Goal: Transaction & Acquisition: Purchase product/service

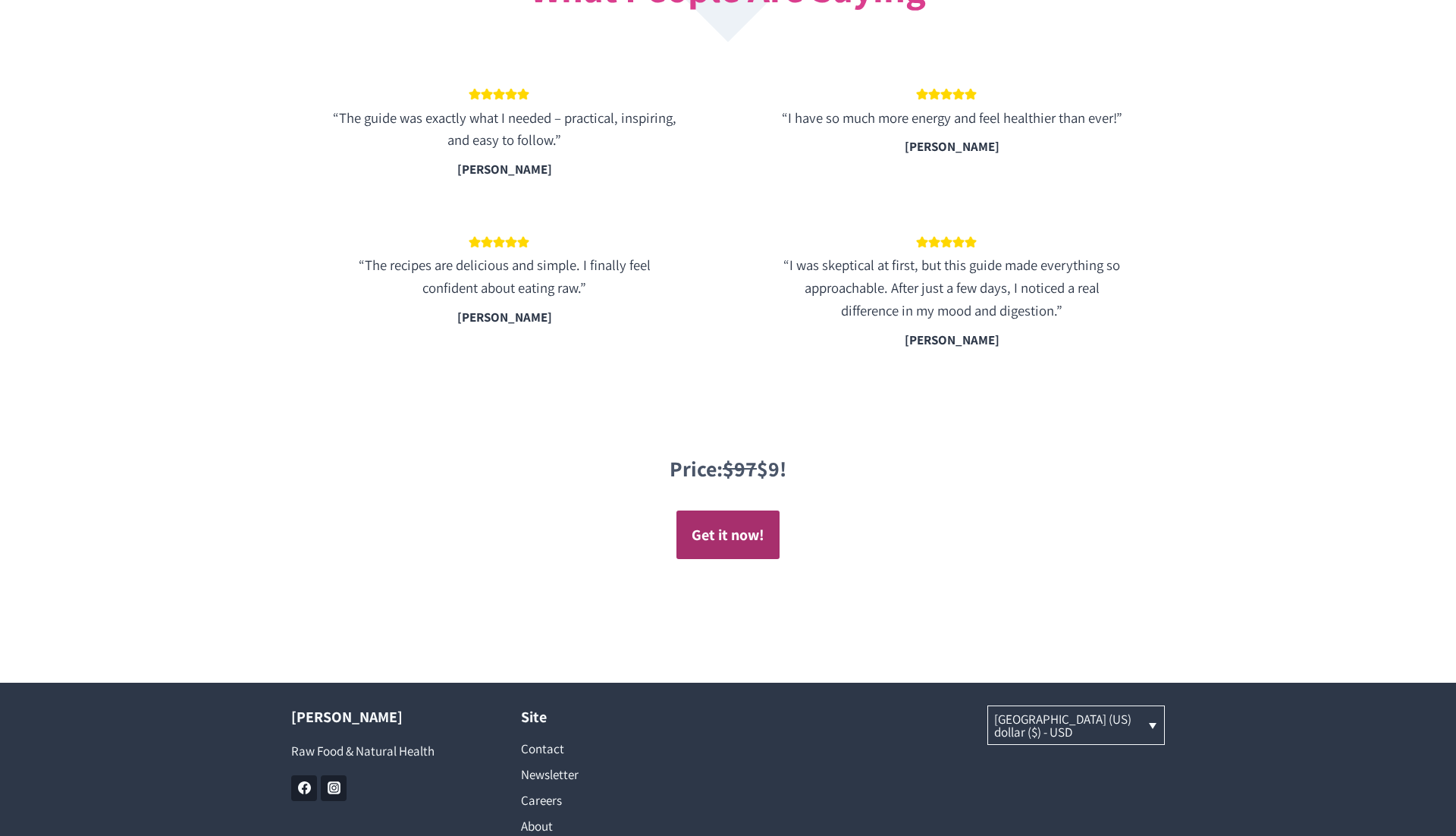
scroll to position [2810, 0]
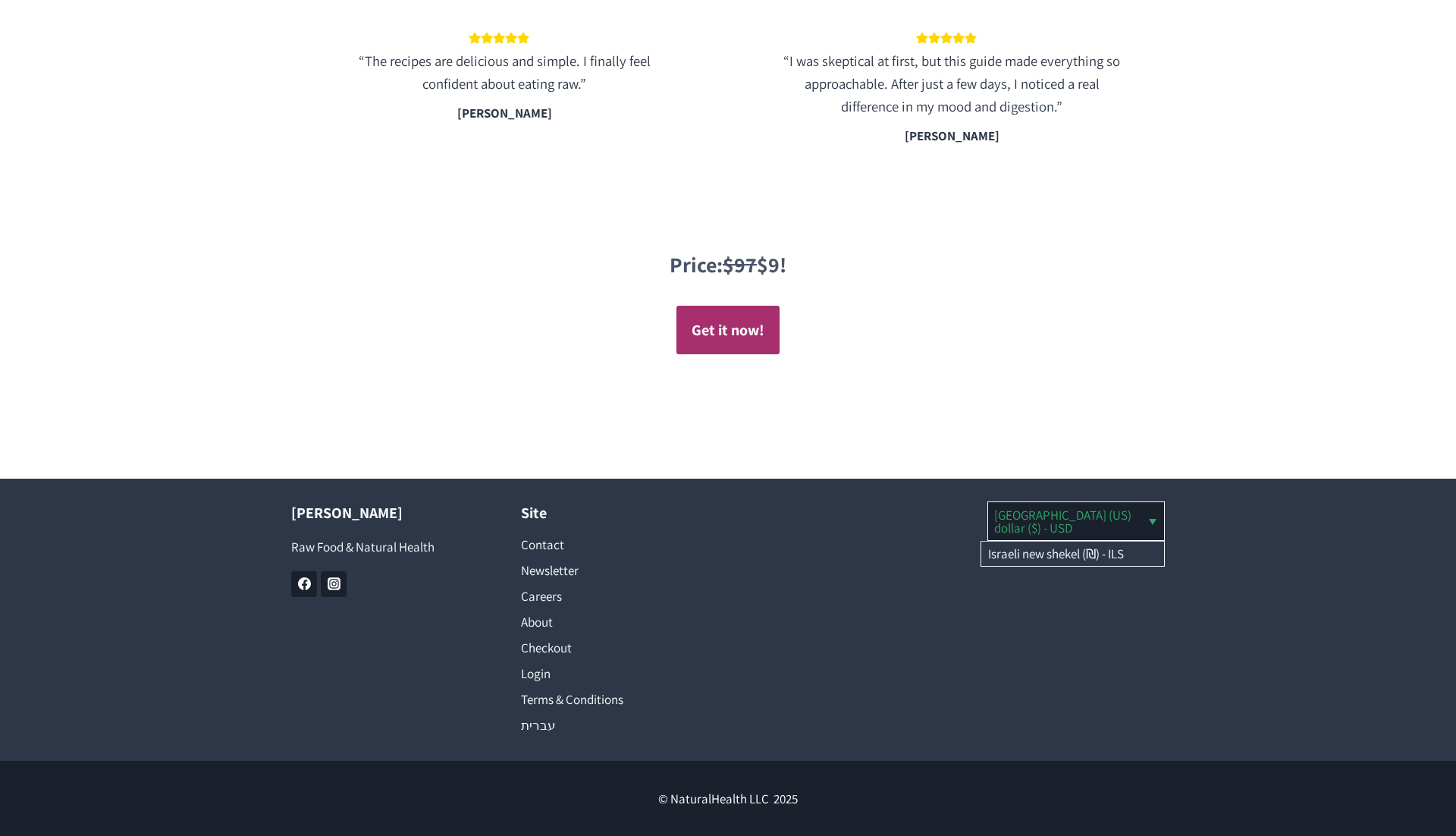
click at [1066, 531] on link "[GEOGRAPHIC_DATA] (US) dollar ($) - USD" at bounding box center [1076, 520] width 177 height 37
click at [1056, 556] on link "Israeli new shekel (₪) - ILS" at bounding box center [1073, 553] width 183 height 24
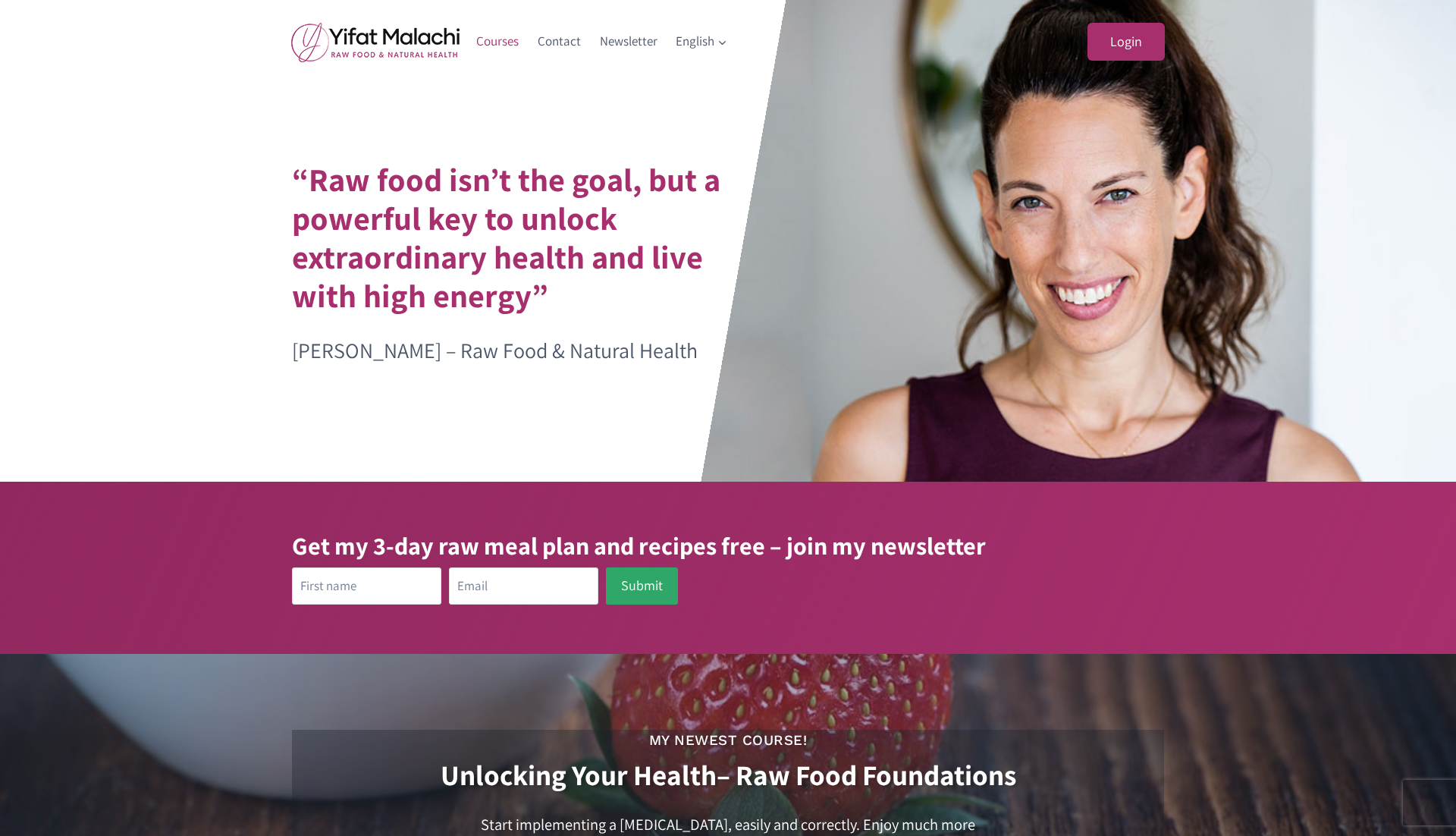
click at [498, 49] on link "Courses" at bounding box center [498, 41] width 62 height 37
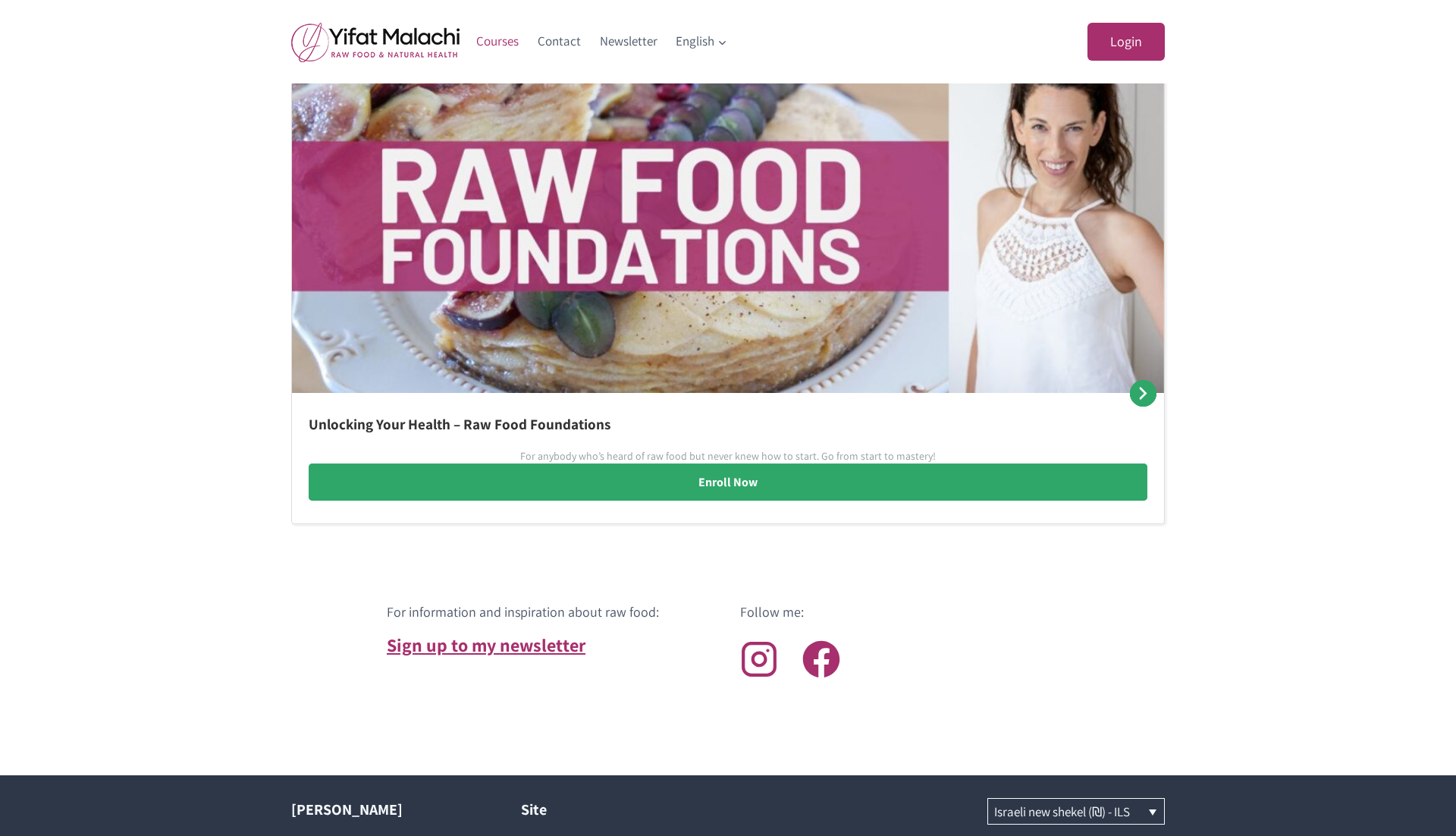
scroll to position [918, 0]
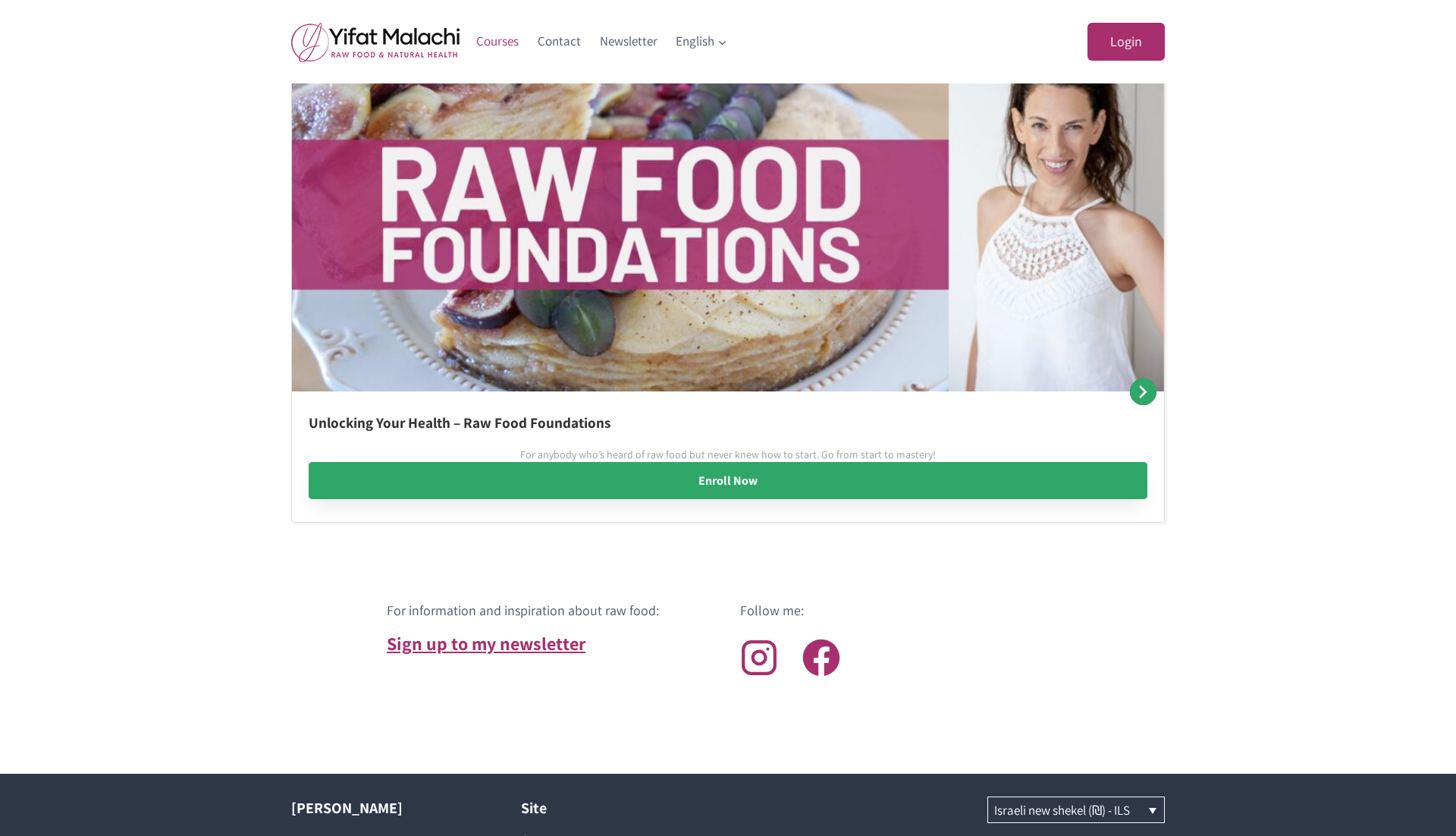
click at [726, 482] on link "Enroll Now" at bounding box center [728, 481] width 839 height 38
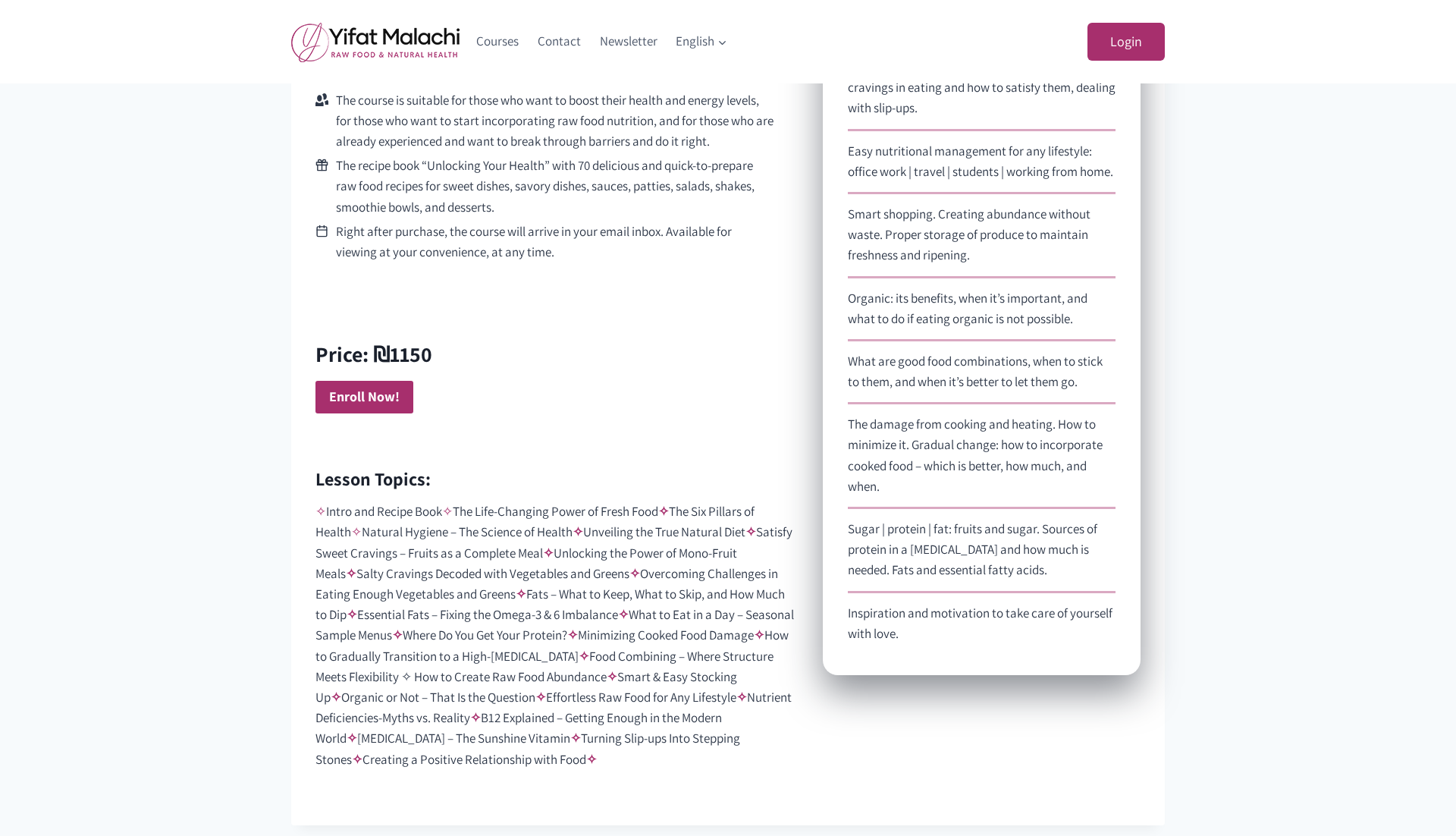
scroll to position [1224, 0]
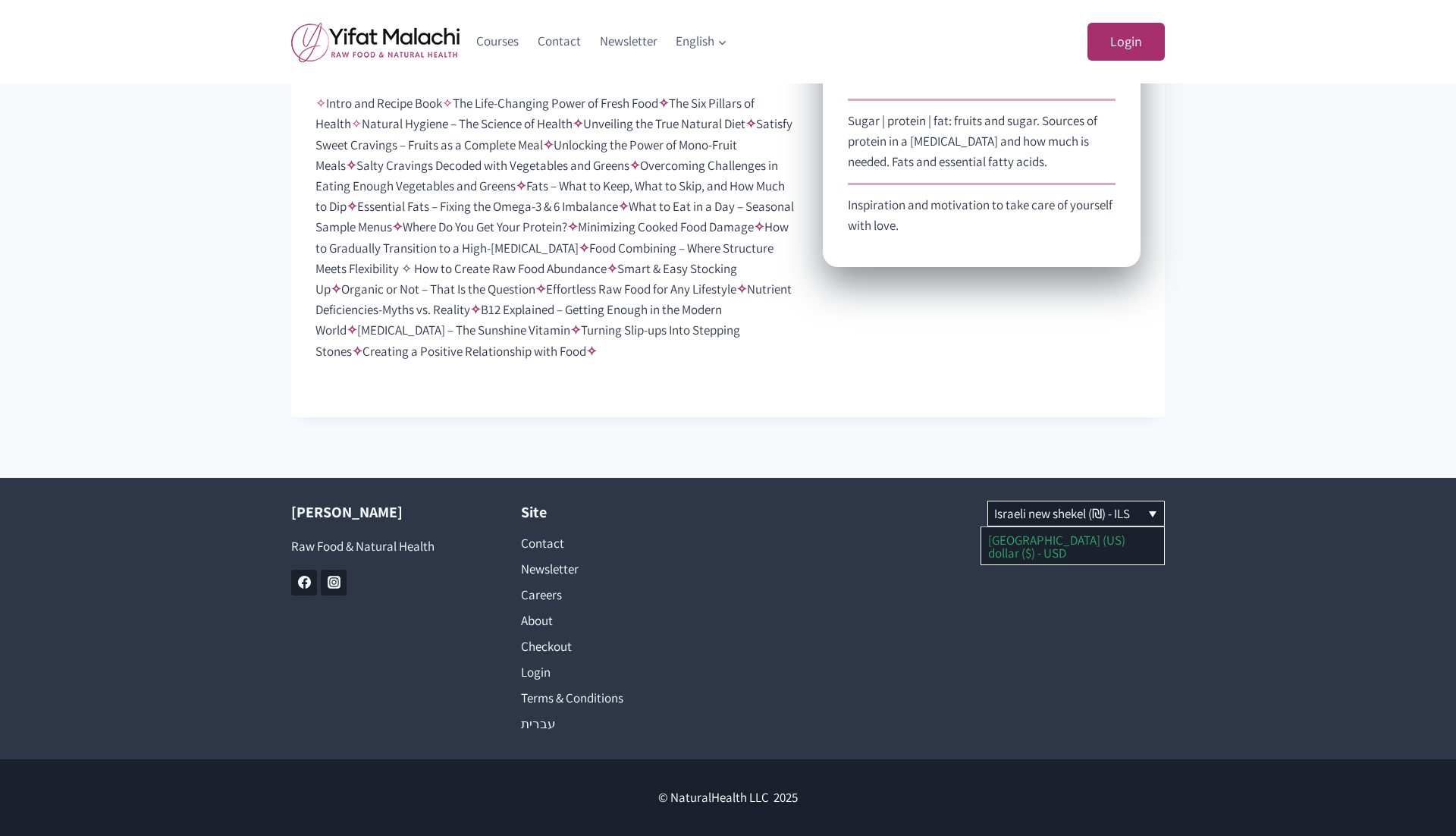
click at [1039, 546] on link "[GEOGRAPHIC_DATA] (US) dollar ($) - USD" at bounding box center [1073, 545] width 183 height 37
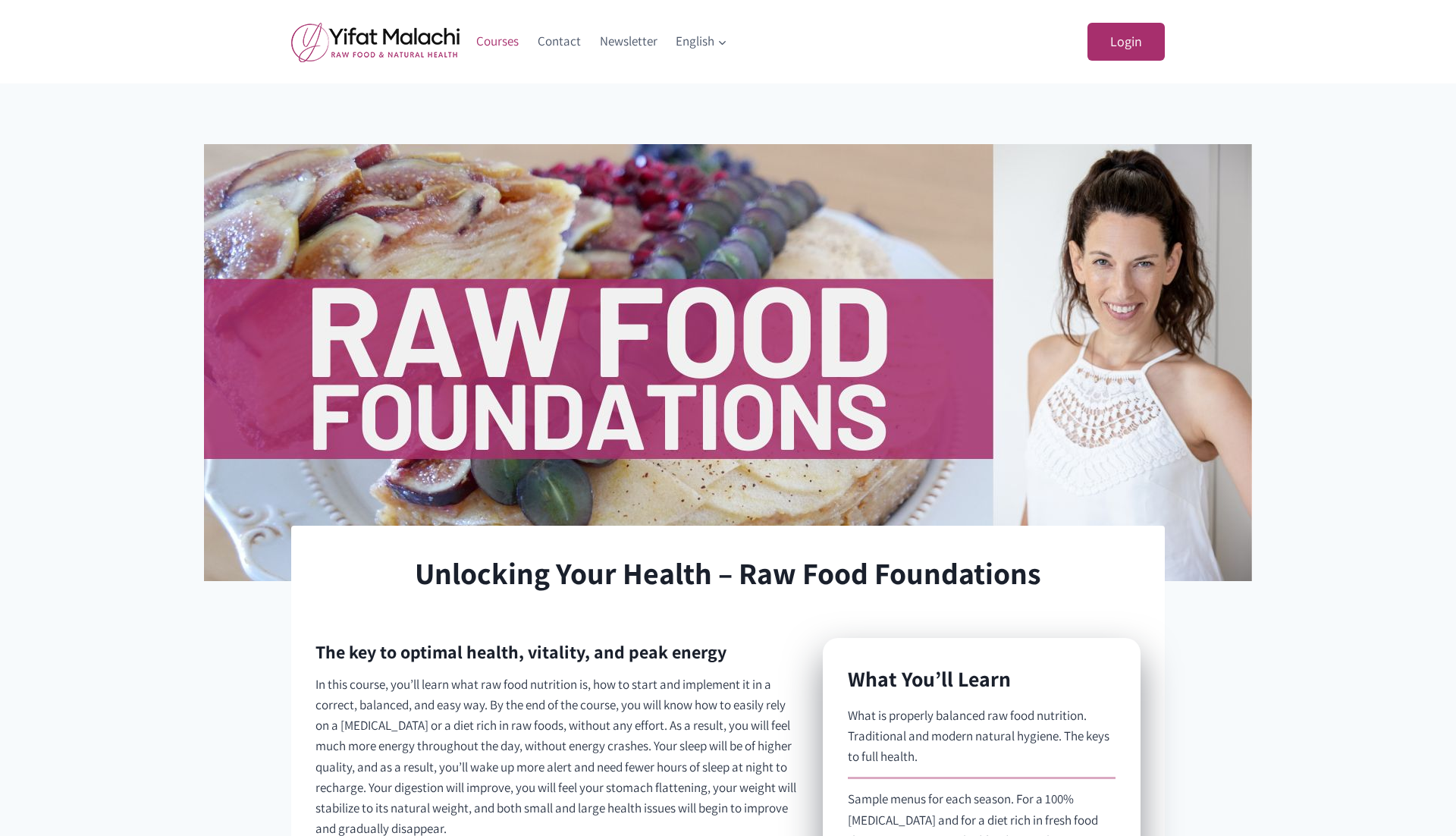
click at [499, 39] on link "Courses" at bounding box center [498, 41] width 62 height 37
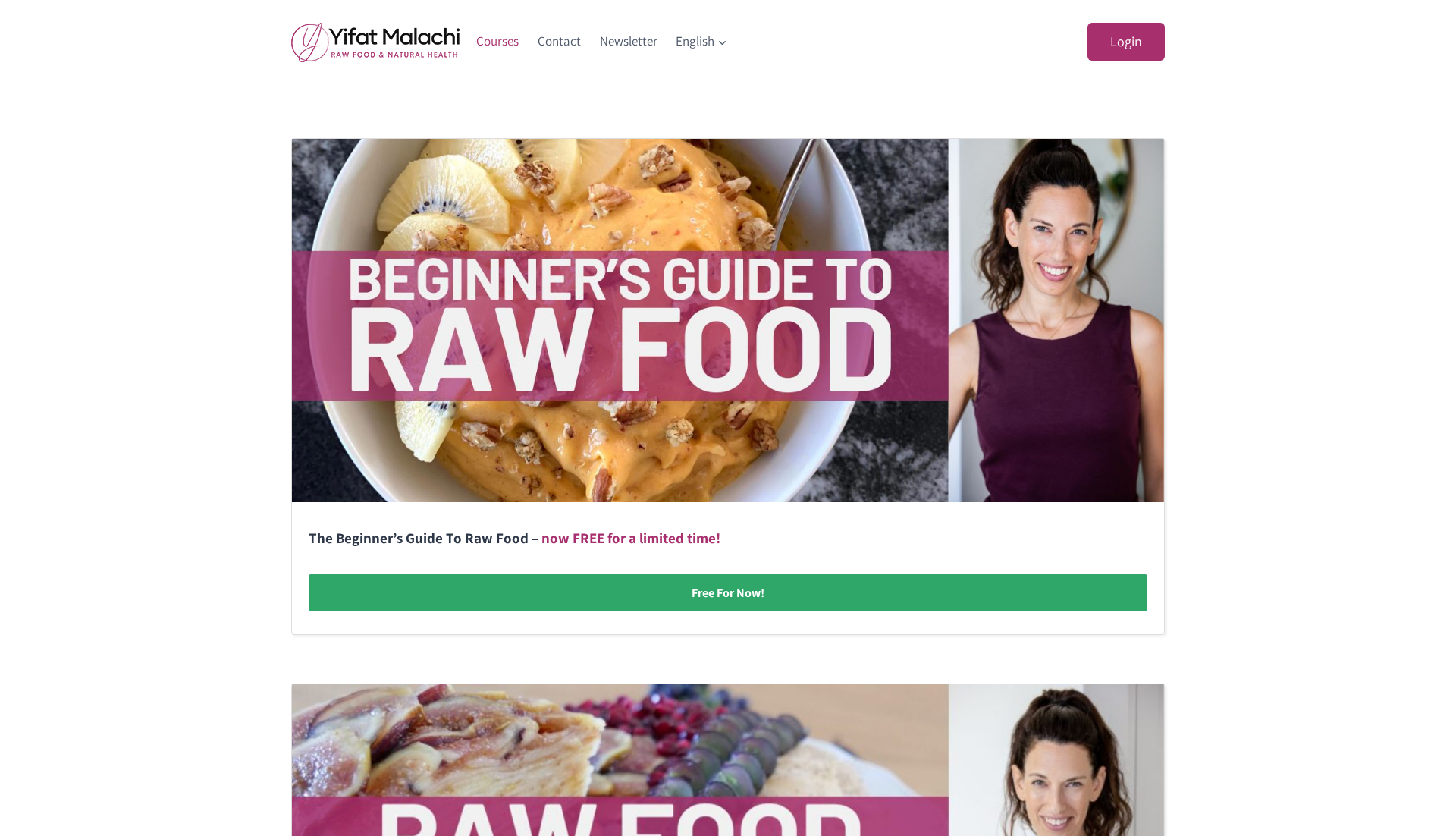
scroll to position [263, 0]
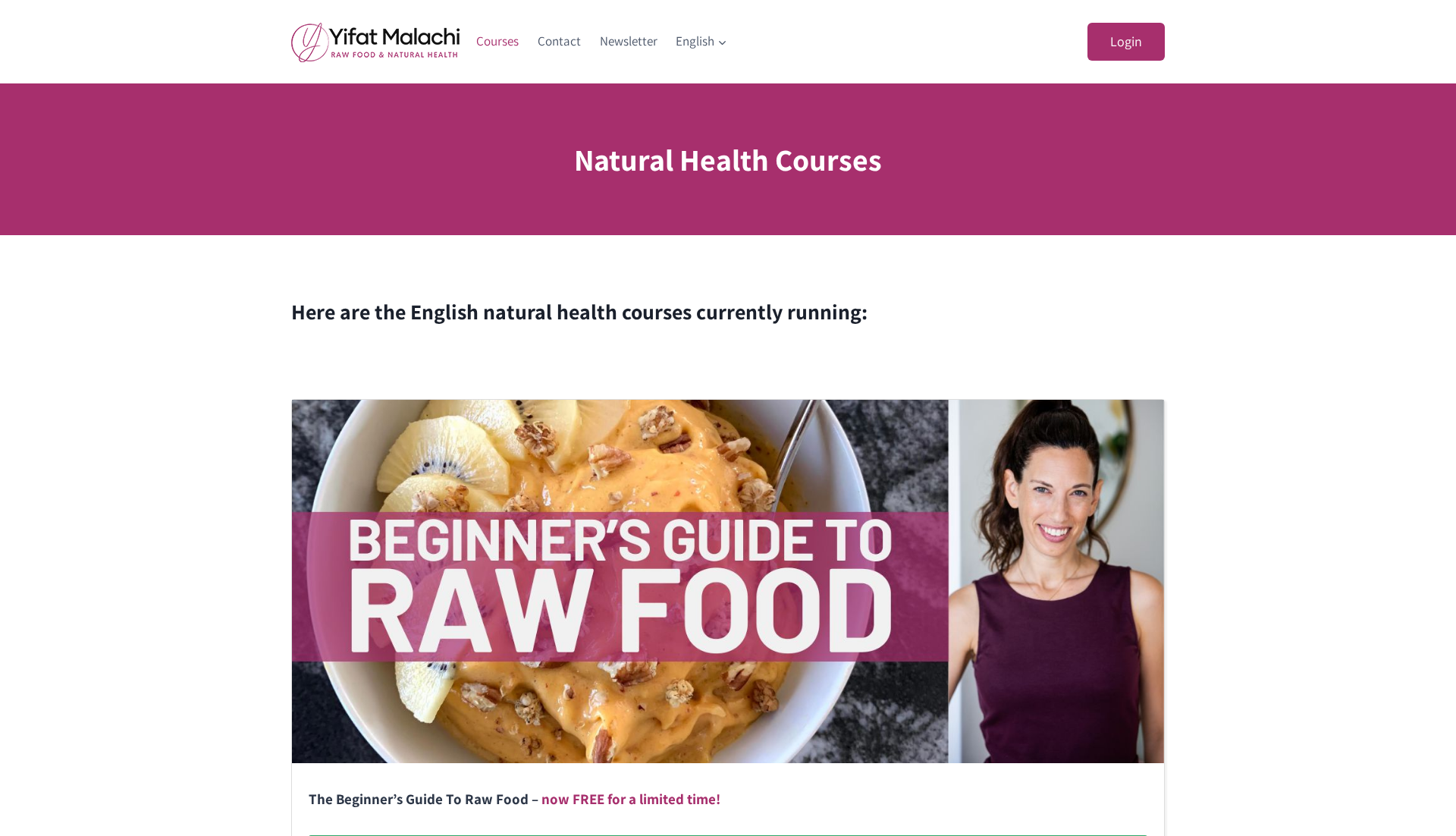
scroll to position [263, 0]
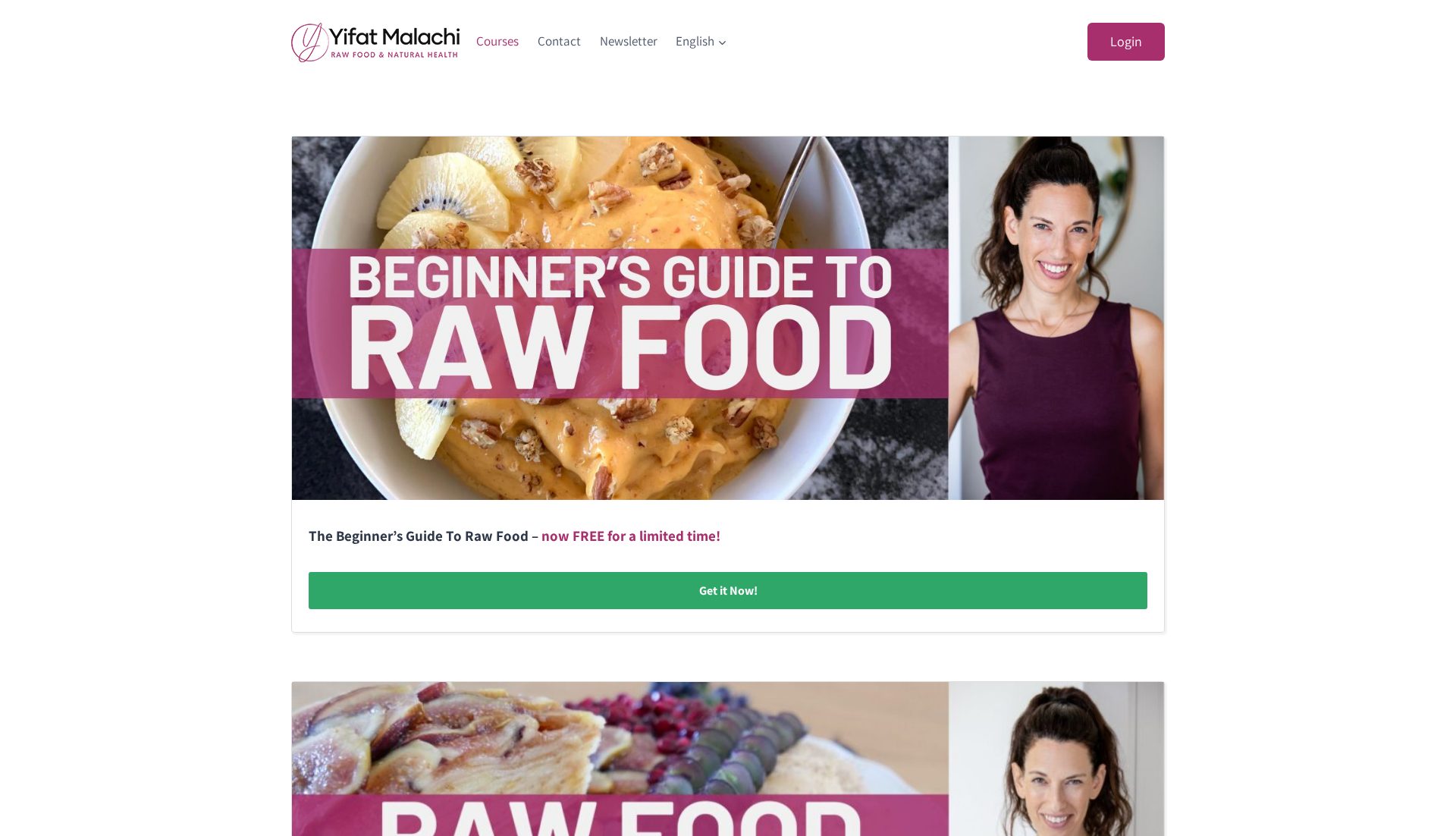
click at [722, 629] on link at bounding box center [728, 384] width 872 height 496
click at [710, 369] on link at bounding box center [728, 384] width 872 height 496
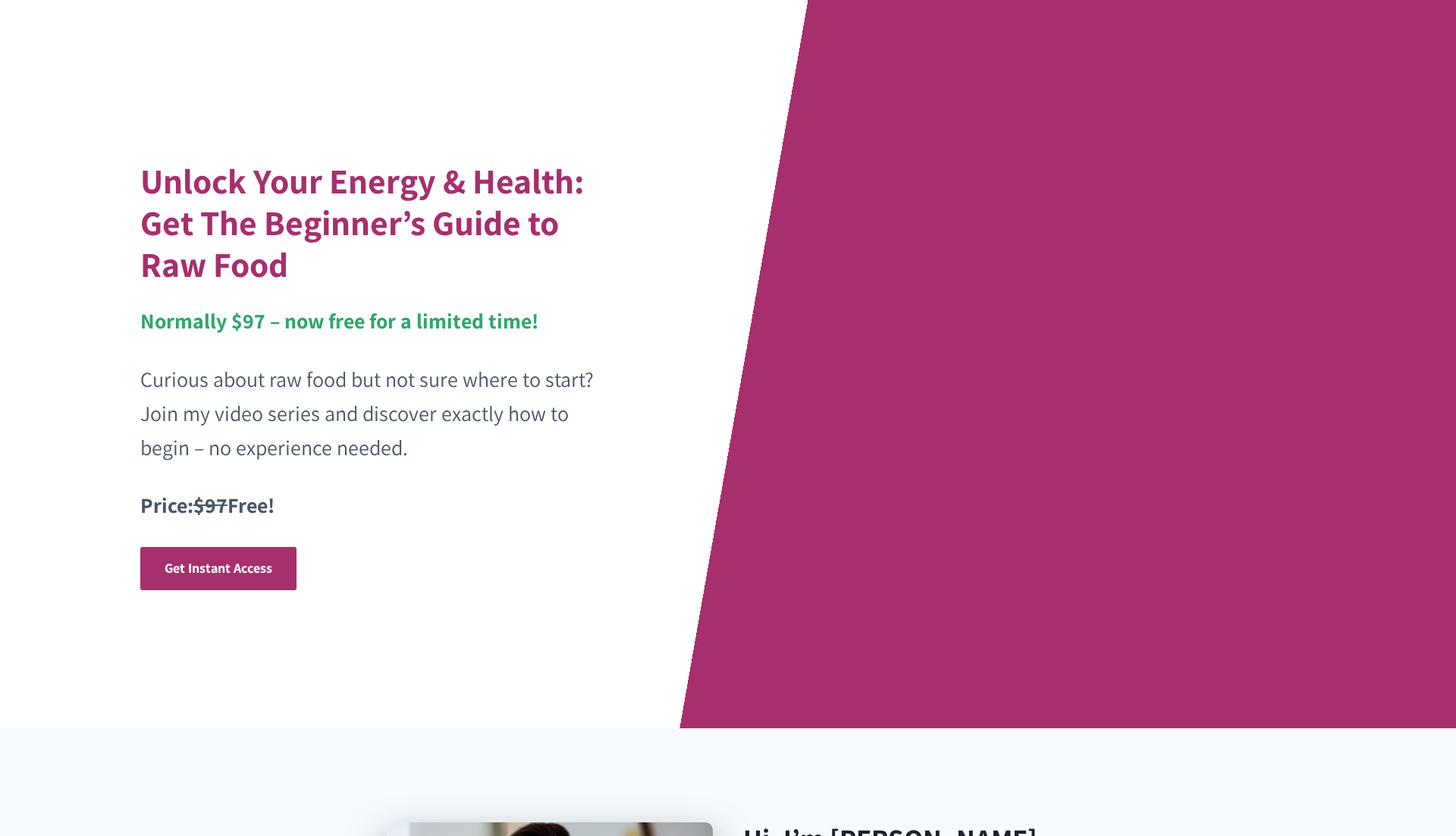
click at [724, 587] on div "Unlock Your Energy & Health: Get The Beginner’s Guide to Raw Food Normally $97 …" at bounding box center [728, 364] width 1213 height 728
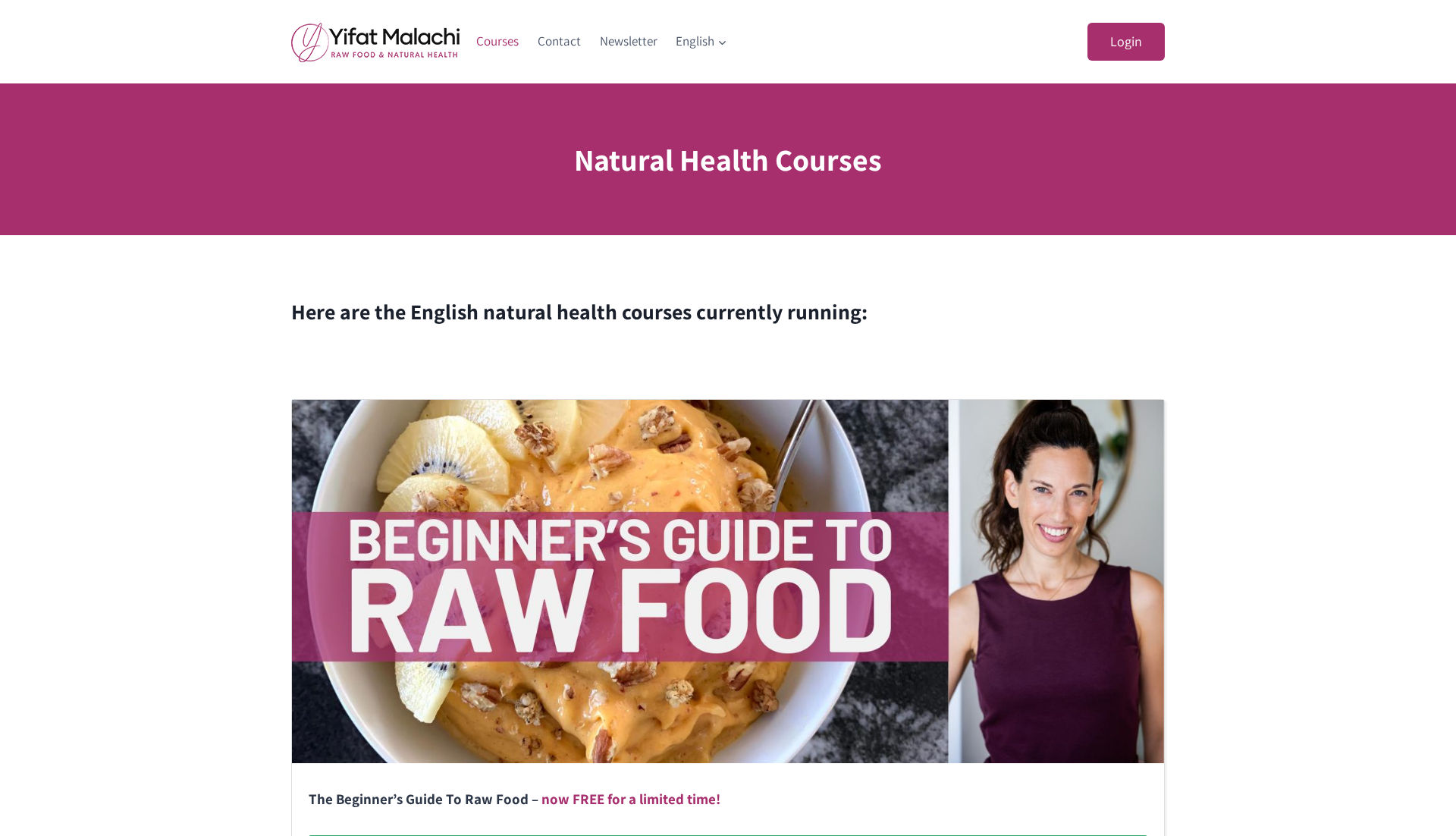
scroll to position [263, 0]
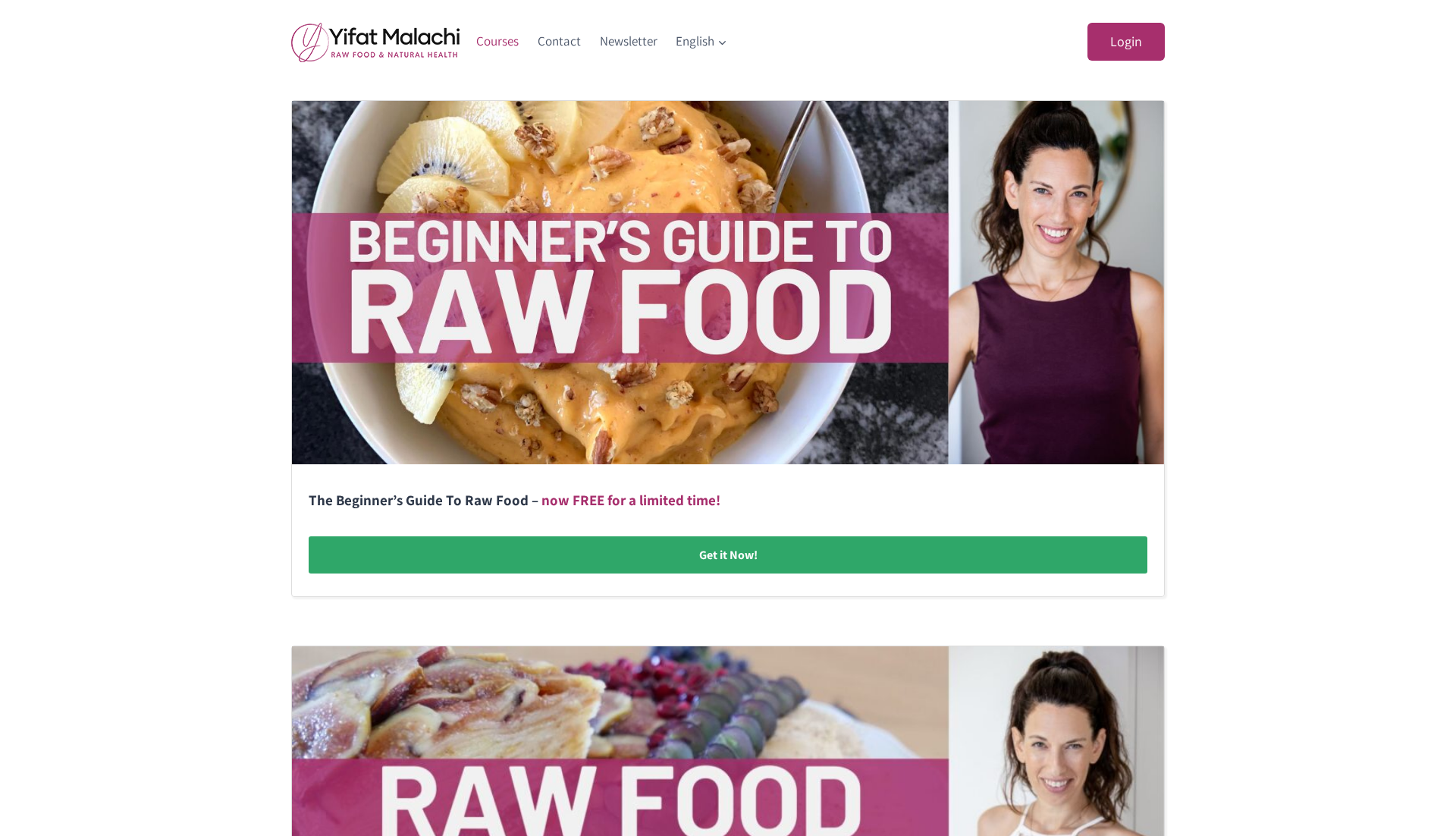
scroll to position [304, 0]
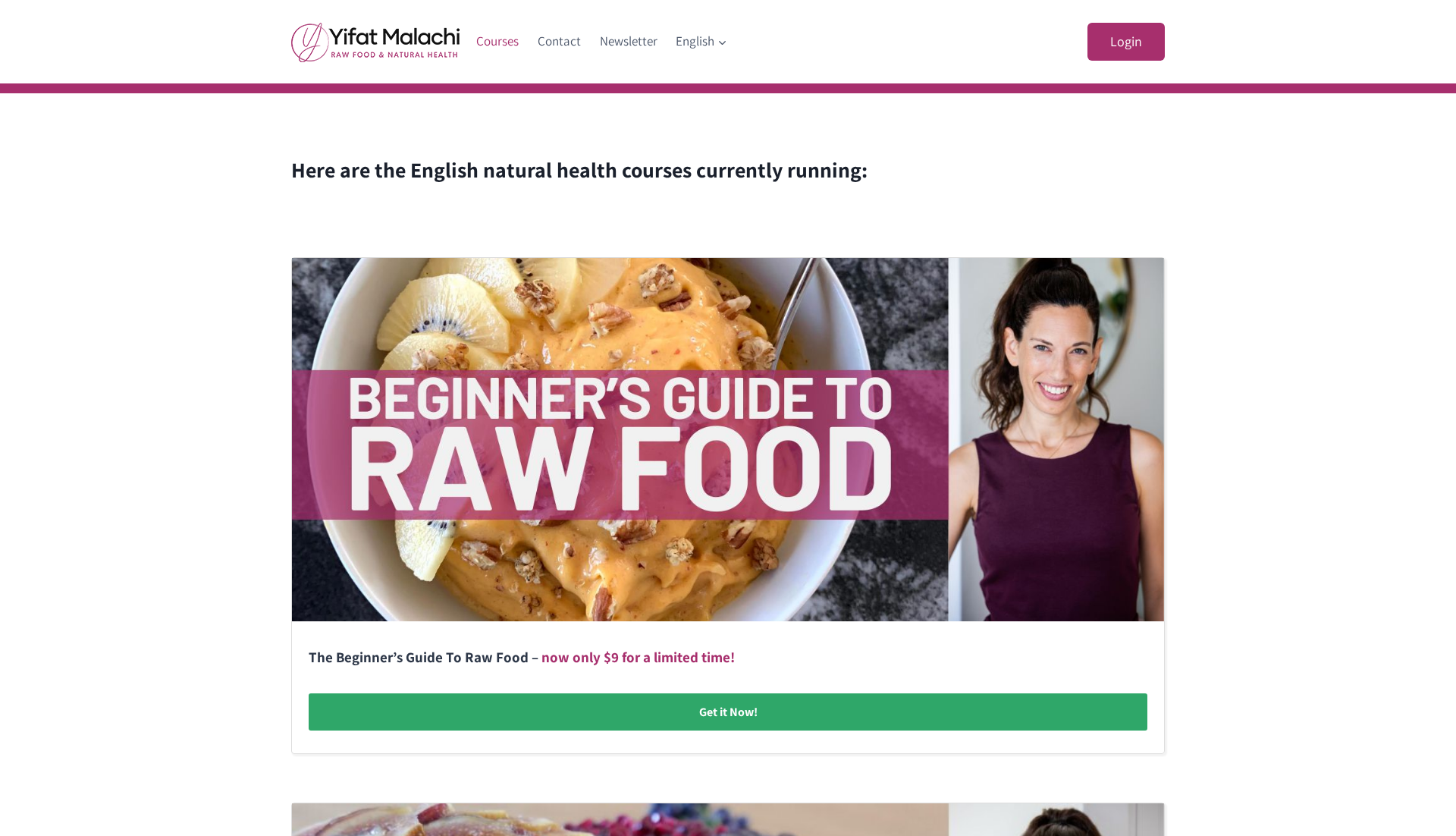
scroll to position [143, 0]
click at [728, 714] on link at bounding box center [728, 505] width 872 height 496
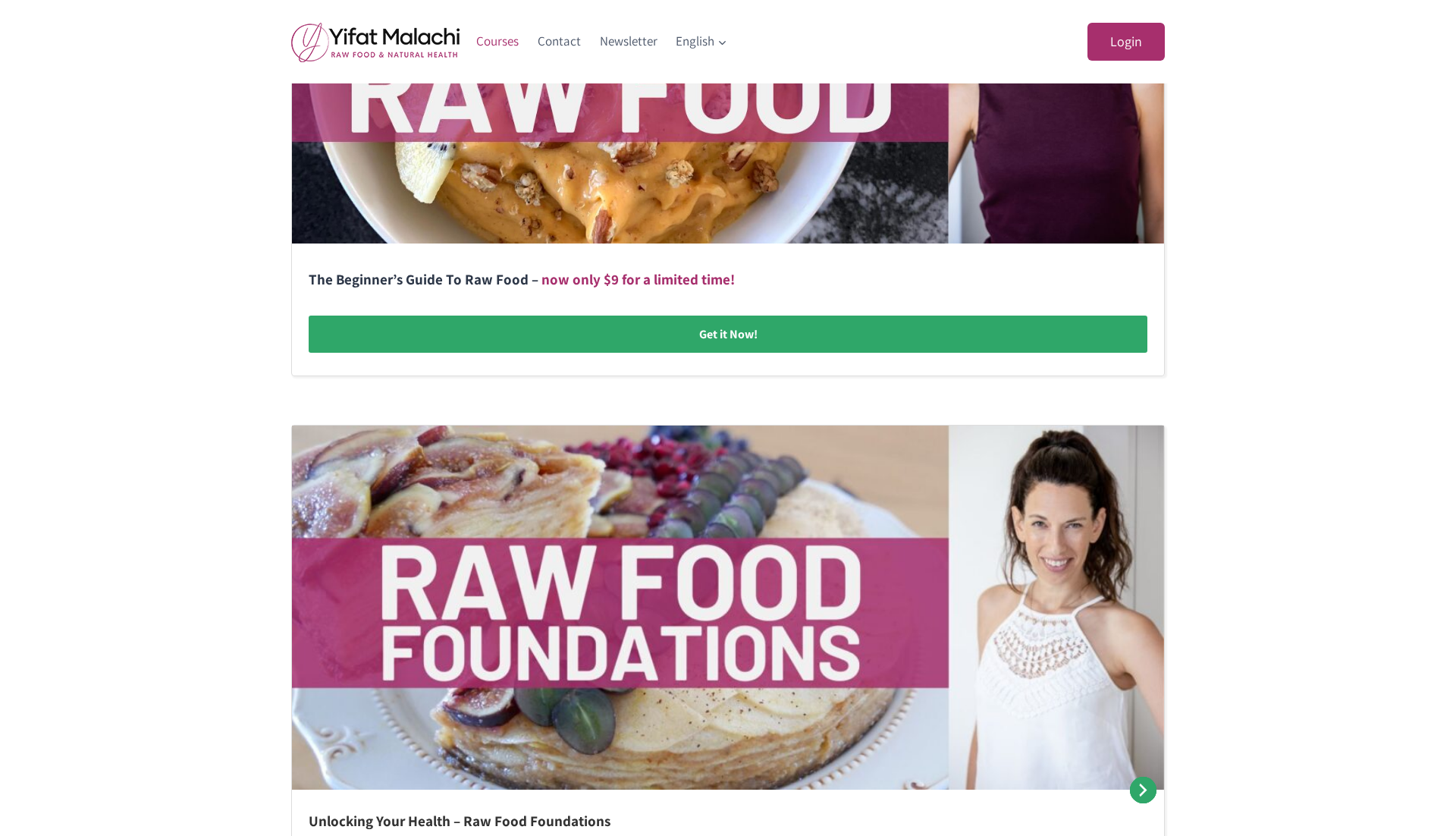
scroll to position [529, 0]
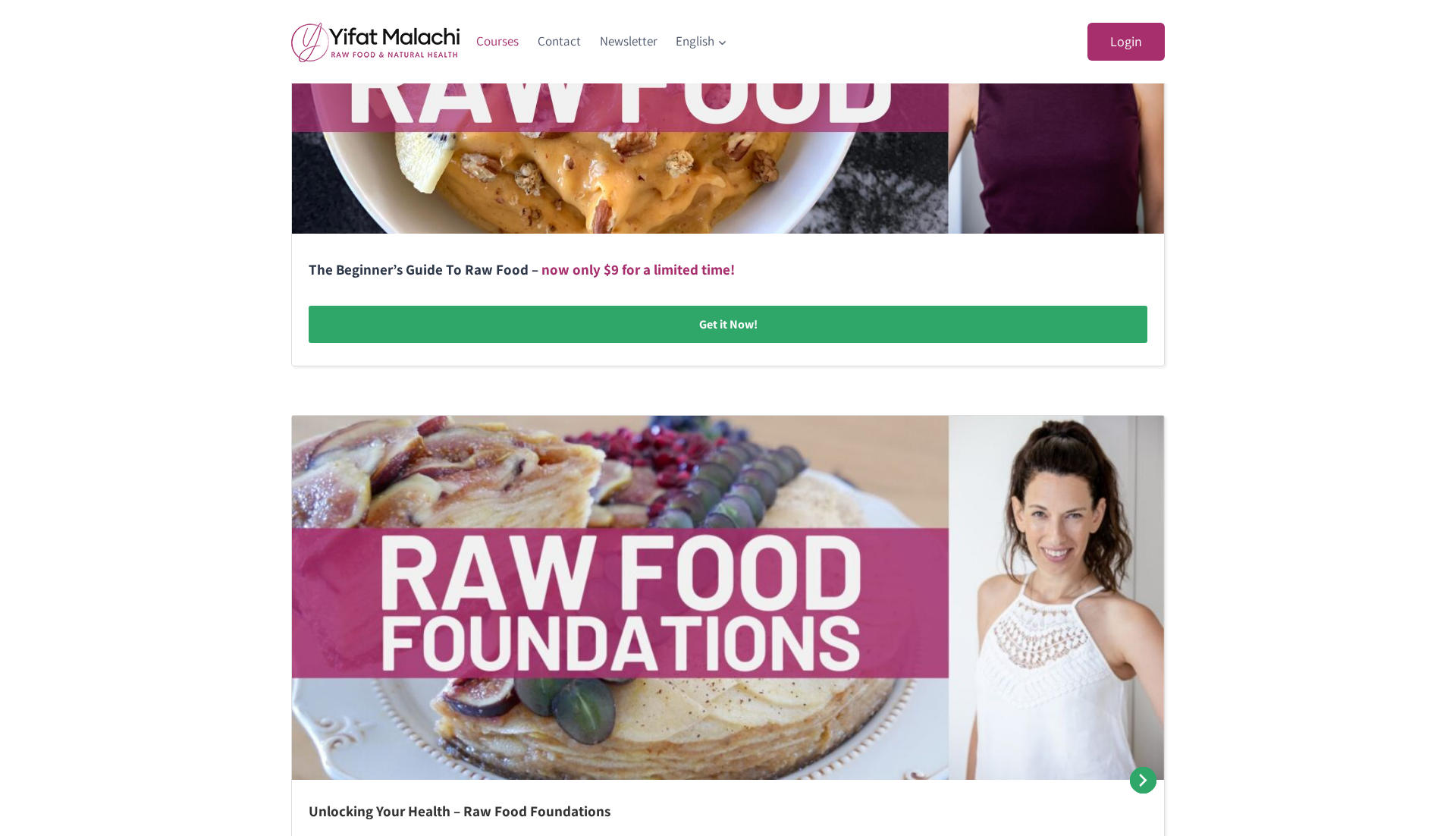
click at [745, 324] on link at bounding box center [728, 118] width 872 height 496
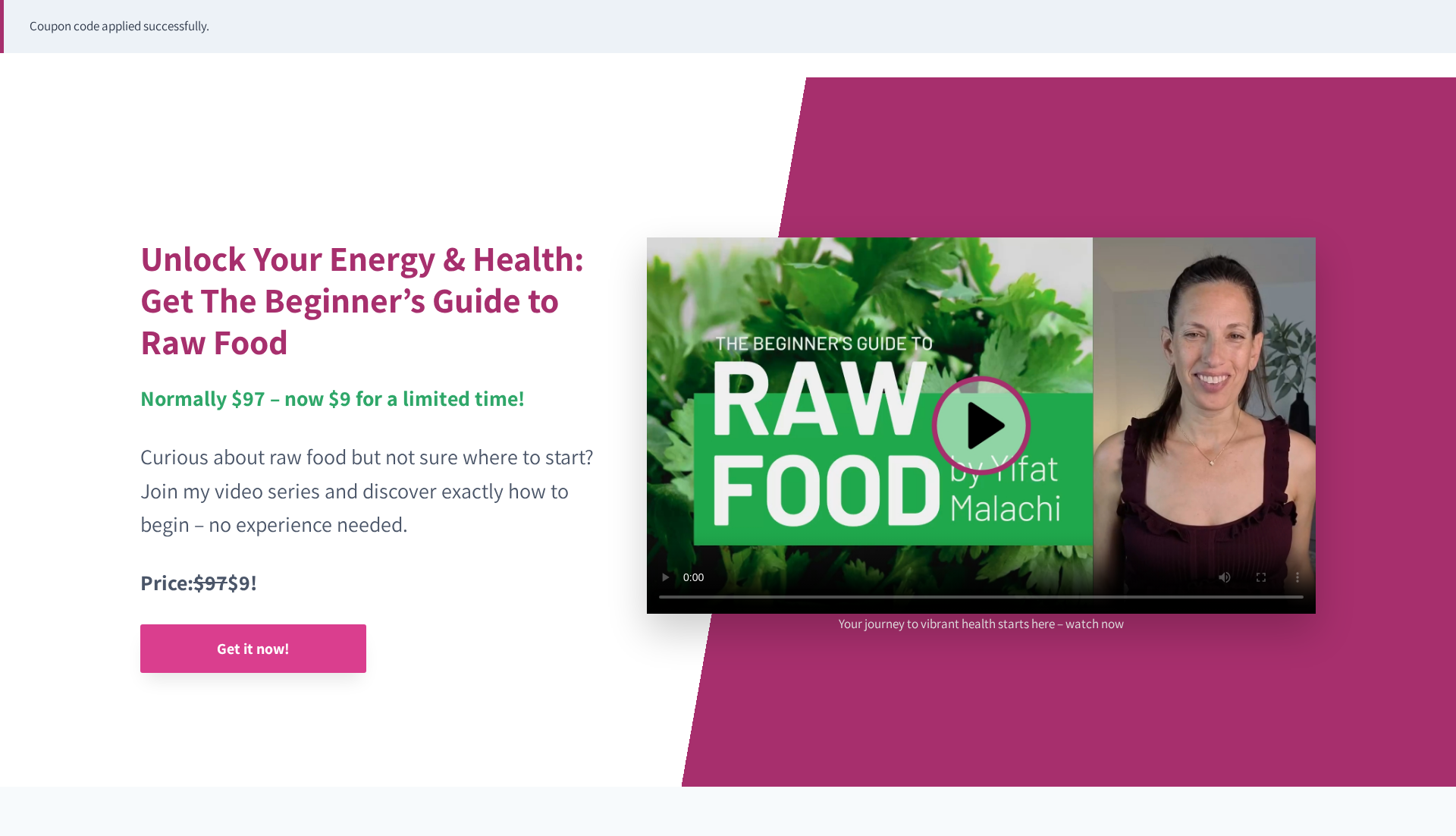
click at [298, 646] on link "Get it now!" at bounding box center [253, 648] width 226 height 48
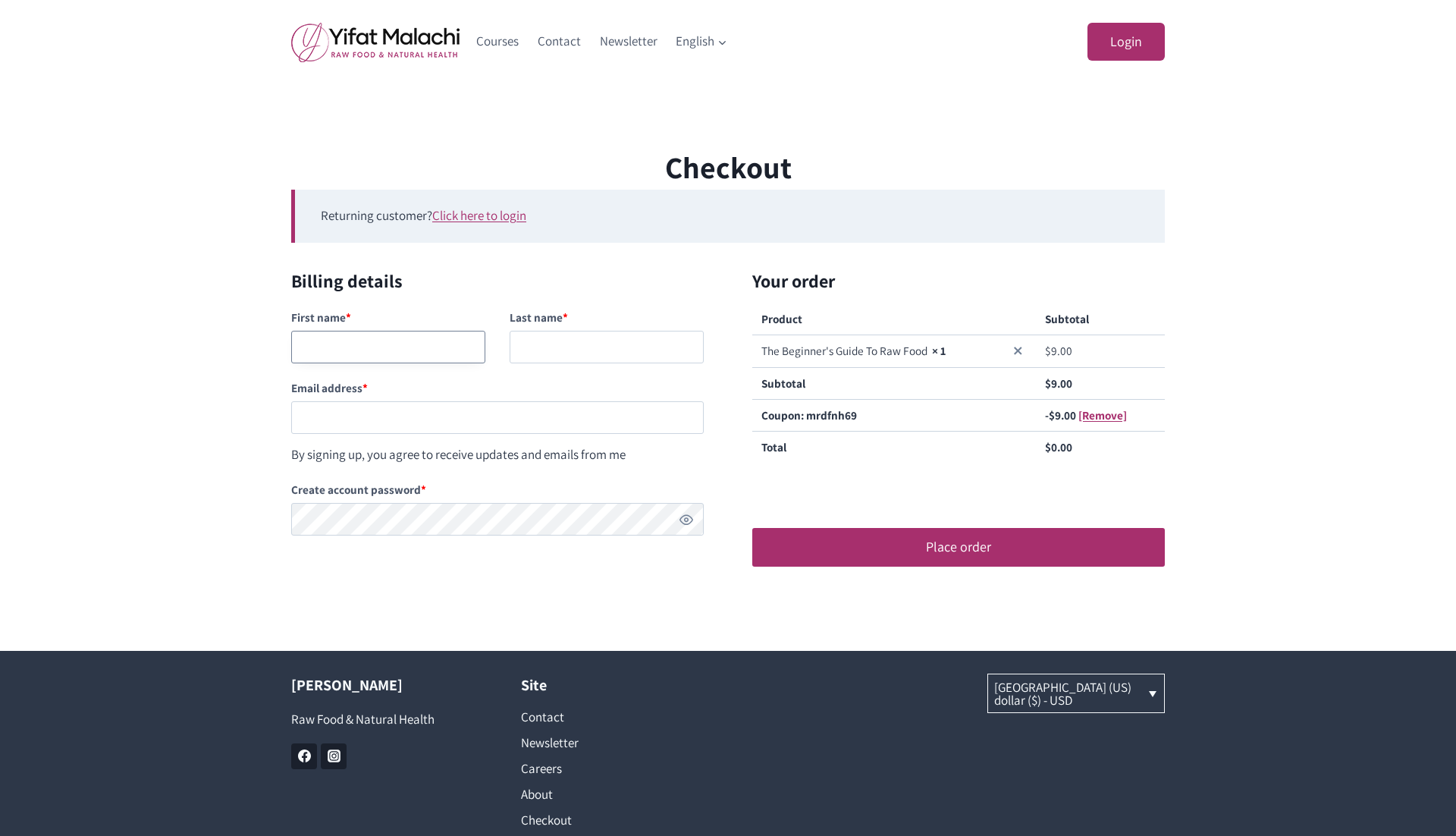
click at [373, 340] on input "First name *" at bounding box center [388, 347] width 194 height 33
type input "nanana"
type input "ggaga"
paste input "testingnh348@mailinator.com"
click at [365, 426] on input "testingnh348@mailinator.com" at bounding box center [498, 418] width 413 height 33
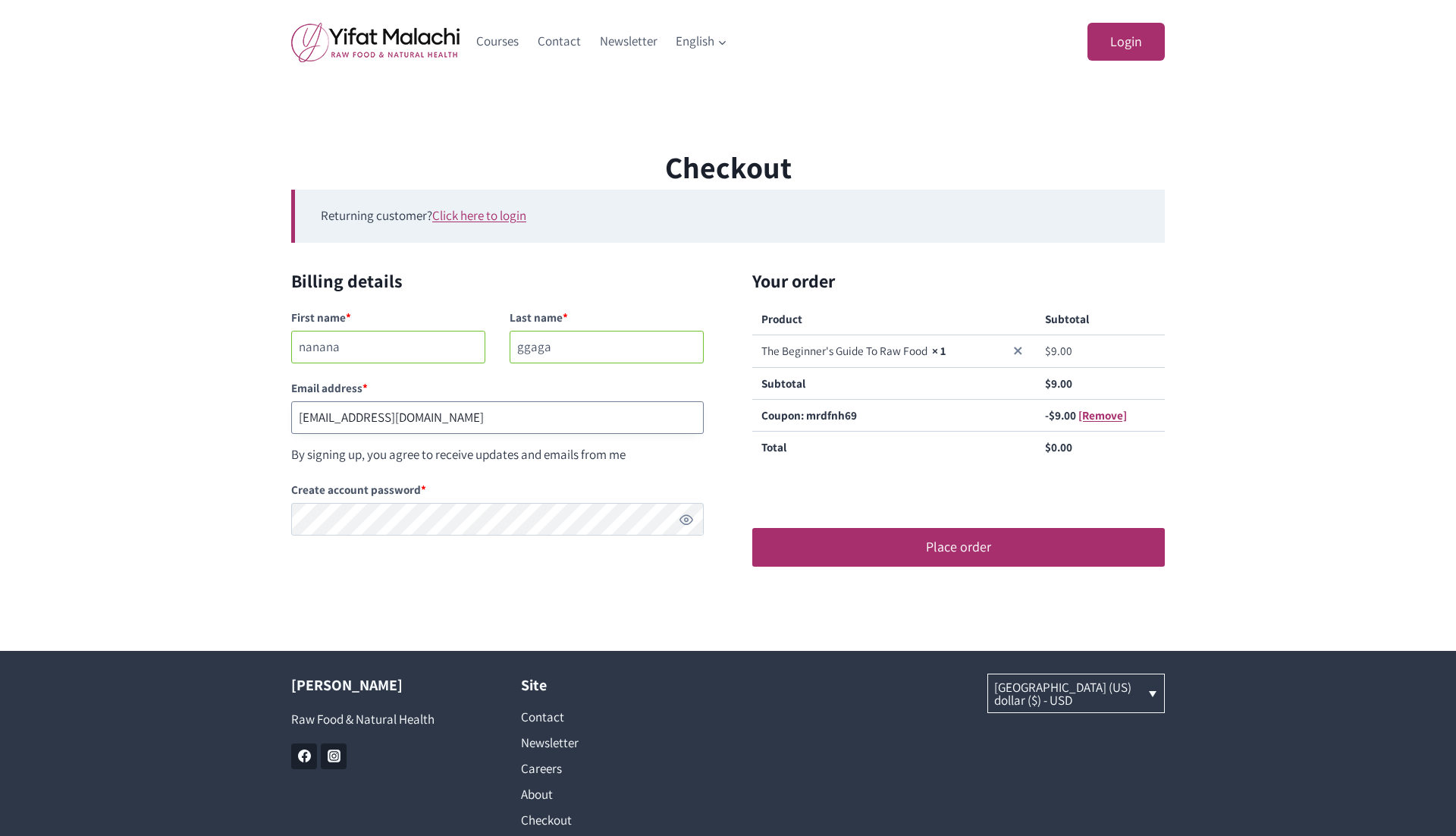
type input "testingnh349@mailinator.com"
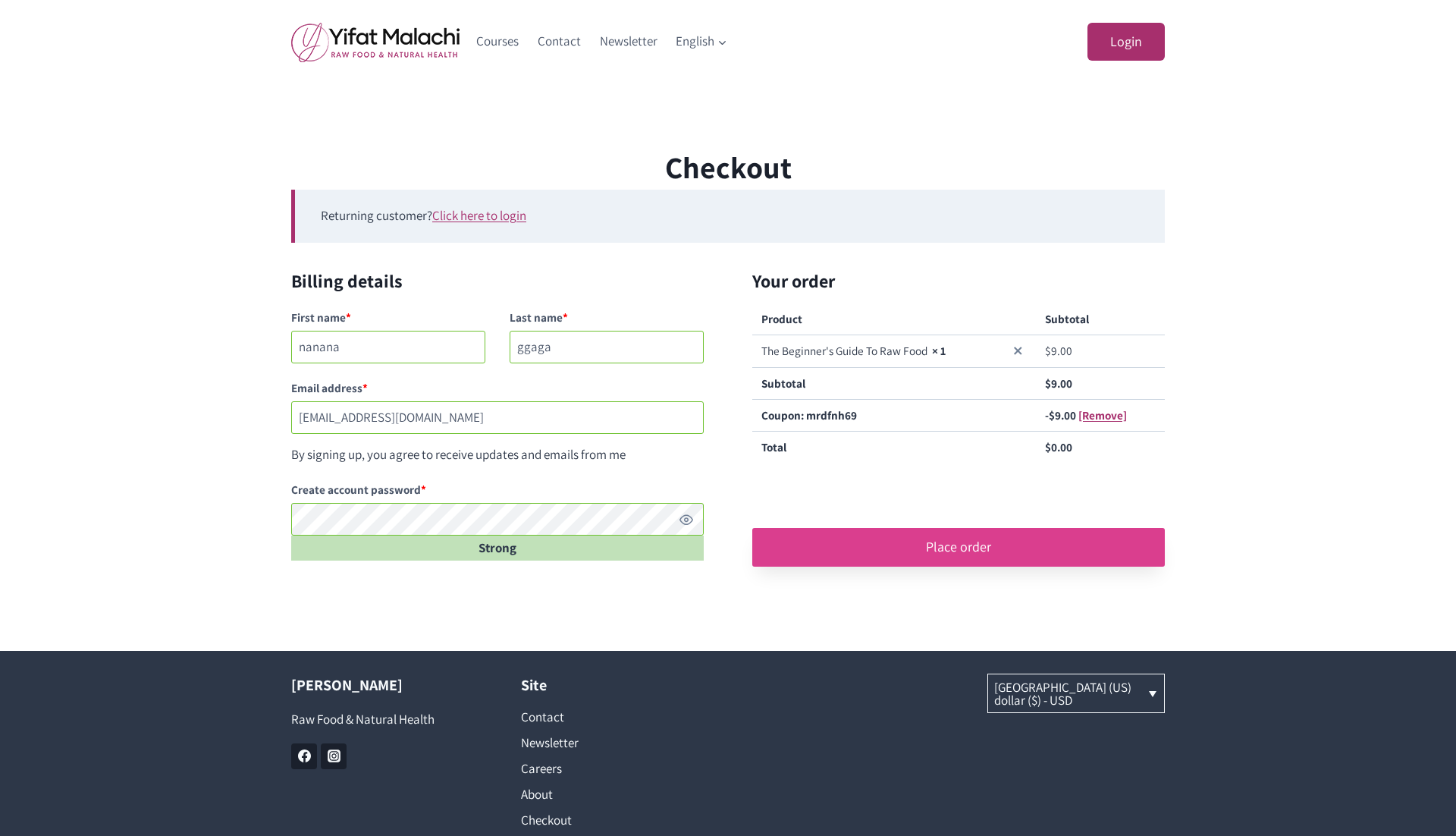
click at [975, 545] on button "Place order" at bounding box center [959, 546] width 413 height 38
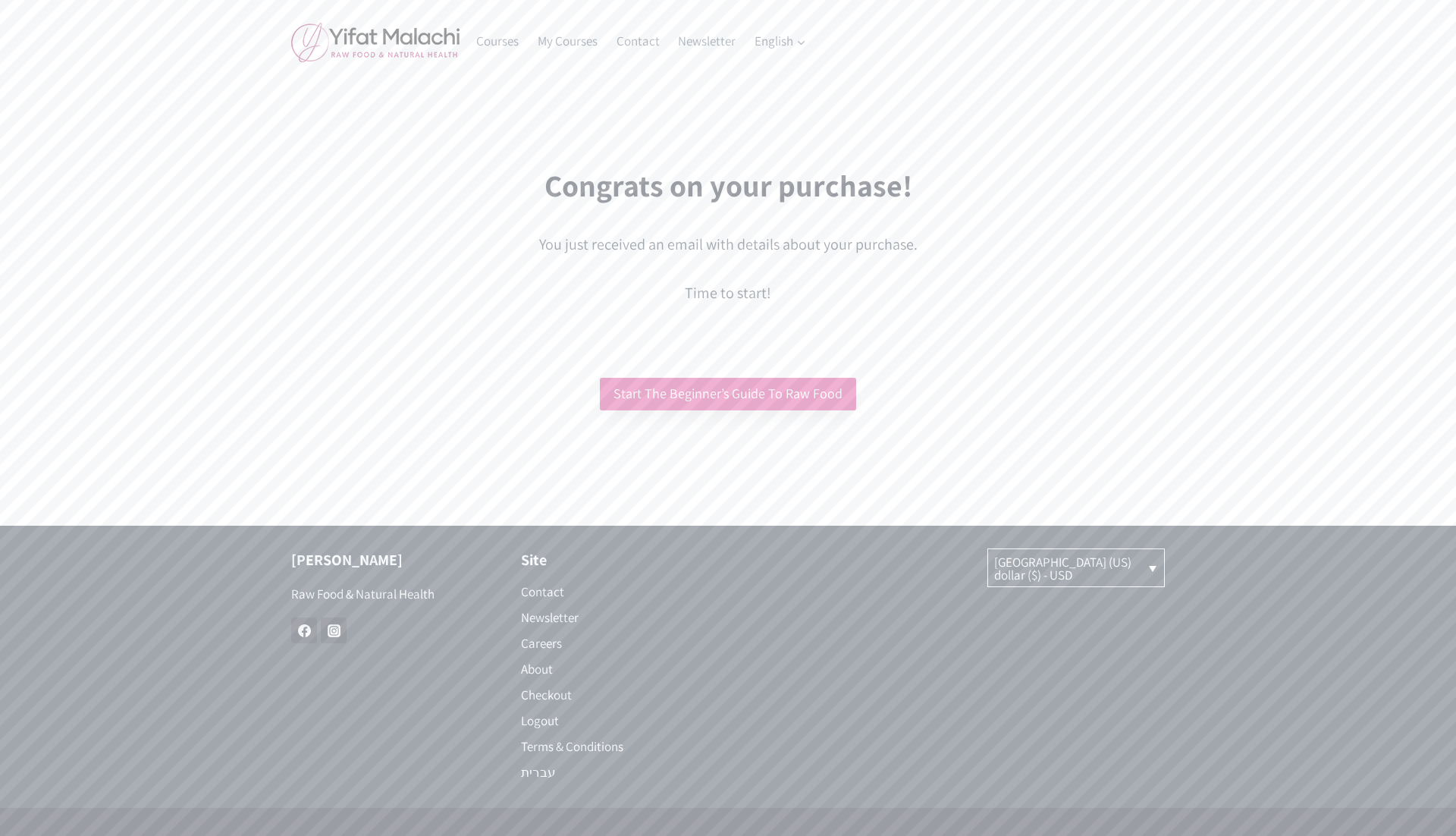
click at [805, 399] on link "Start The Beginner’s Guide To Raw Food" at bounding box center [728, 394] width 256 height 33
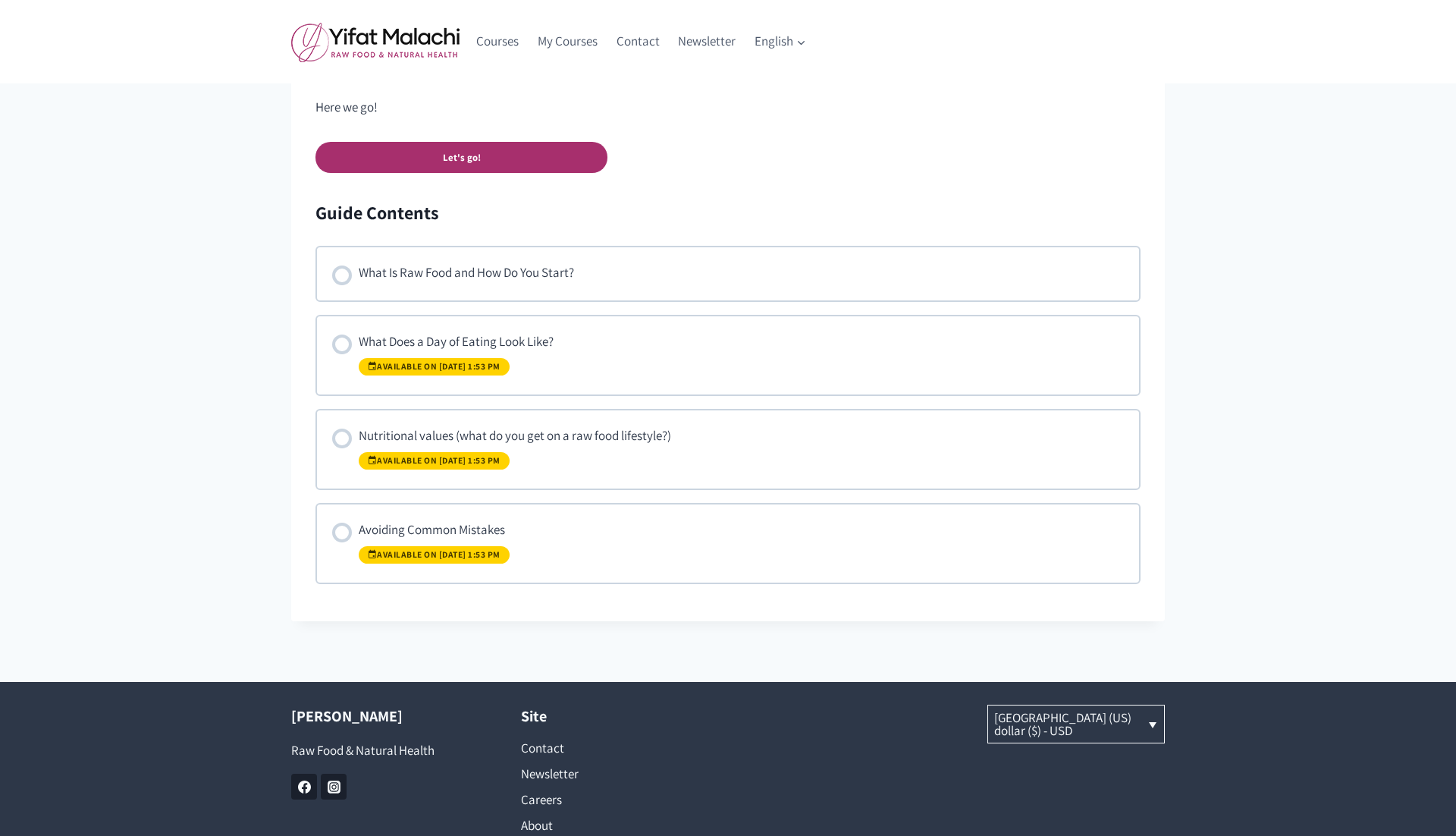
scroll to position [769, 0]
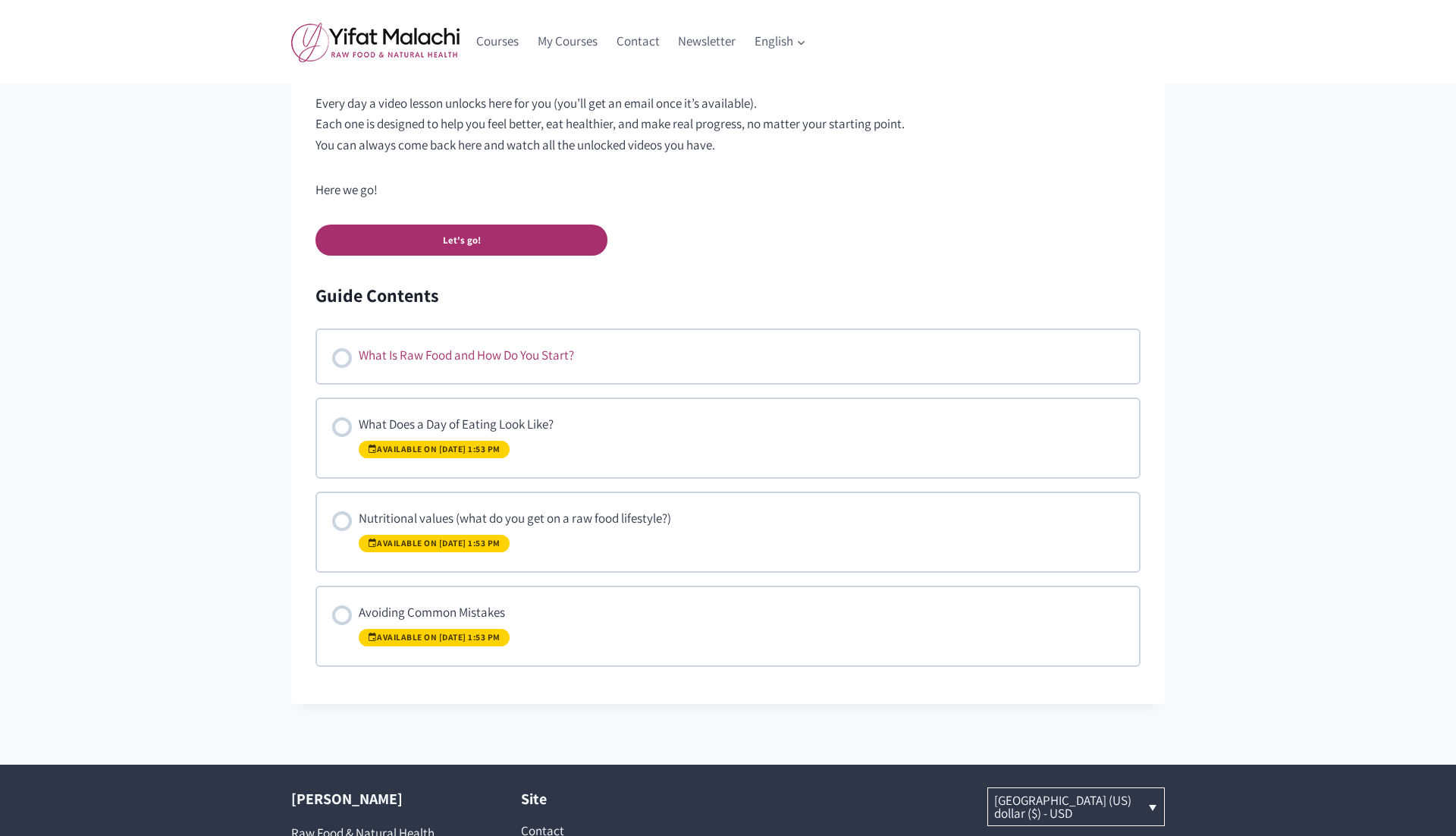
click at [482, 349] on div "What Is Raw Food and How Do You Start?" at bounding box center [466, 356] width 215 height 23
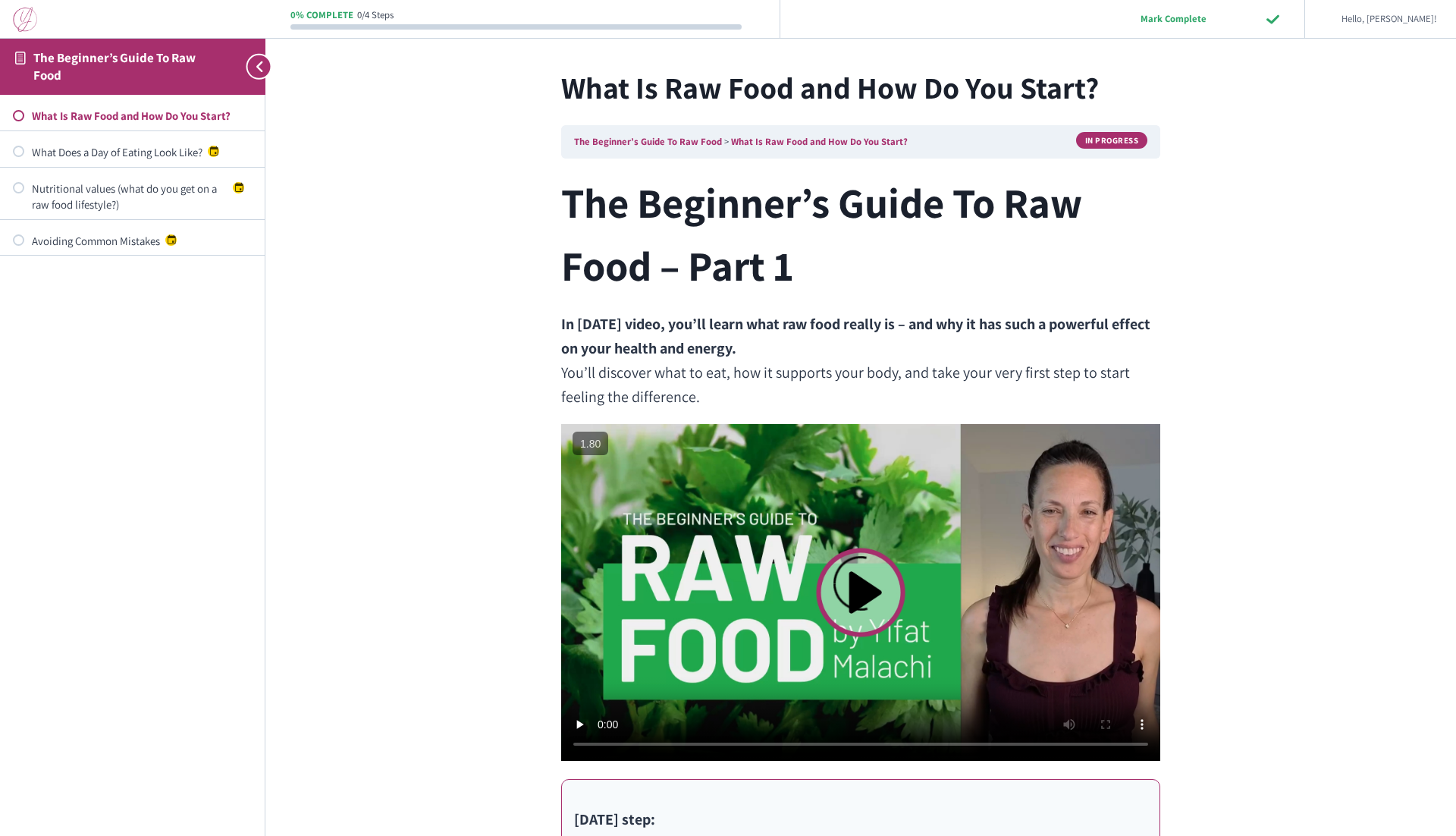
click at [5, 22] on div at bounding box center [132, 19] width 266 height 38
click at [14, 23] on img at bounding box center [25, 19] width 24 height 25
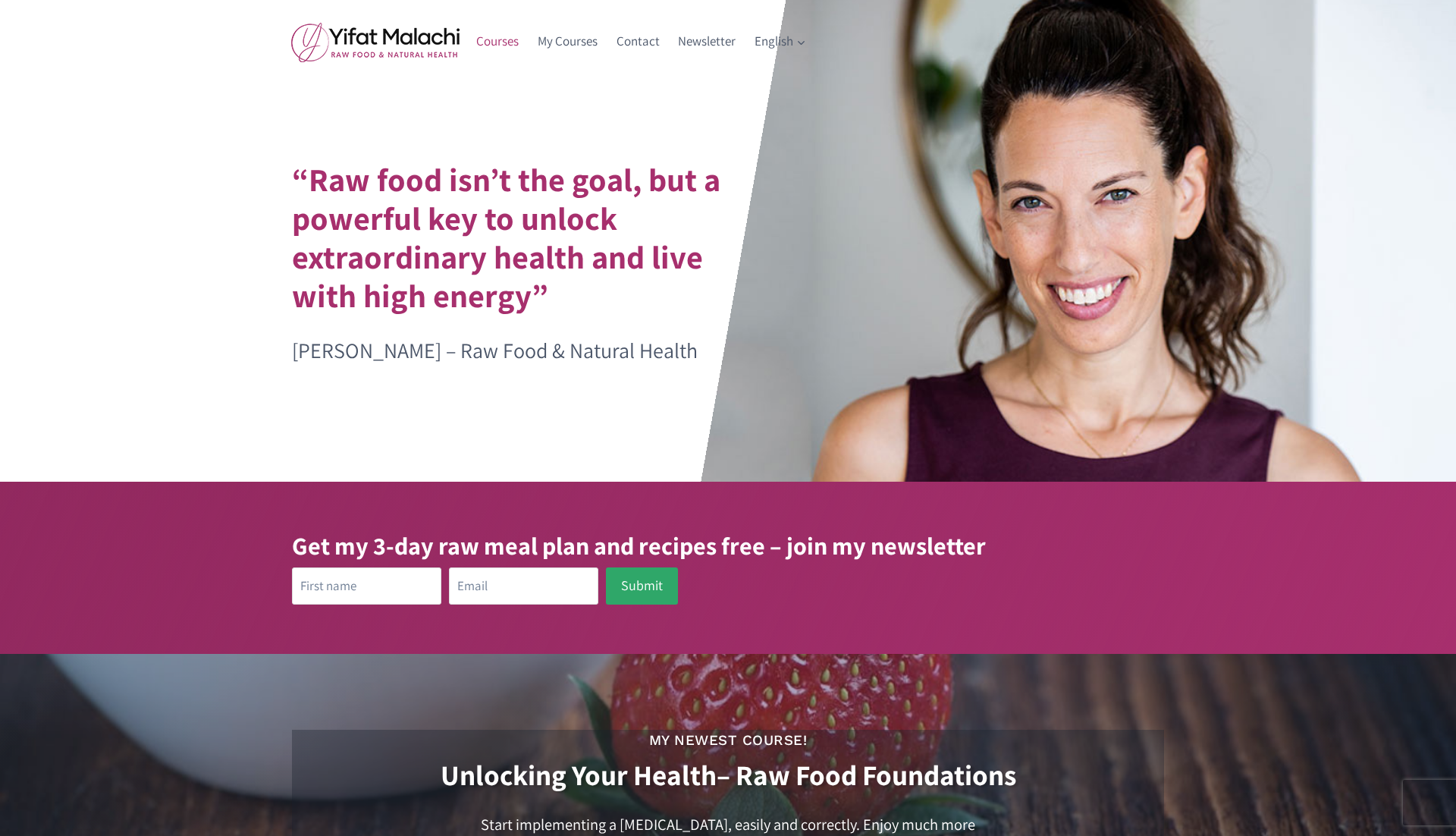
click at [505, 41] on link "Courses" at bounding box center [498, 41] width 62 height 37
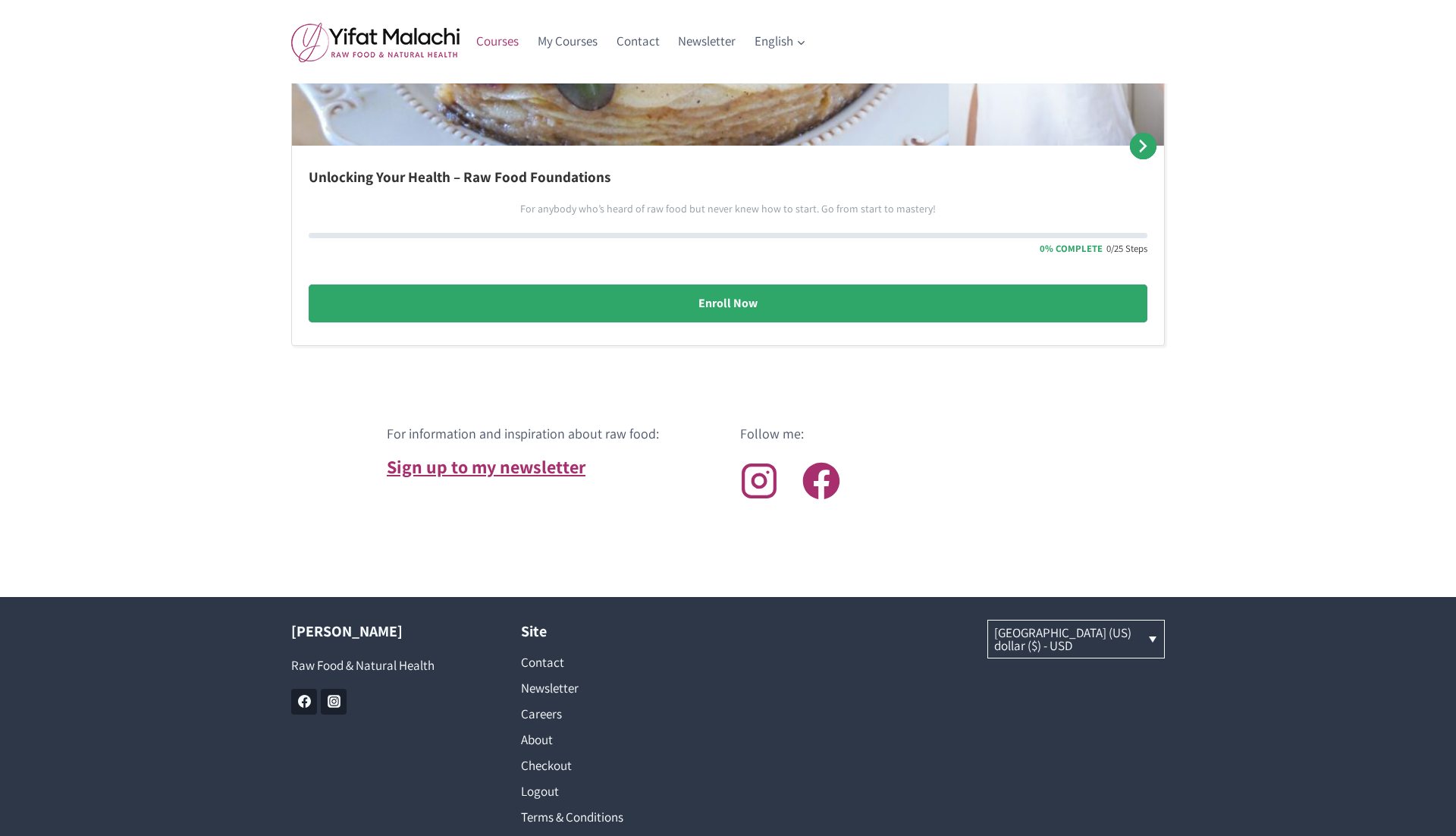
scroll to position [1164, 0]
click at [781, 101] on link "עברית" at bounding box center [821, 110] width 152 height 33
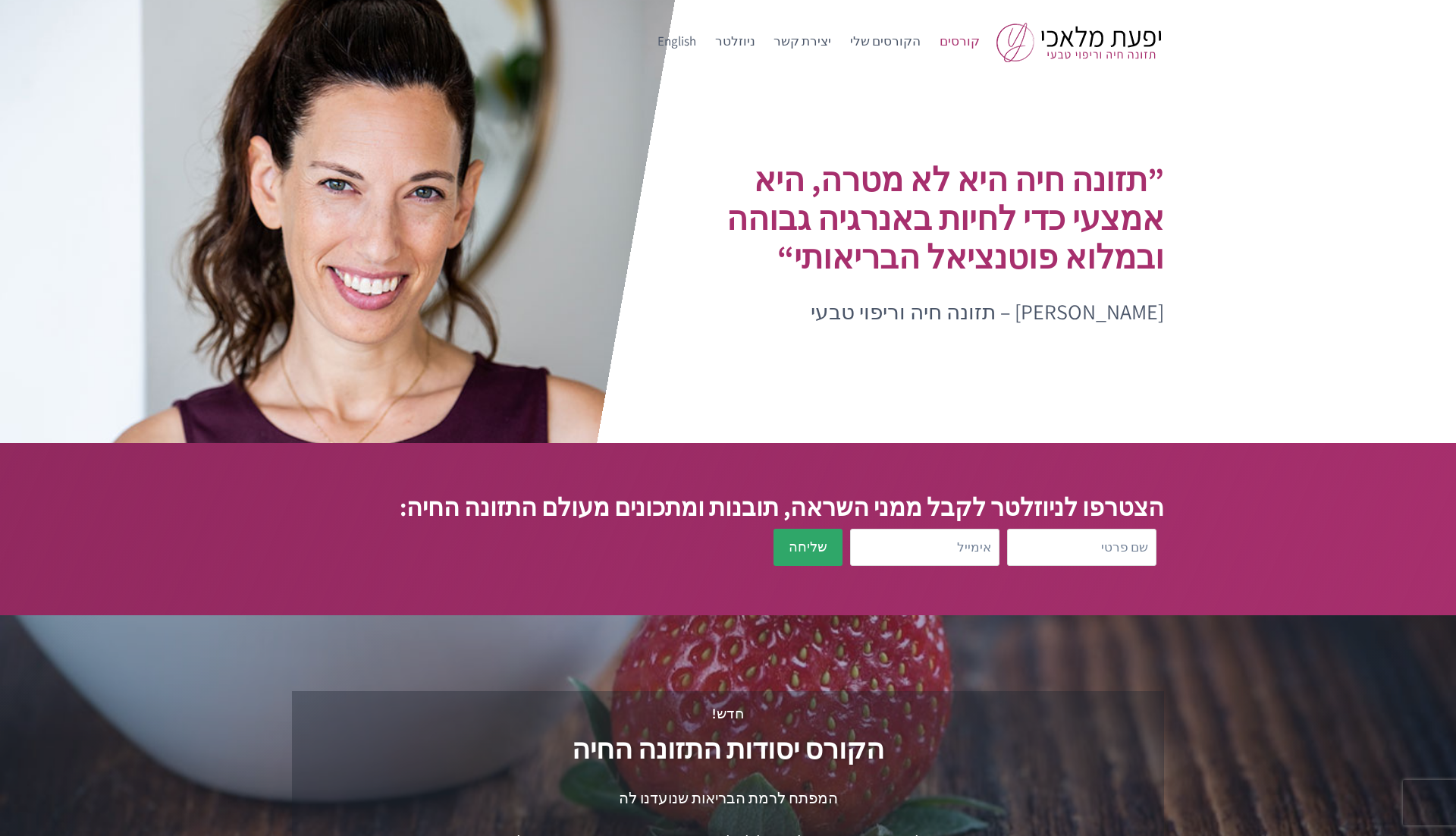
click at [963, 37] on link "קורסים" at bounding box center [959, 41] width 59 height 37
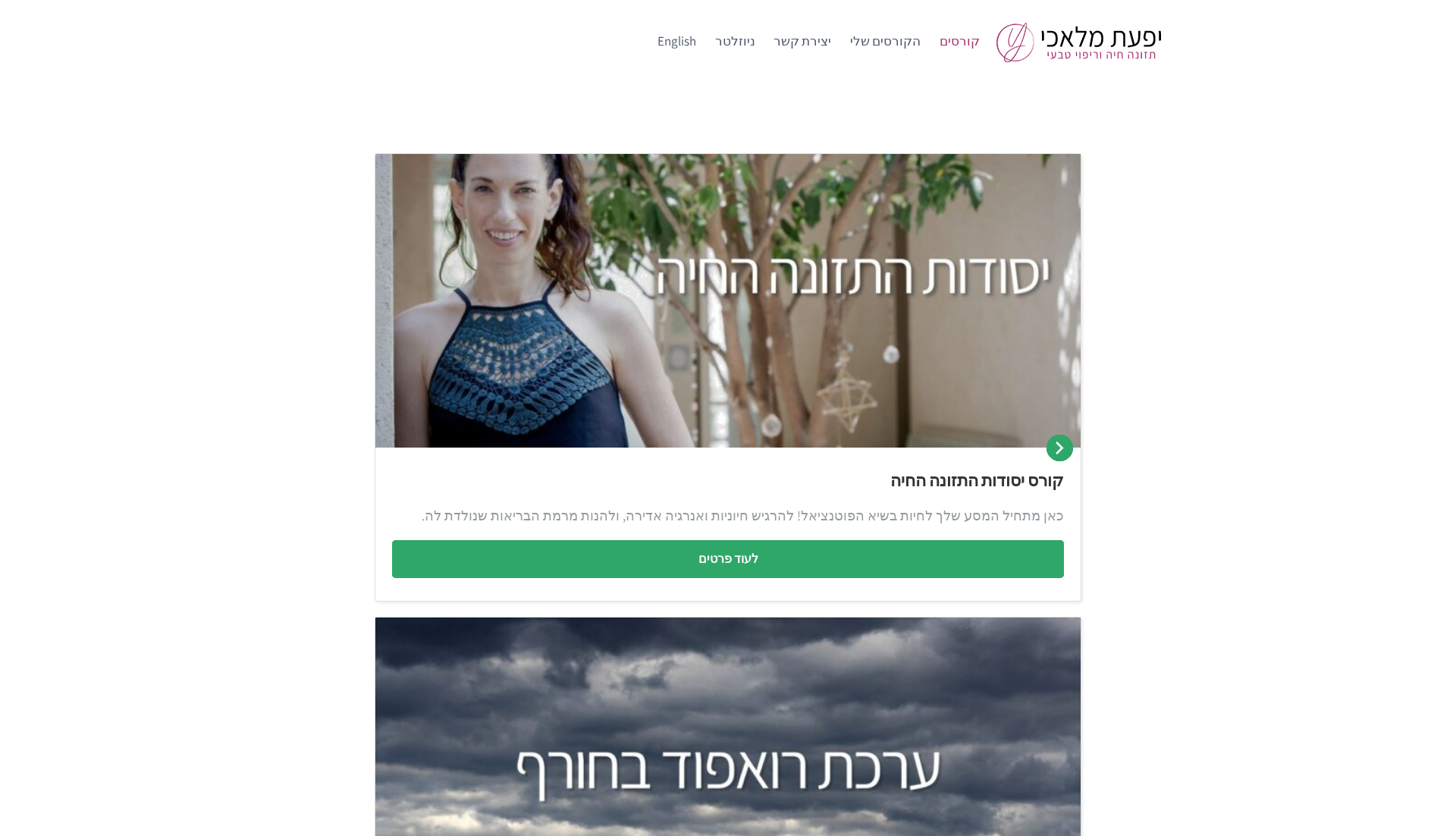
scroll to position [73, 0]
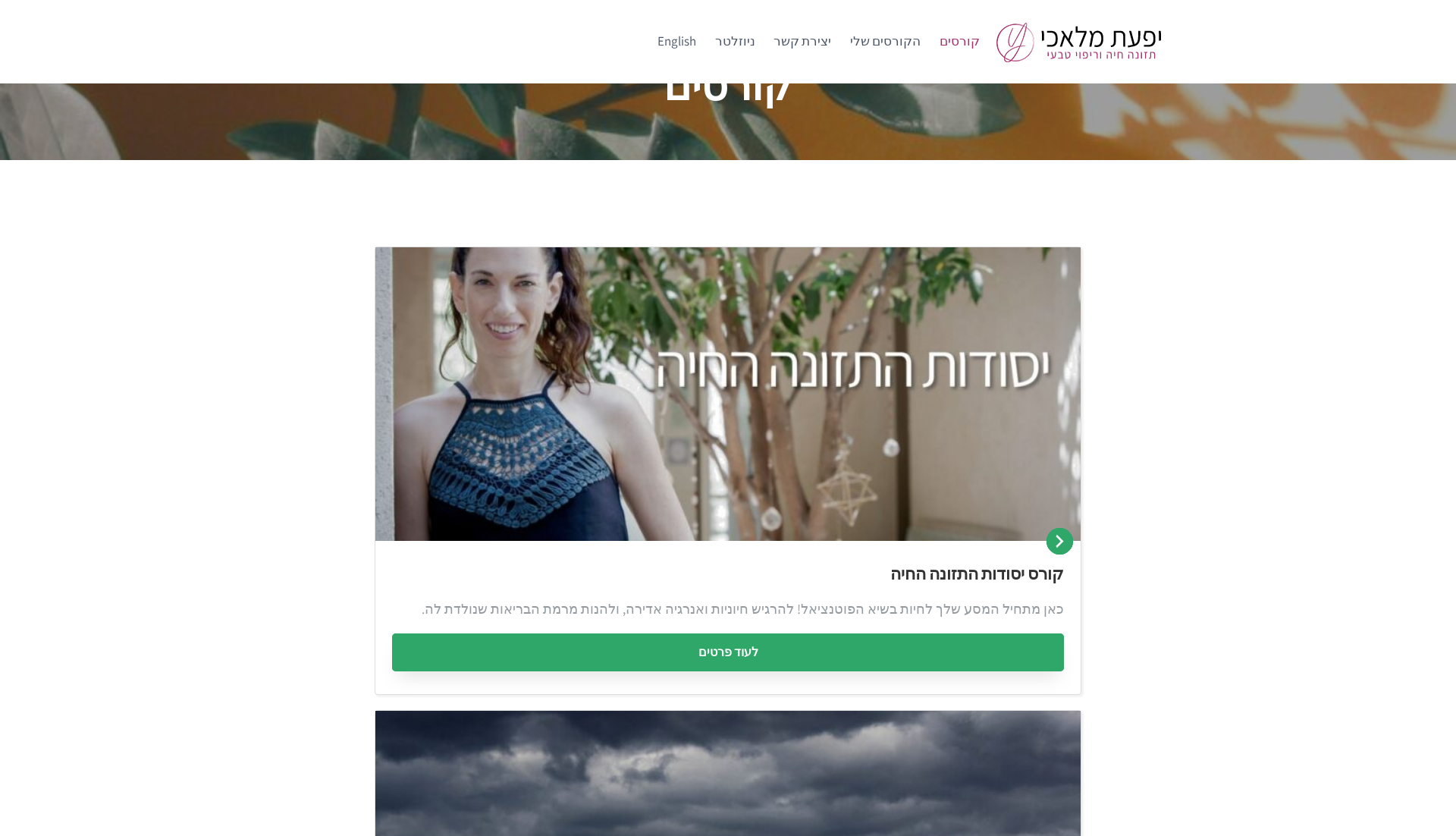
click at [753, 652] on link "לעוד פרטים" at bounding box center [728, 652] width 672 height 38
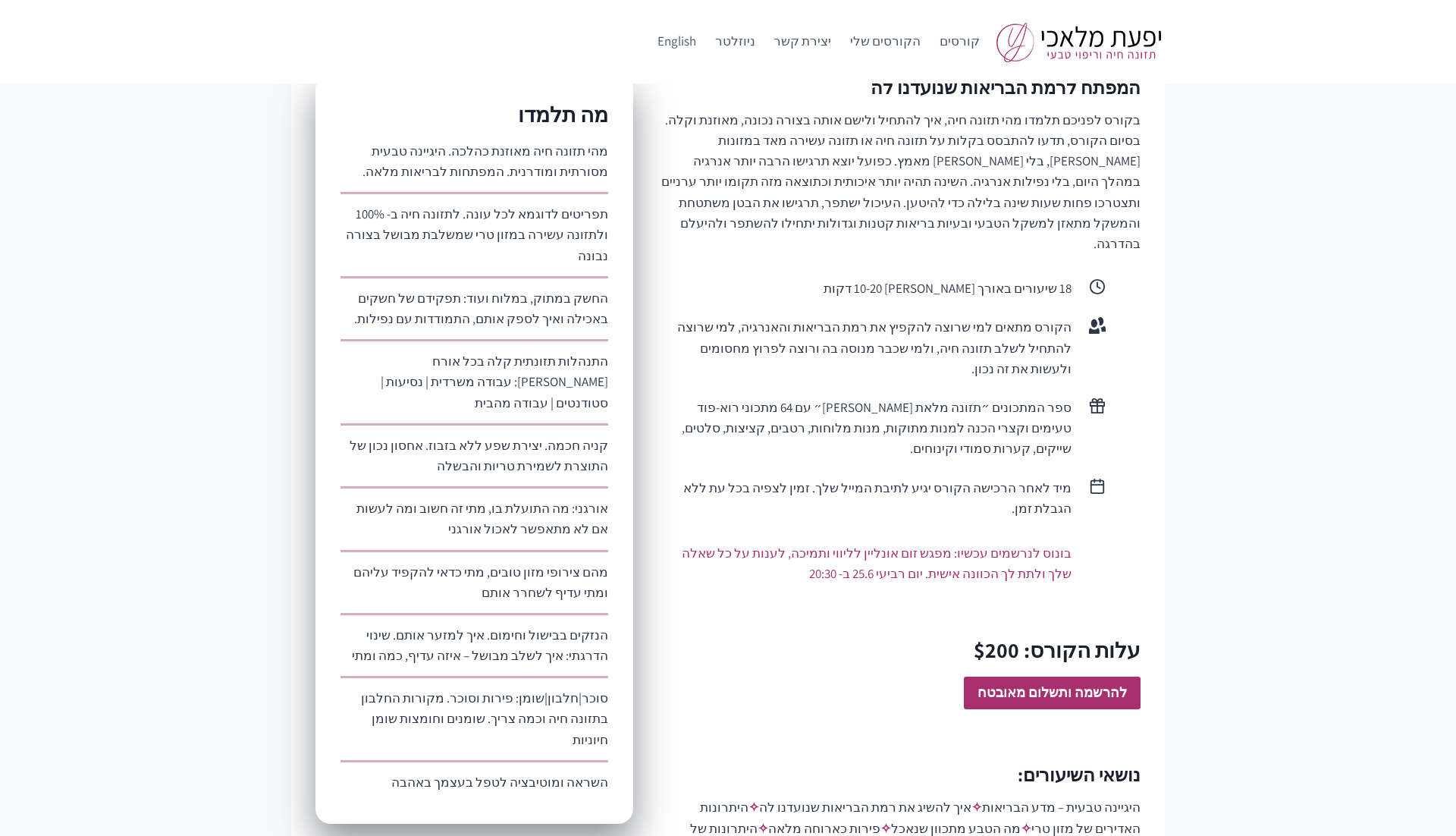
scroll to position [897, 0]
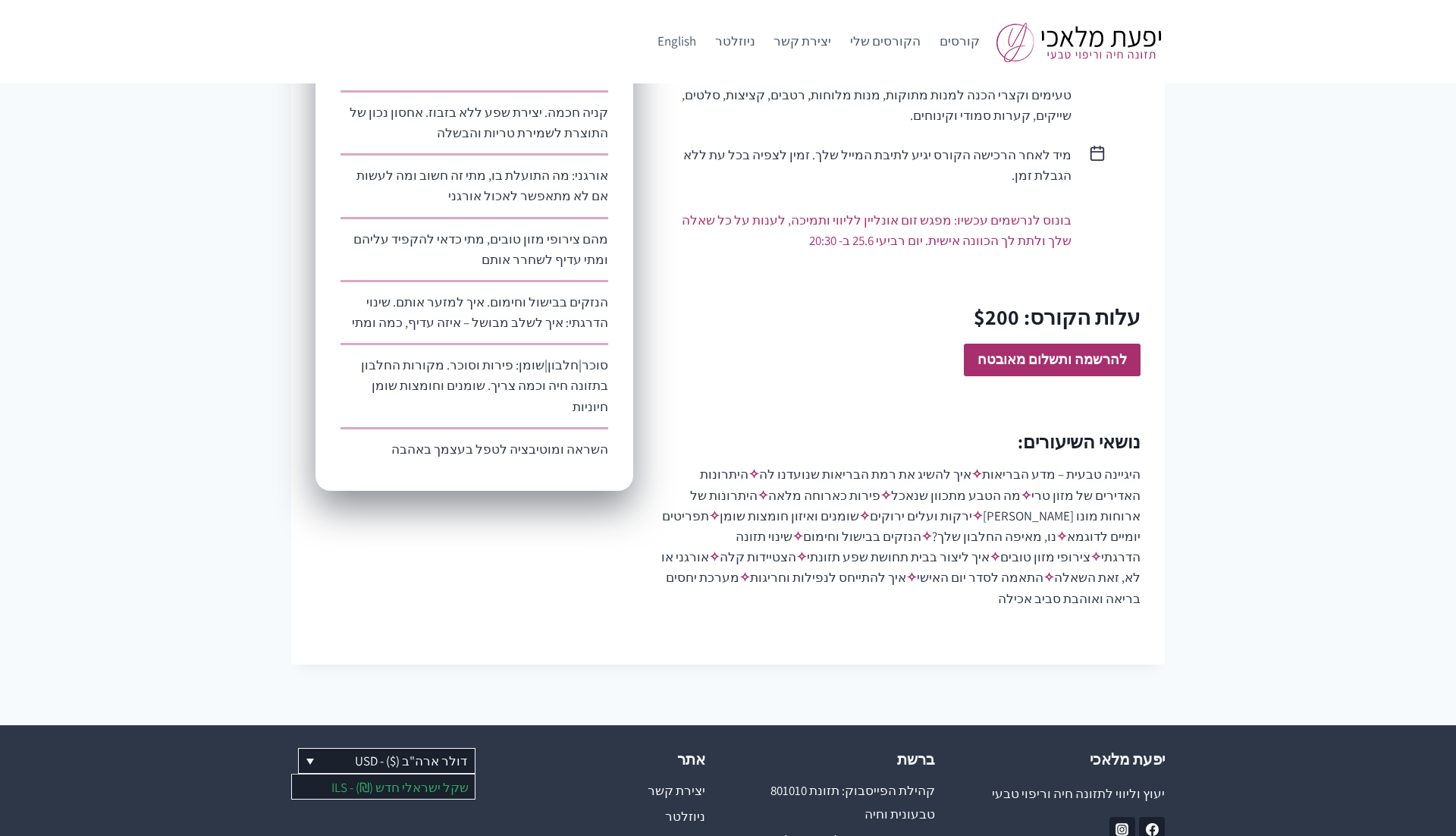
click at [377, 774] on link "שקל ישראלי חדש (₪) - ILS" at bounding box center [383, 786] width 183 height 24
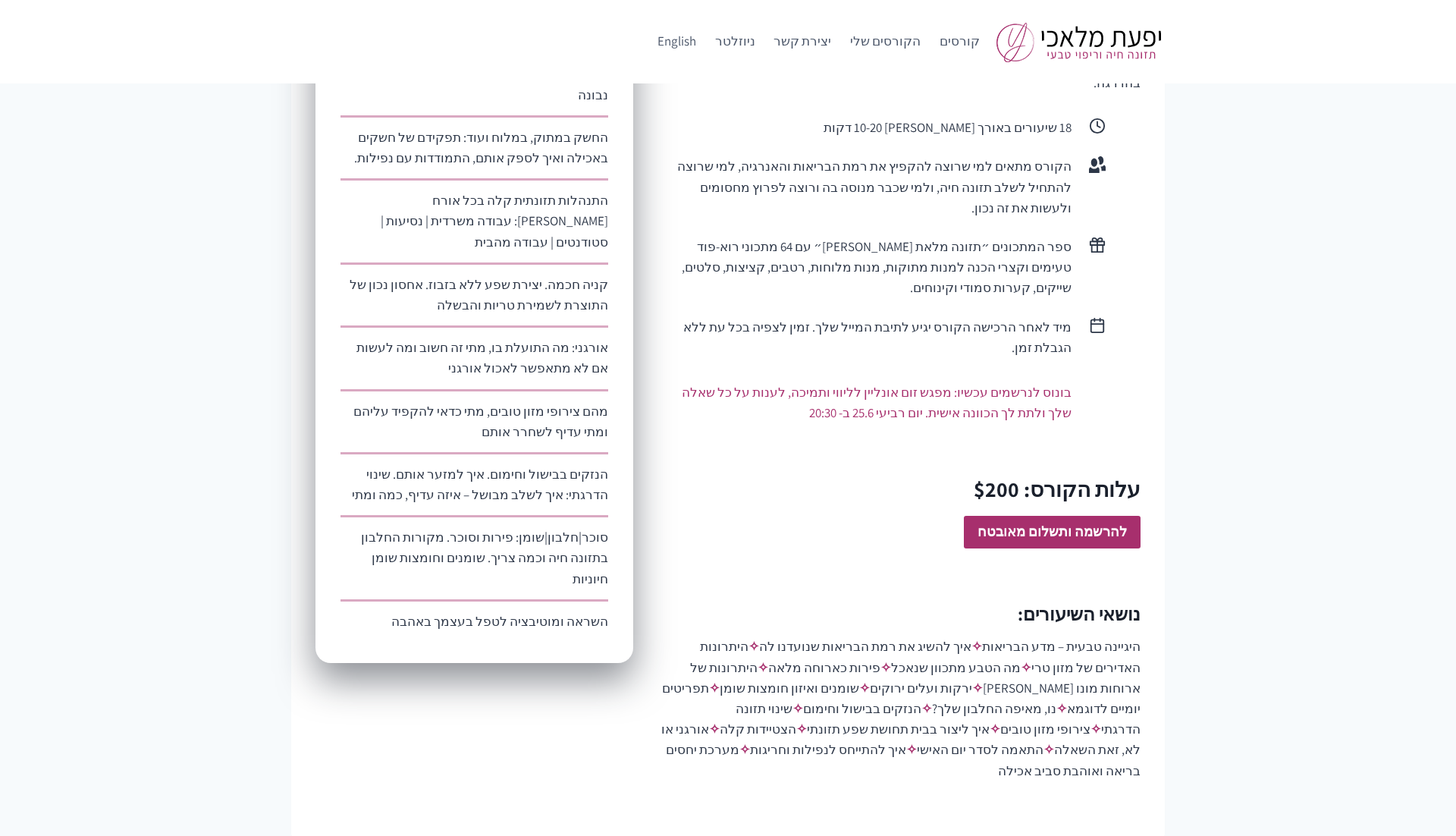
scroll to position [726, 0]
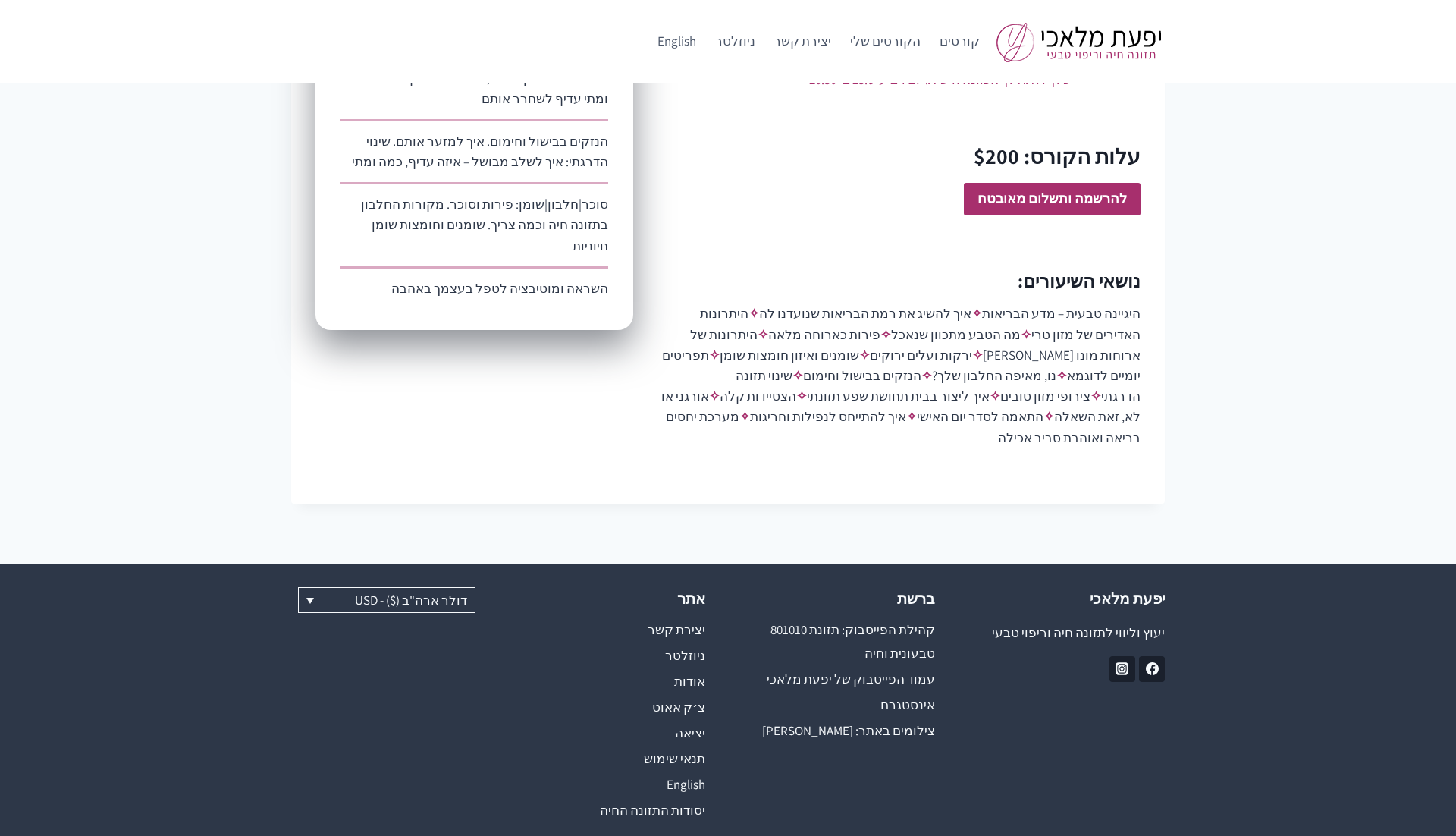
scroll to position [1062, 0]
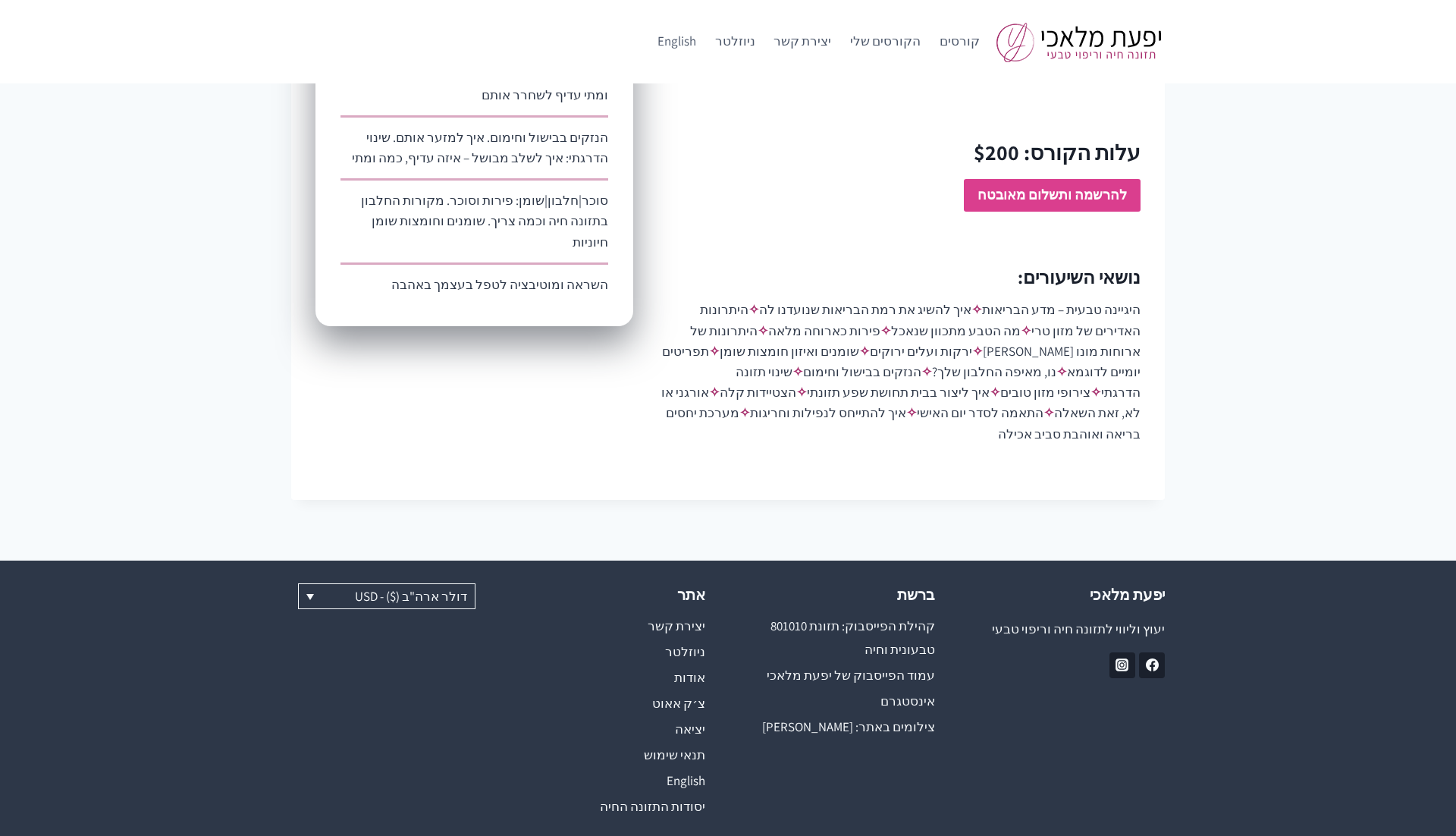
click at [1041, 185] on strong "להרשמה ותשלום מאובטח" at bounding box center [1052, 194] width 150 height 17
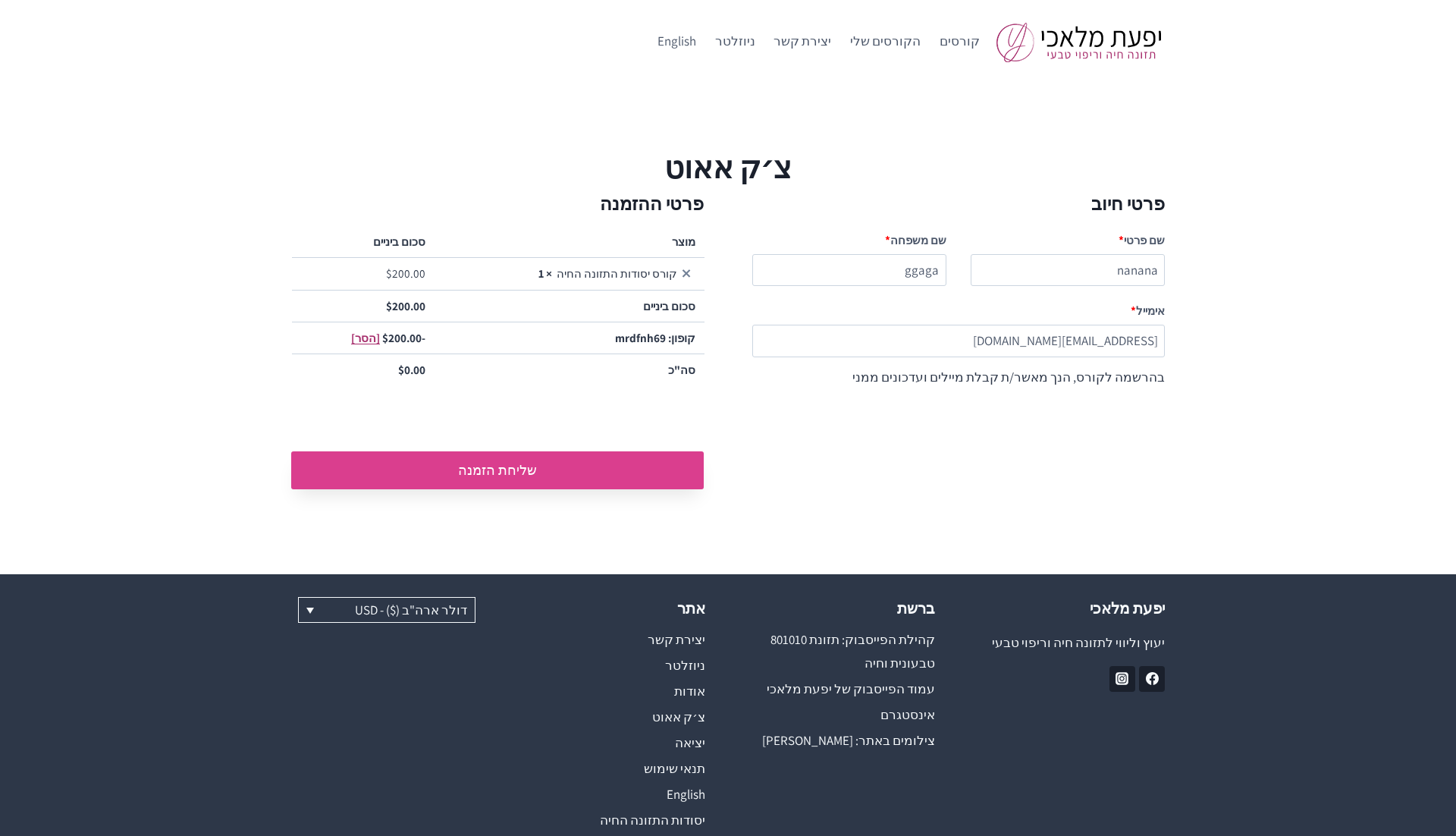
click at [488, 467] on button "שליחת הזמנה" at bounding box center [498, 470] width 413 height 38
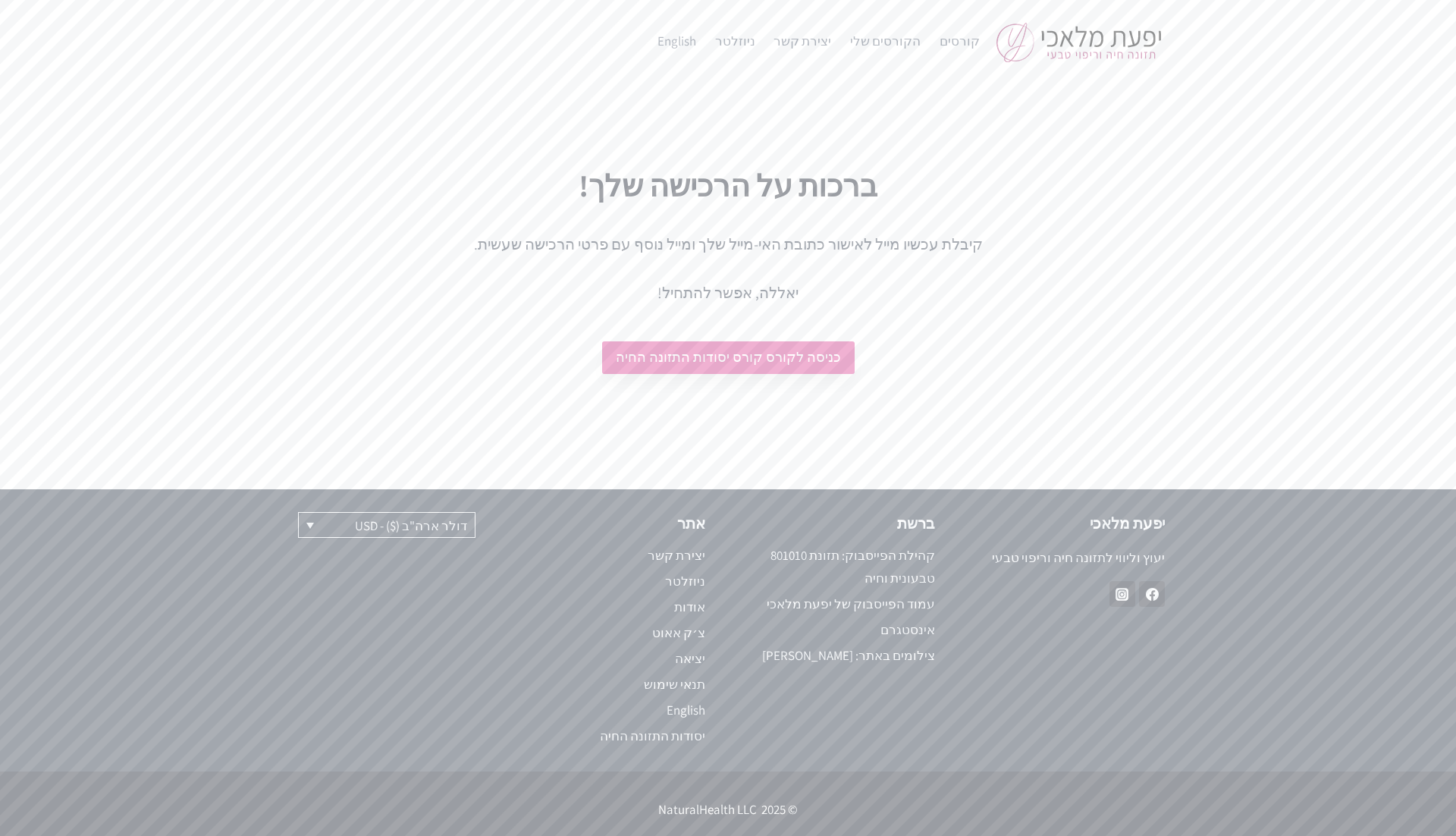
click at [759, 355] on link "כניסה לקורס קורס יסודות התזונה החיה" at bounding box center [728, 358] width 252 height 33
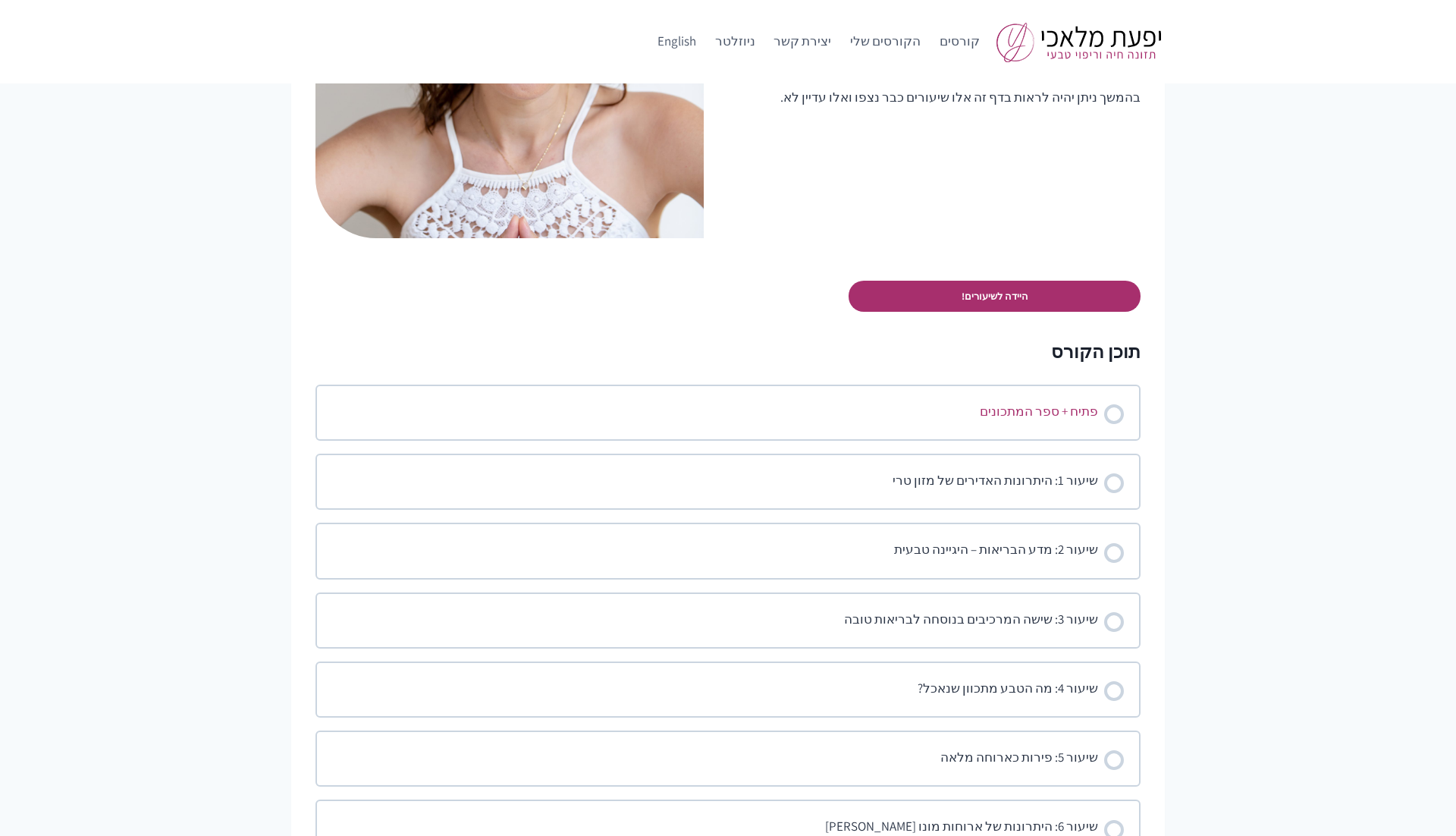
scroll to position [743, 0]
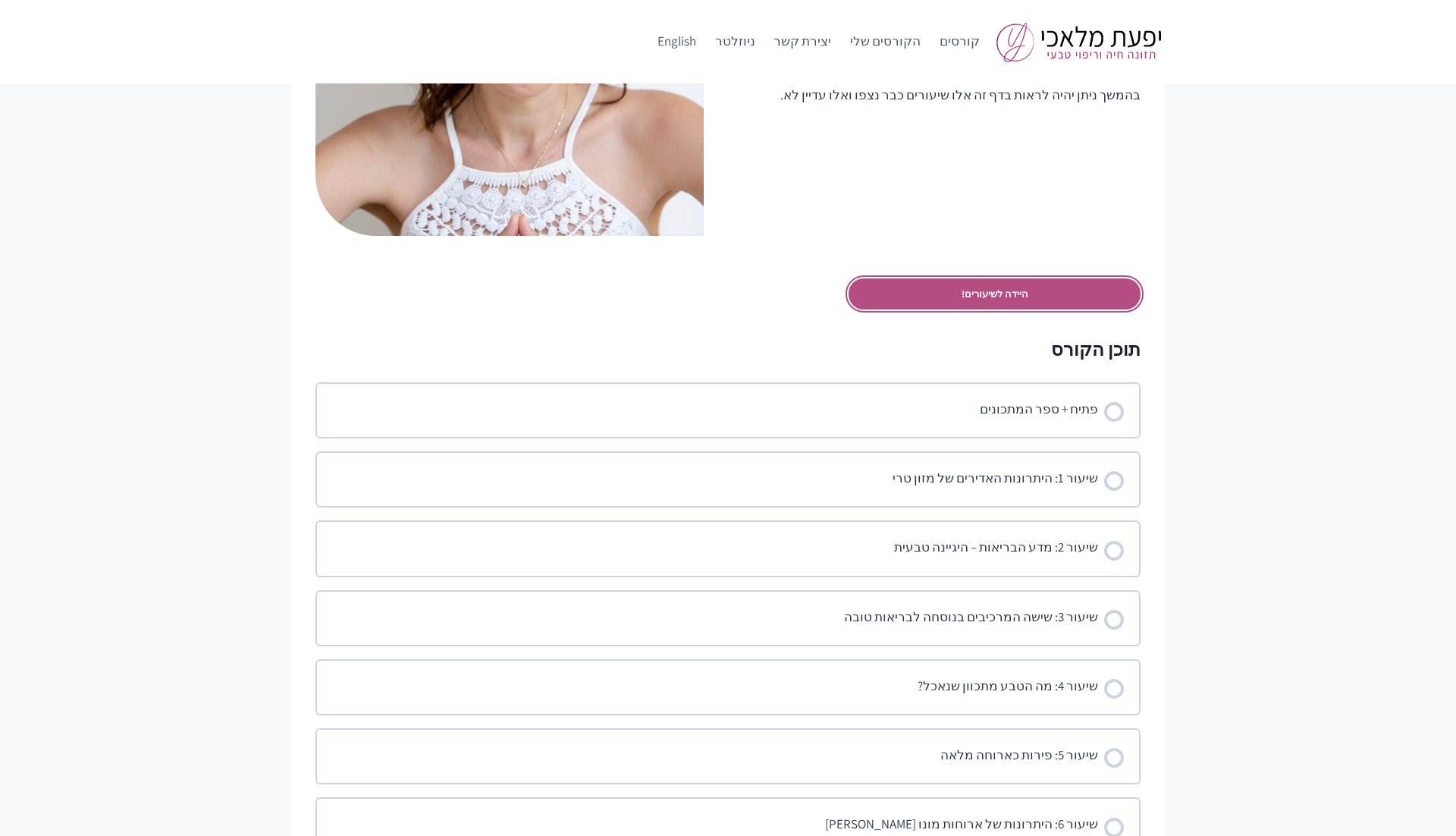
click at [968, 299] on link "היידה לשיעורים!" at bounding box center [994, 294] width 292 height 31
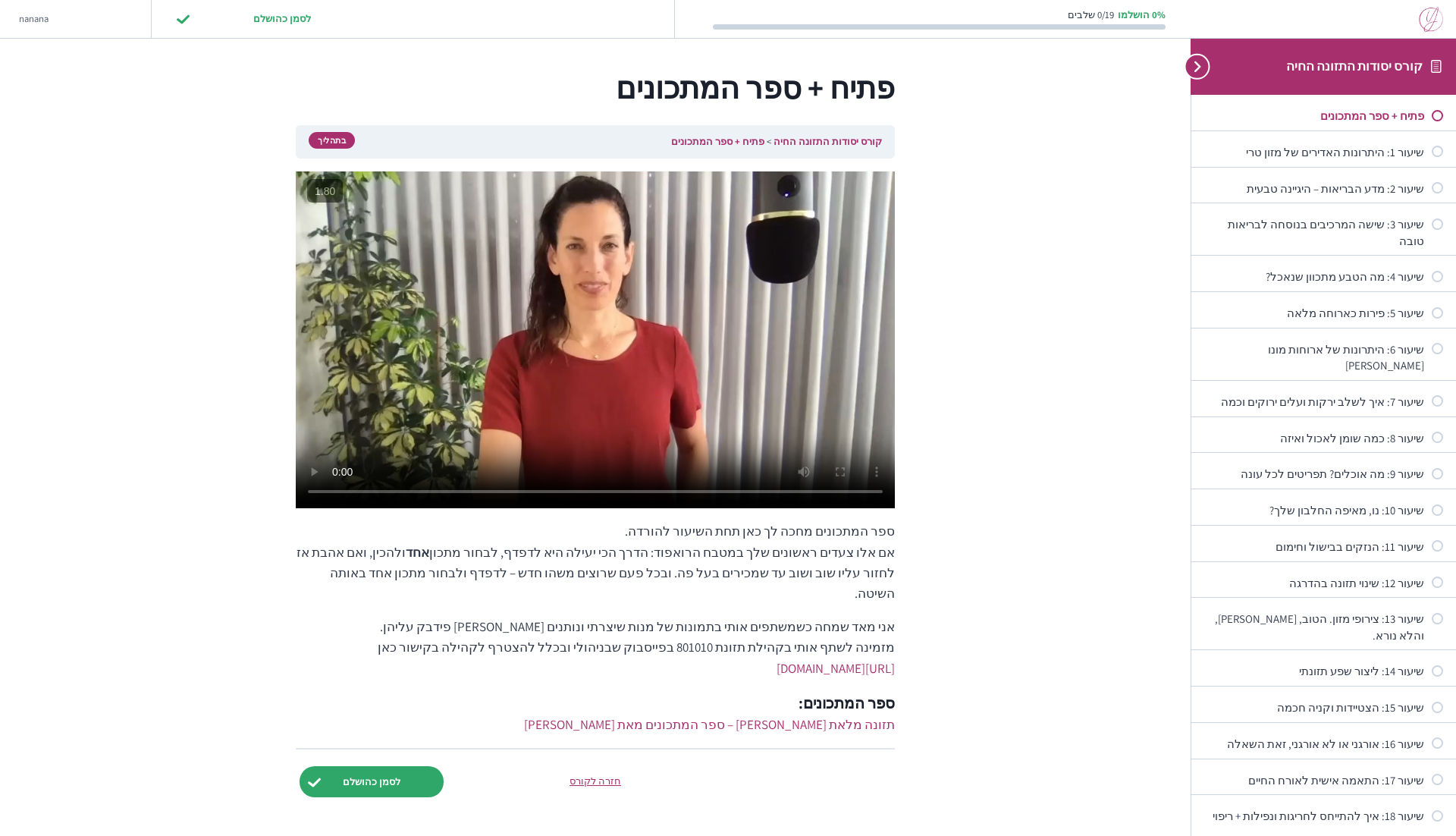
click at [1433, 11] on img at bounding box center [1430, 19] width 24 height 25
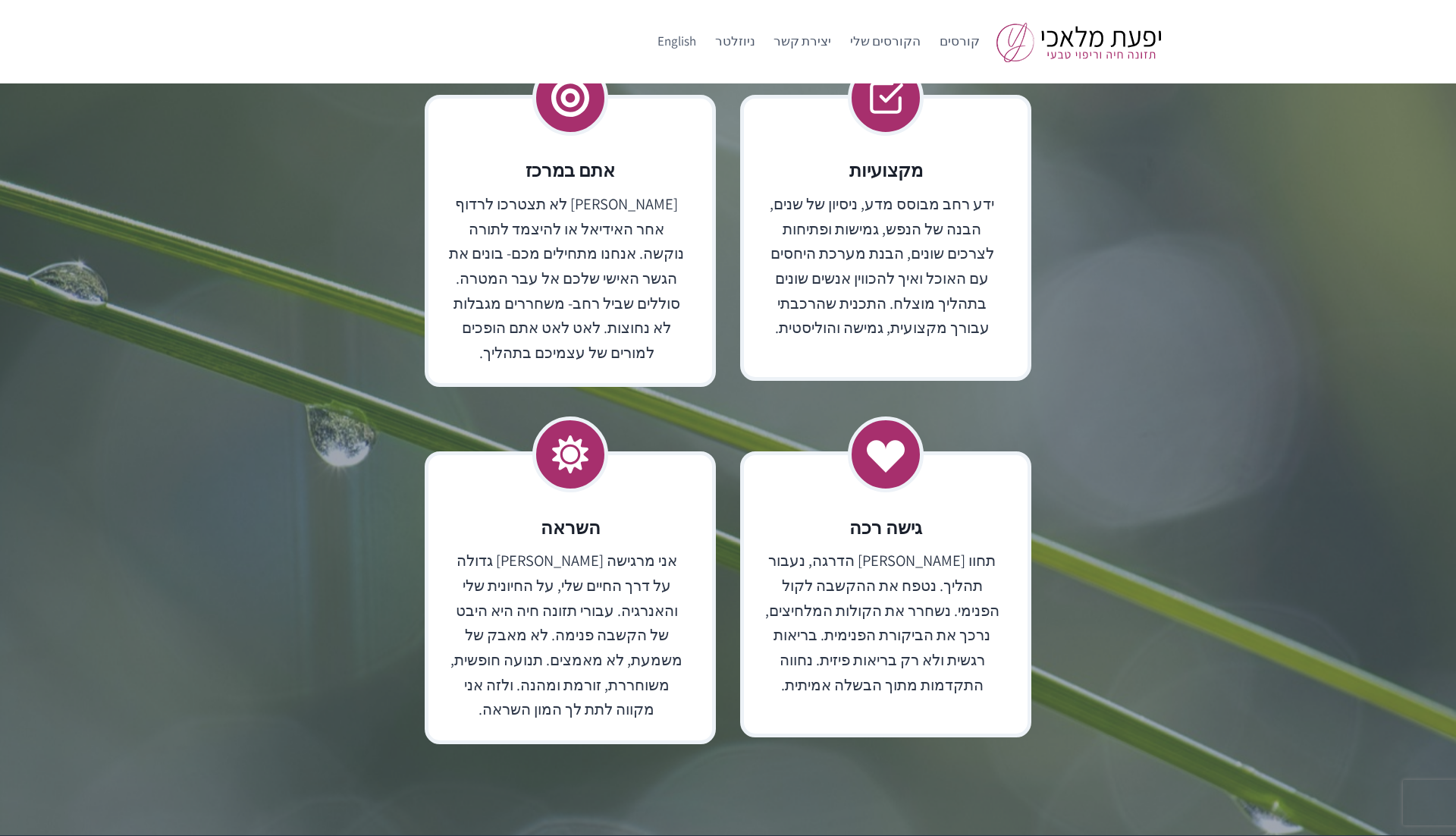
scroll to position [3620, 0]
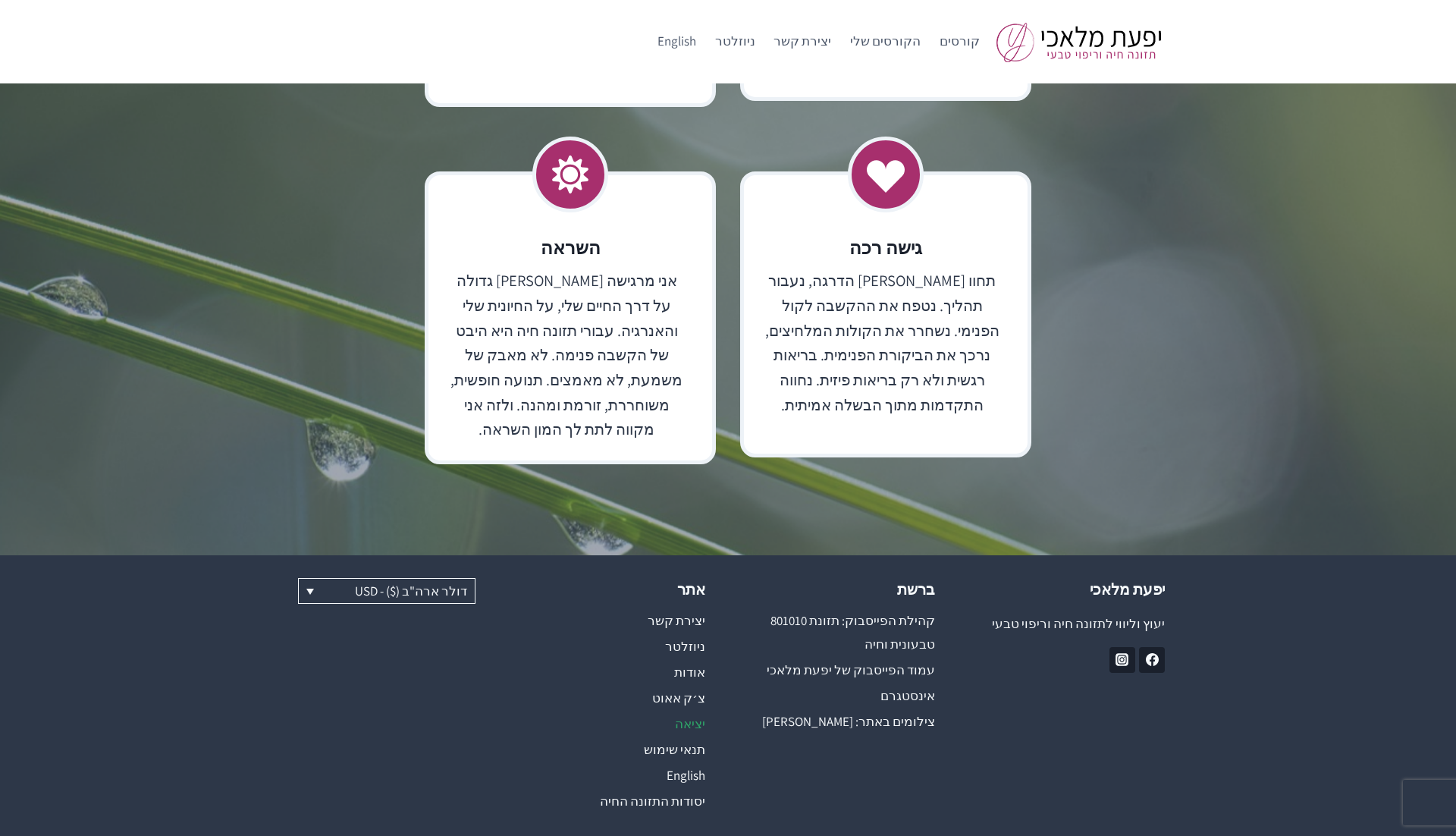
click at [684, 711] on link "יציאה" at bounding box center [613, 724] width 185 height 26
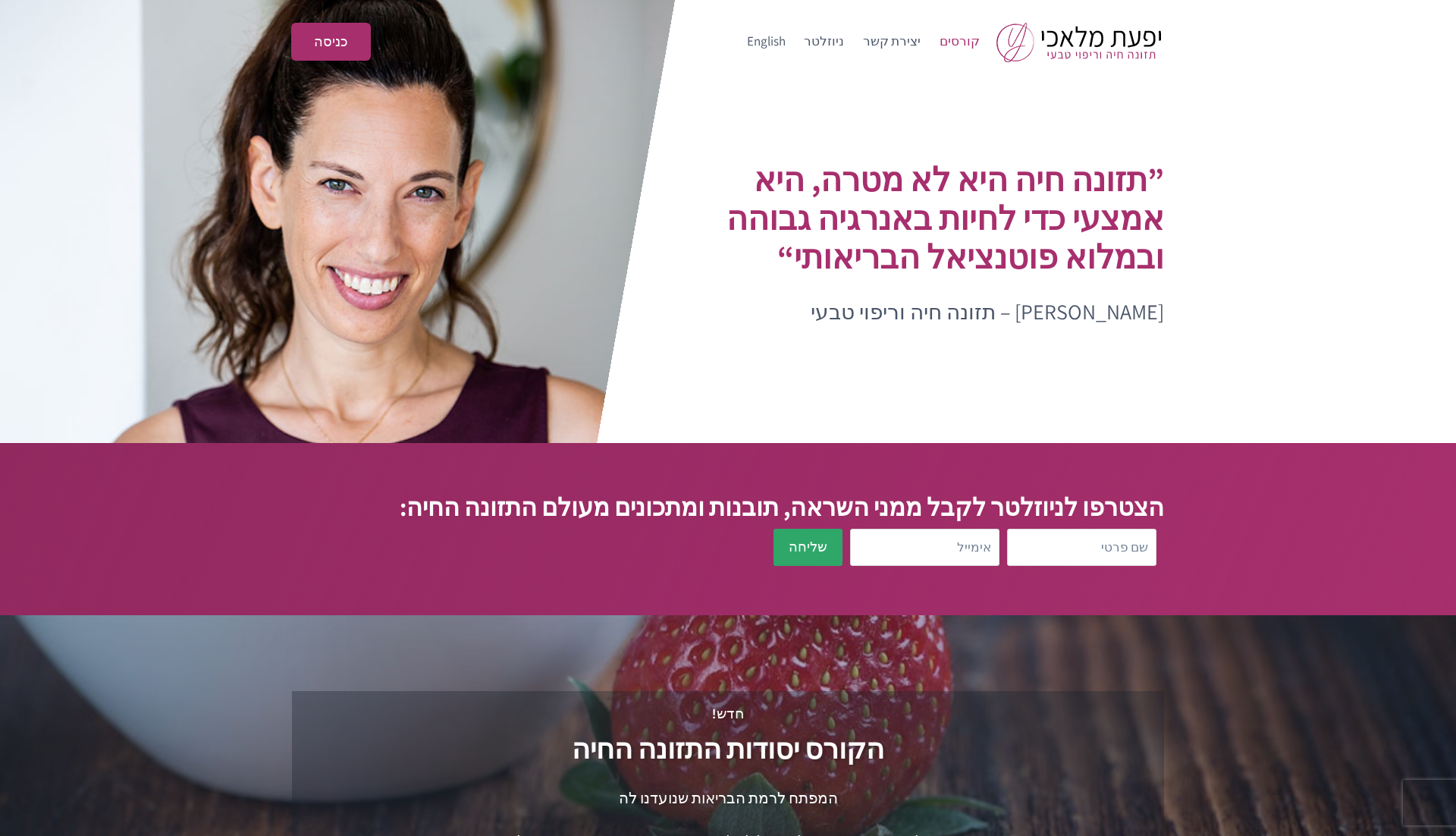
click at [954, 41] on link "קורסים" at bounding box center [959, 41] width 59 height 37
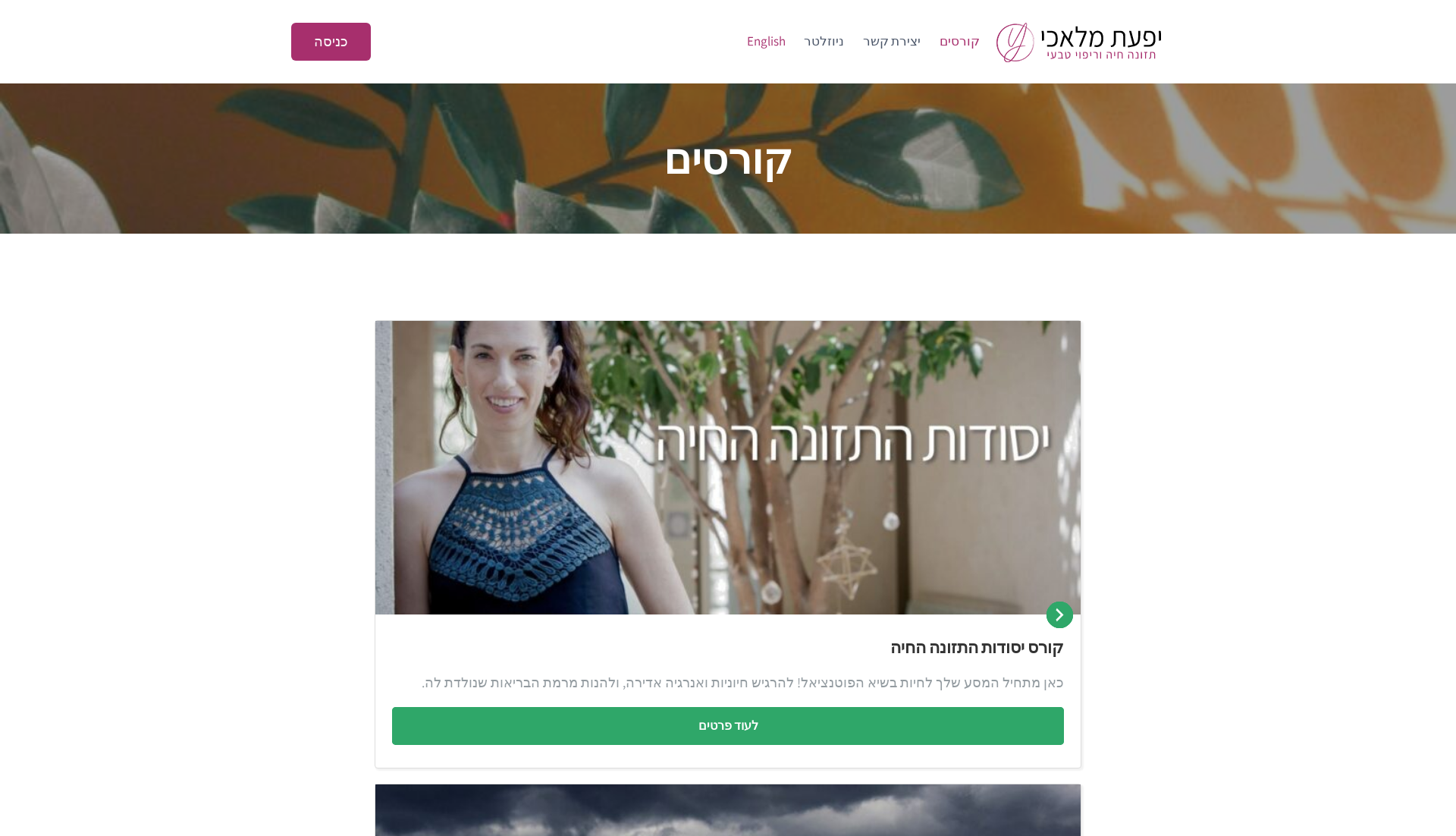
click at [774, 39] on link "English" at bounding box center [767, 41] width 58 height 37
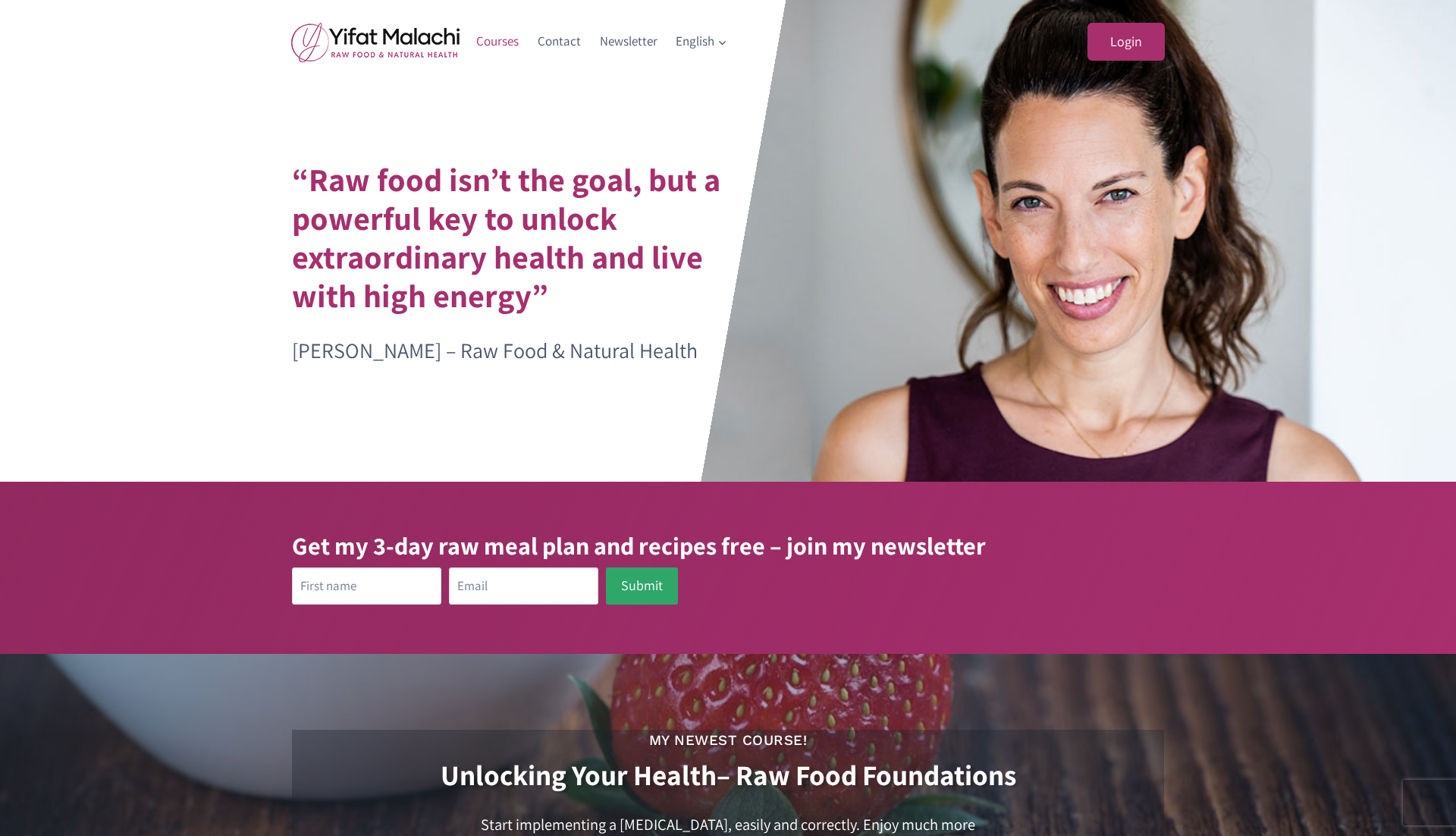
click at [499, 37] on link "Courses" at bounding box center [498, 41] width 62 height 37
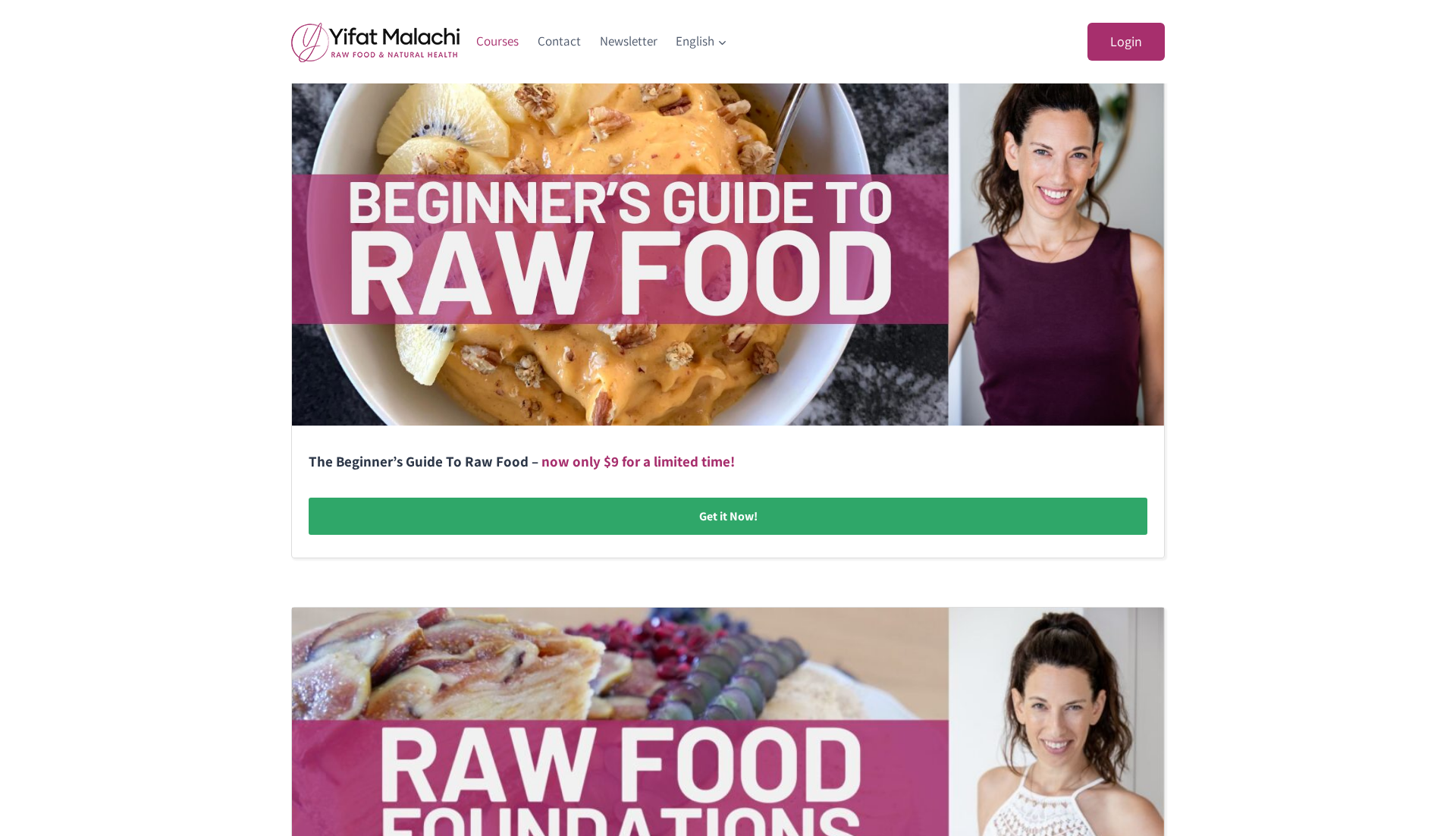
scroll to position [336, 0]
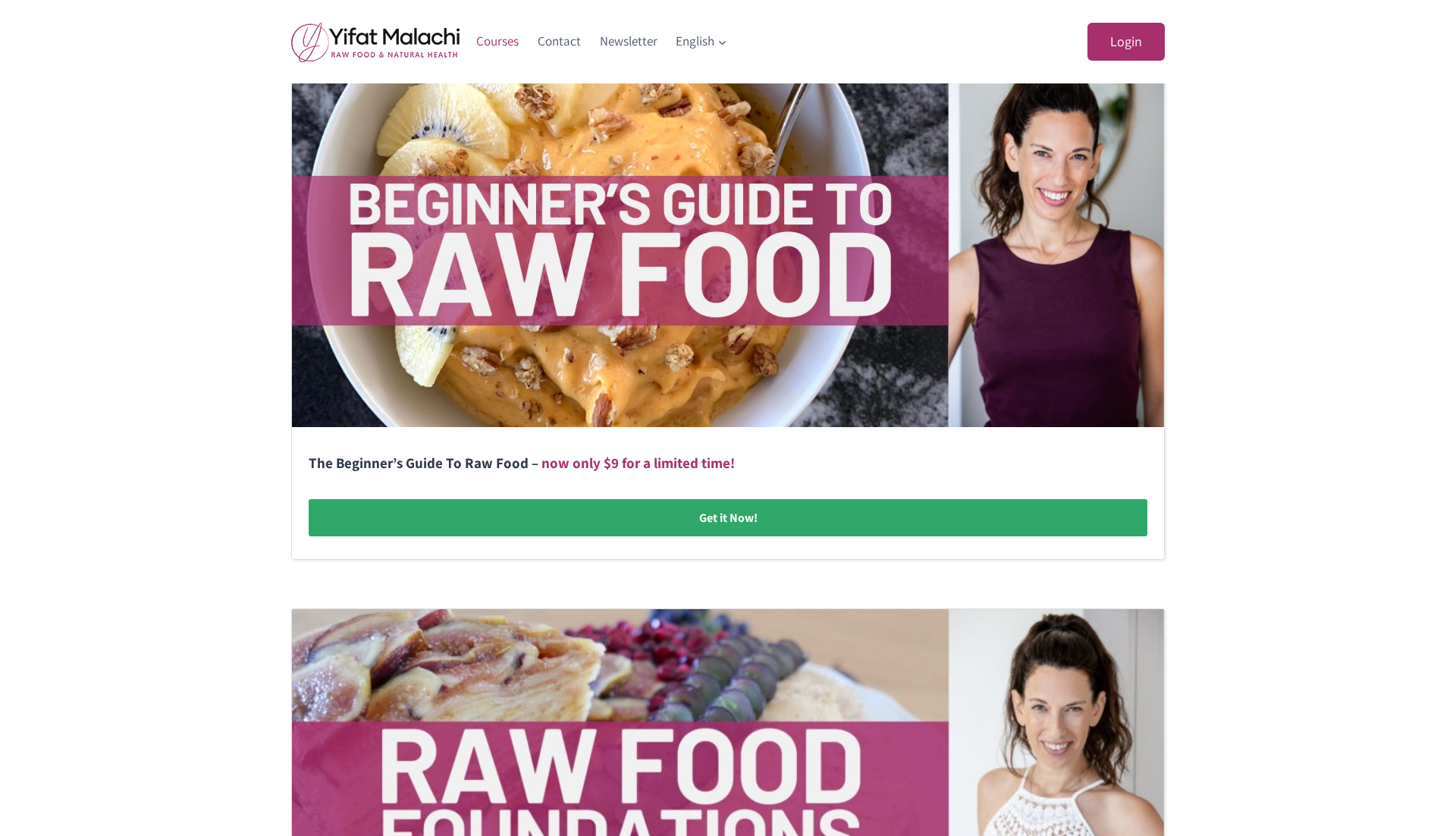
click at [734, 512] on link at bounding box center [728, 312] width 872 height 496
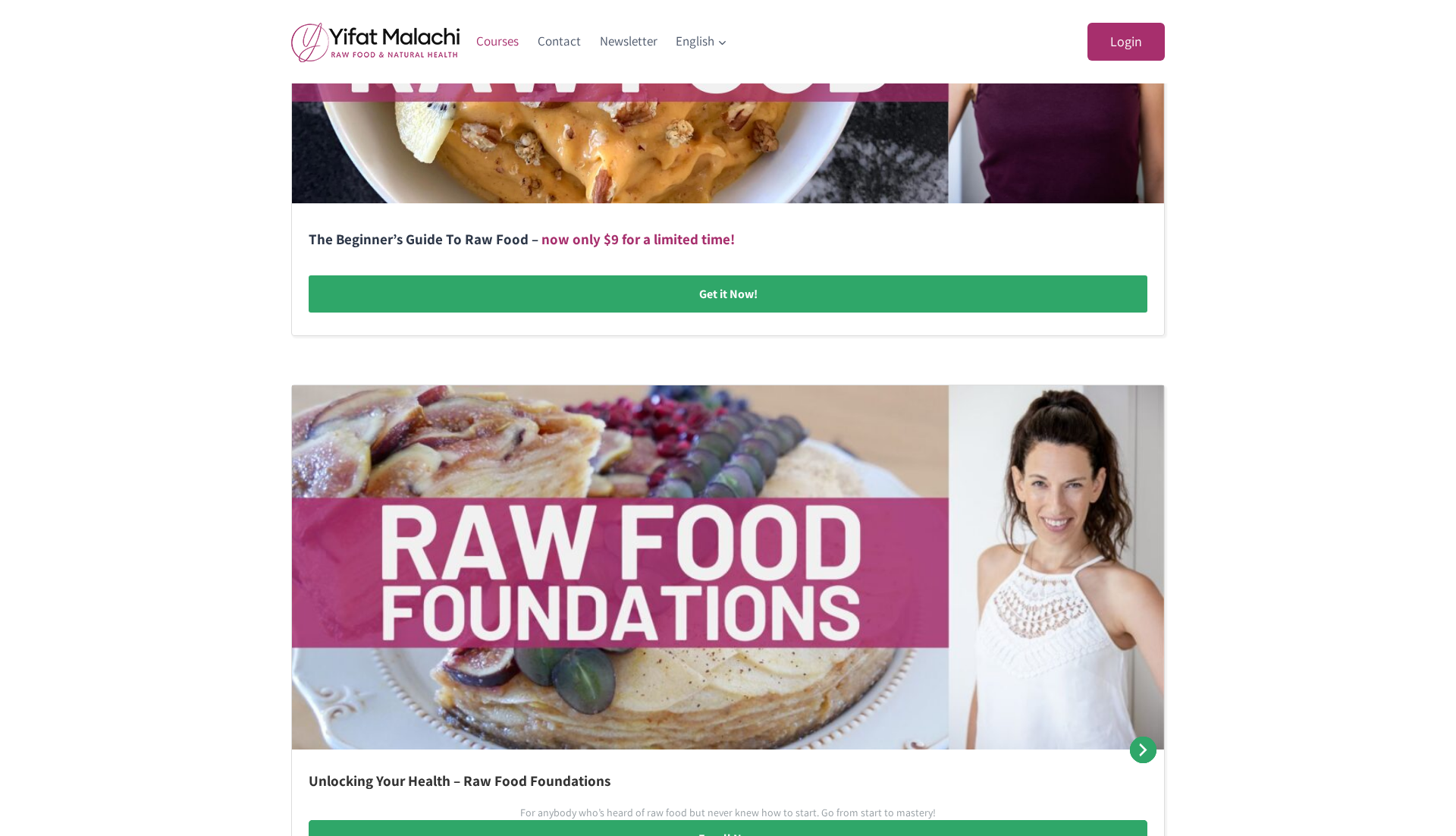
scroll to position [711, 0]
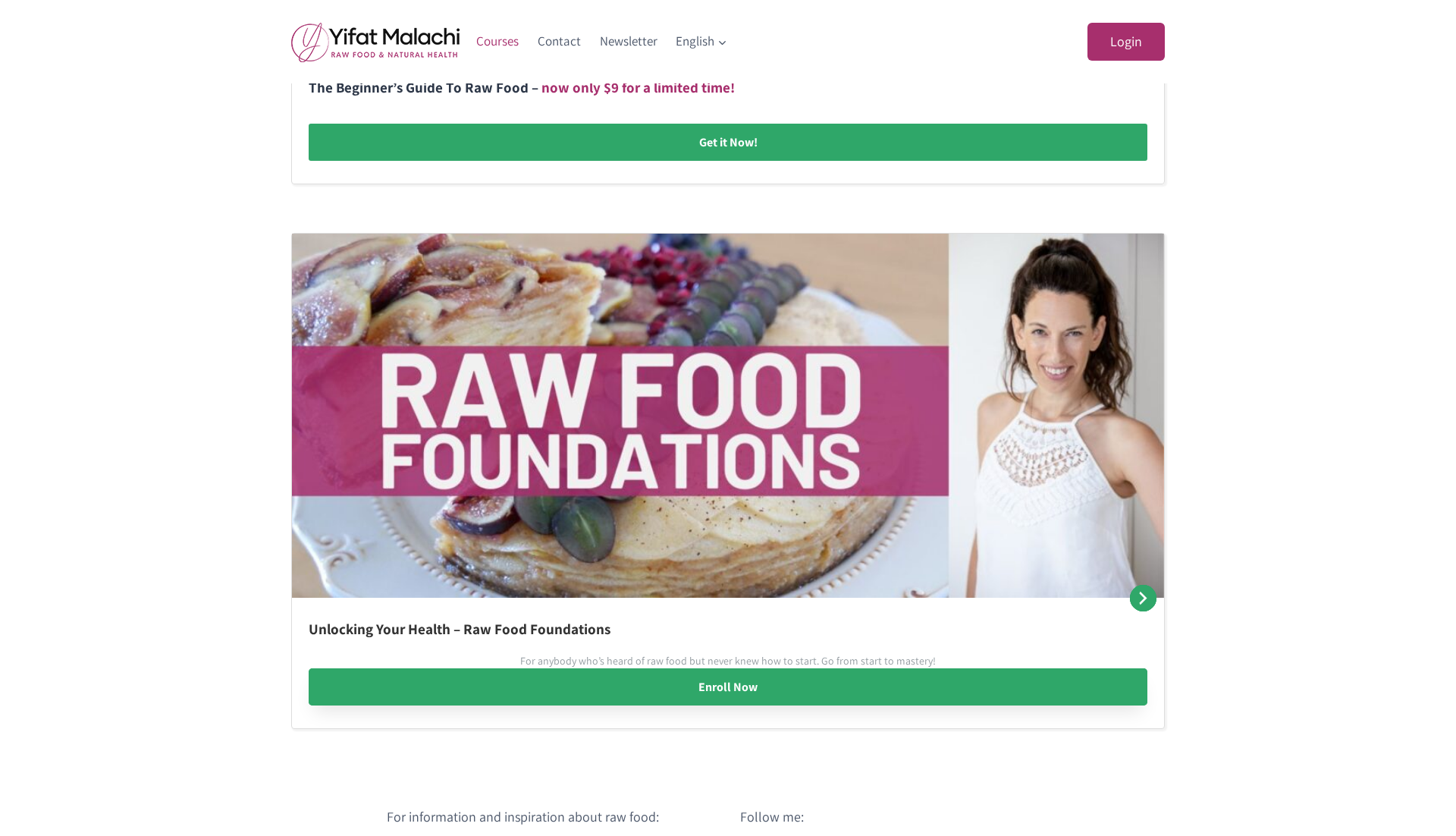
click at [719, 704] on link "Enroll Now" at bounding box center [728, 687] width 839 height 38
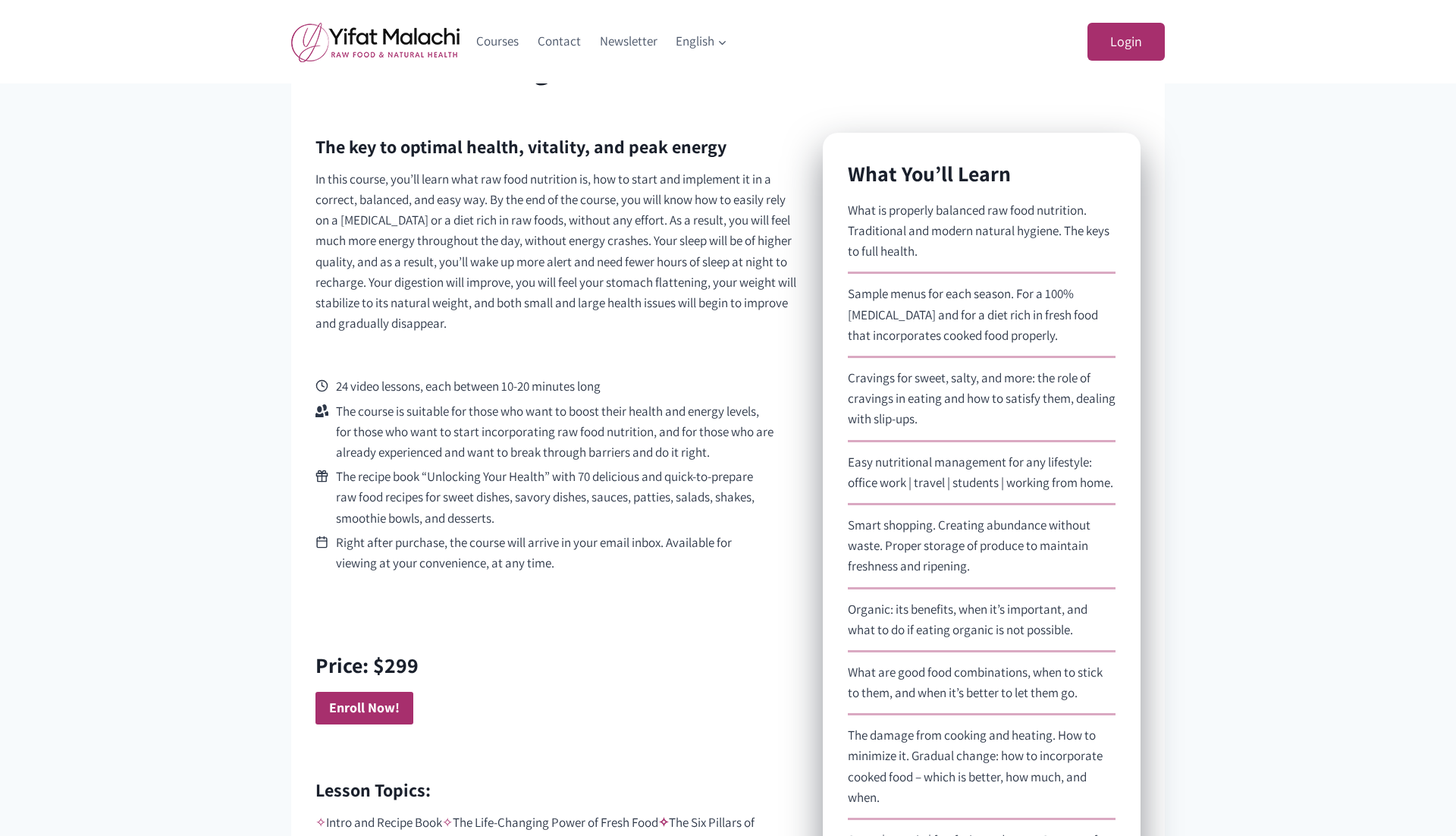
scroll to position [599, 0]
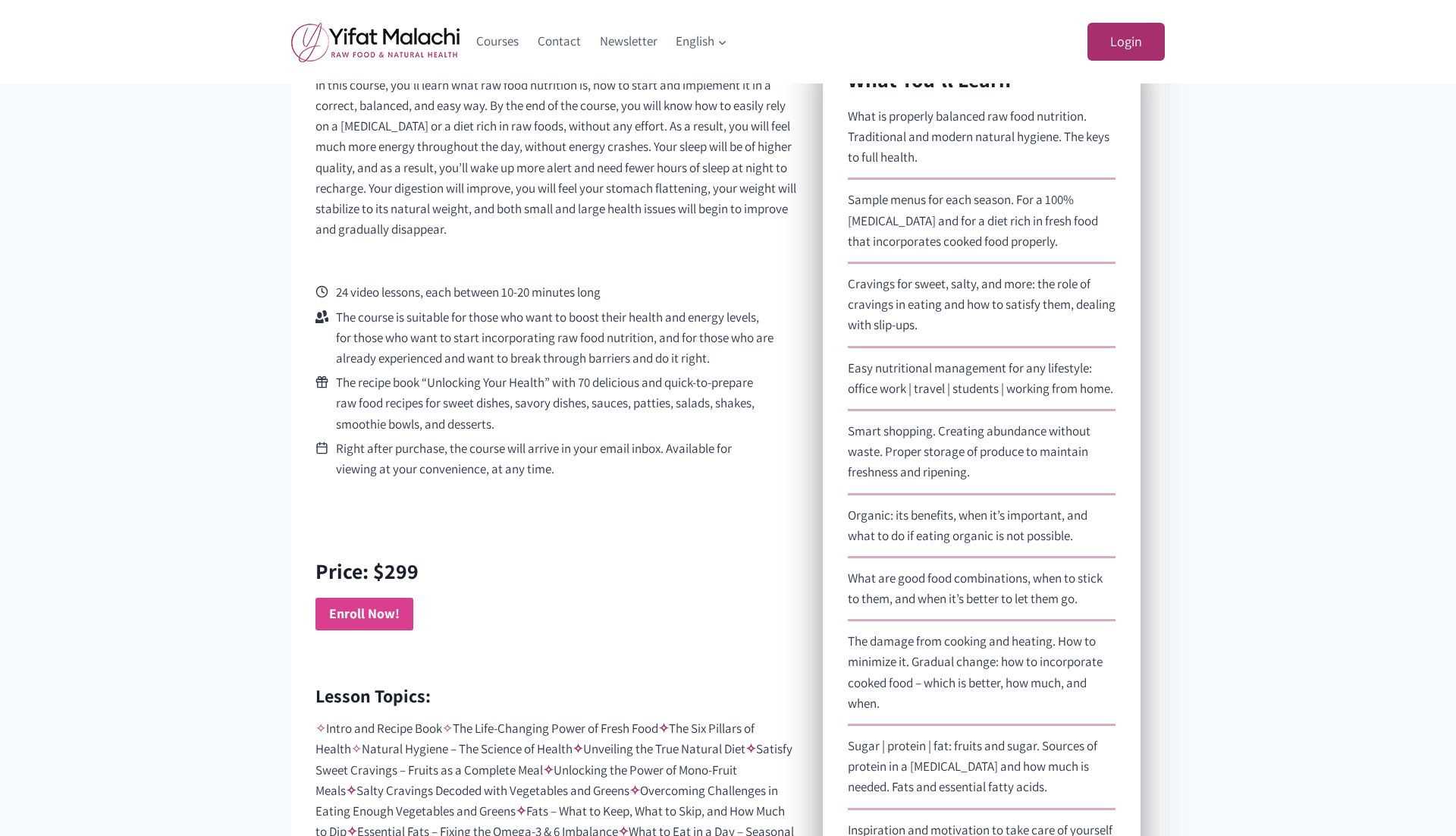
click at [360, 612] on strong "Enroll Now!" at bounding box center [364, 613] width 71 height 17
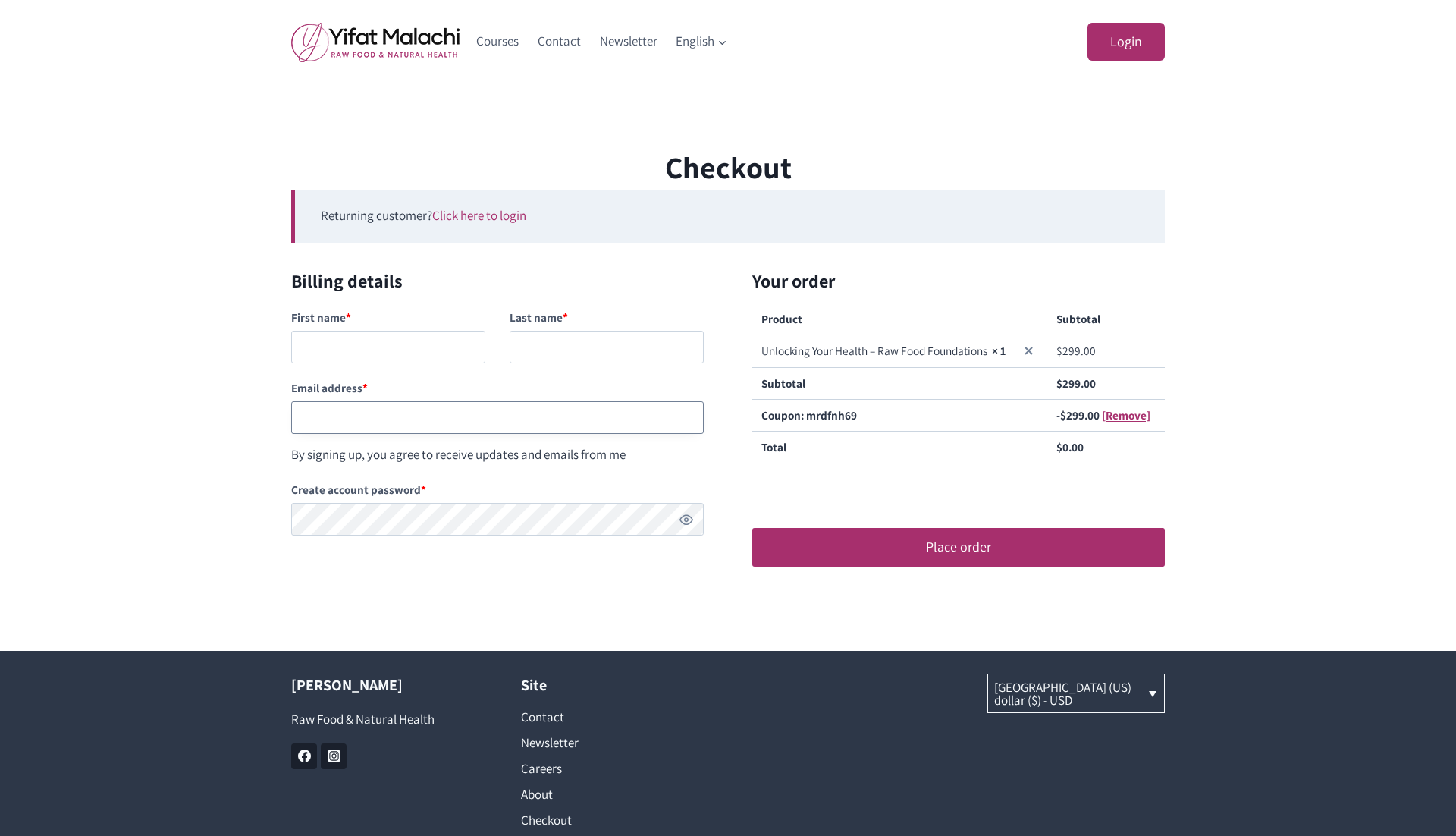
click at [379, 418] on input "Email address *" at bounding box center [498, 418] width 413 height 33
paste input "testingnh349@mailinator.com"
type input "testingnh349@mailinator.com"
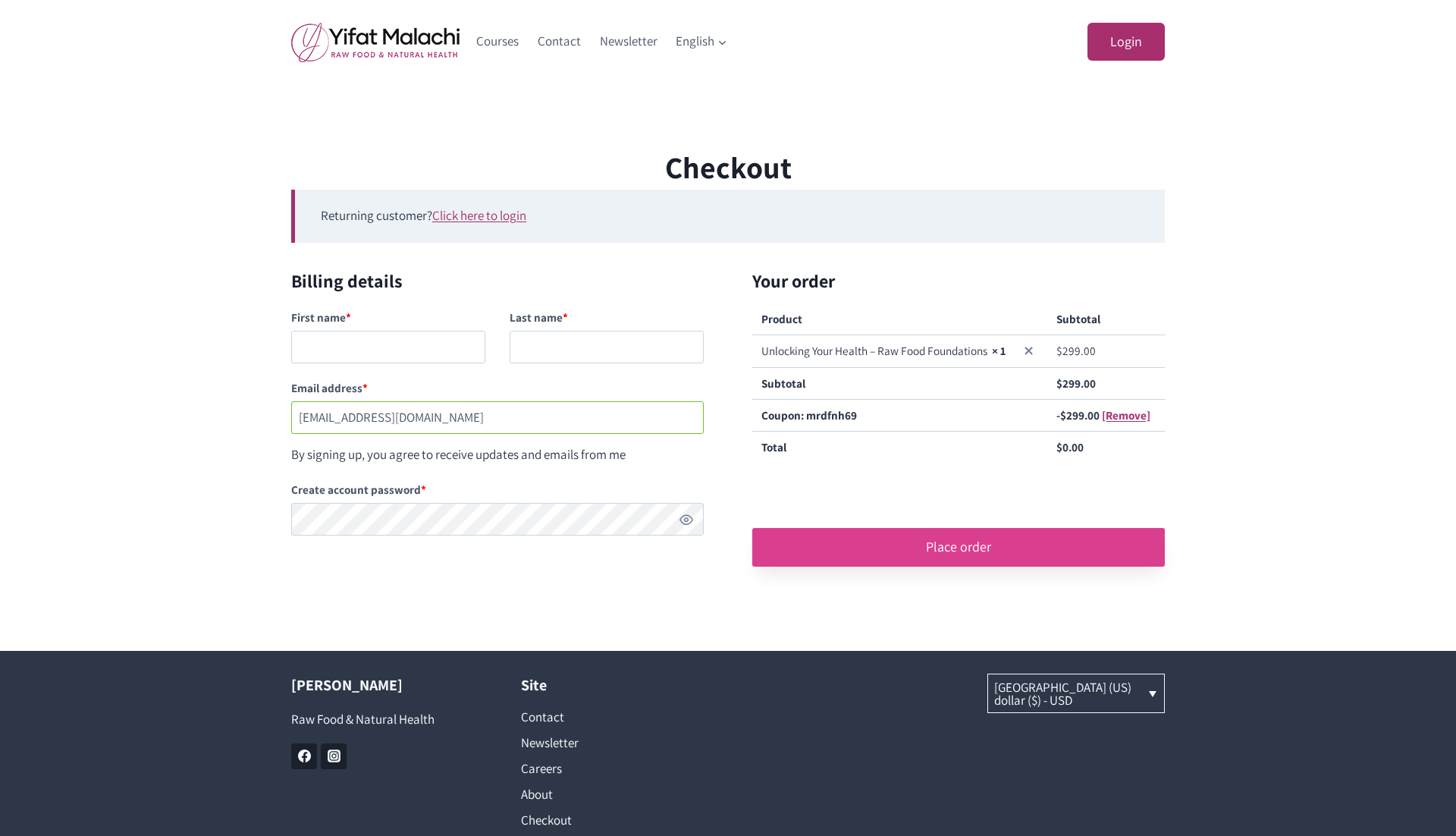
click at [950, 538] on button "Place order" at bounding box center [959, 546] width 413 height 38
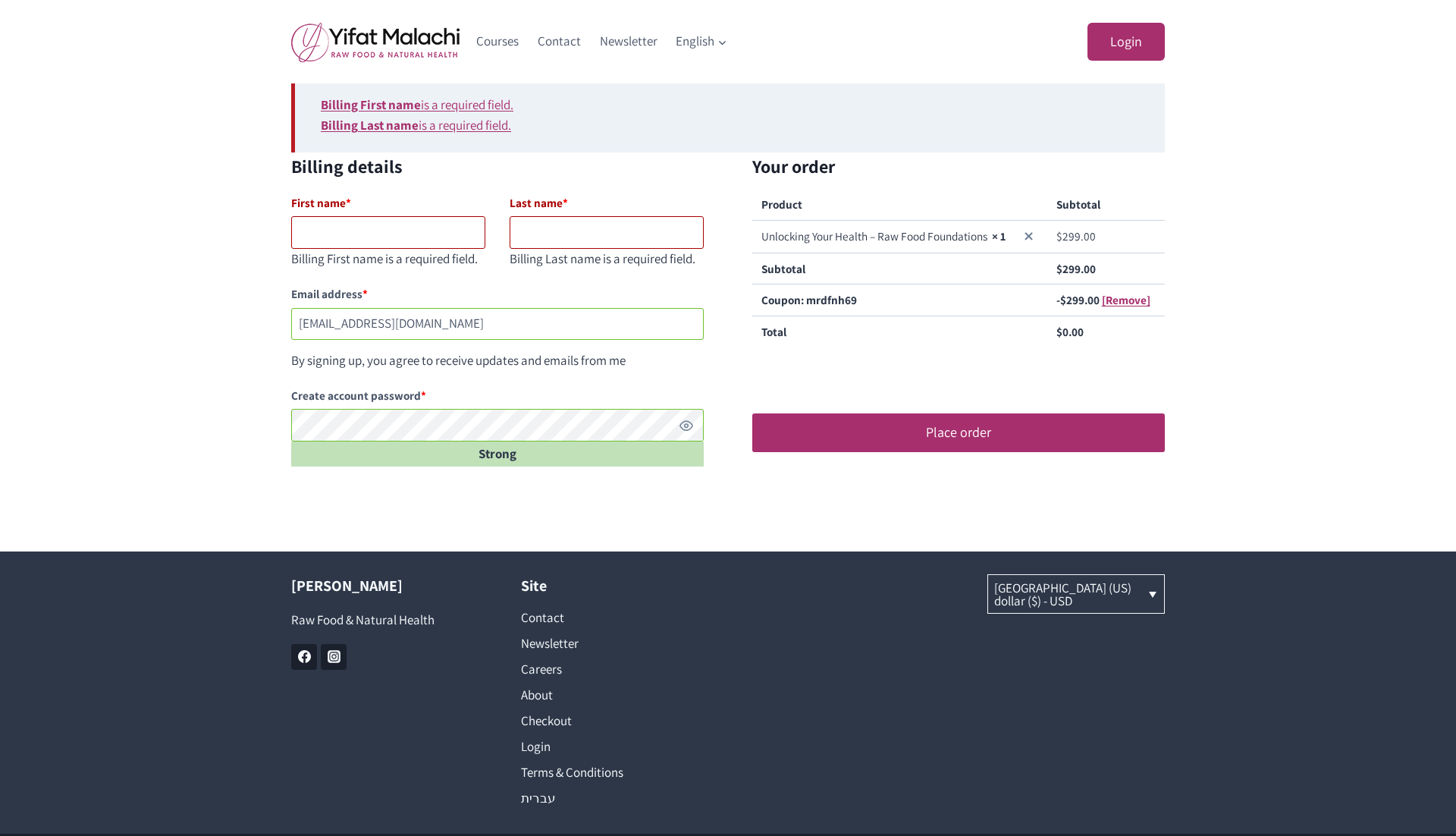
scroll to position [191, 0]
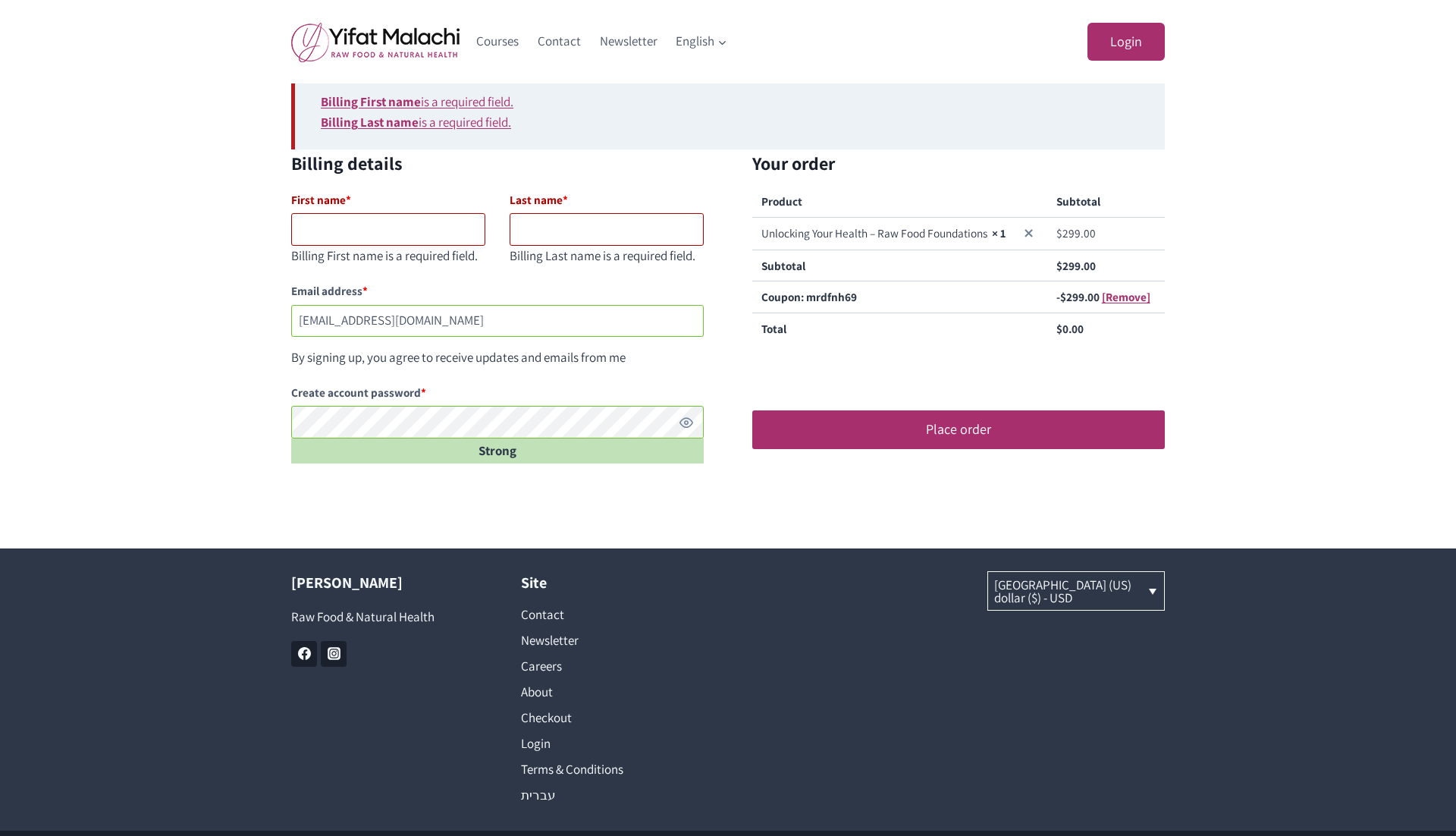
click at [411, 245] on input "First name *" at bounding box center [388, 230] width 194 height 33
type input "wqqw"
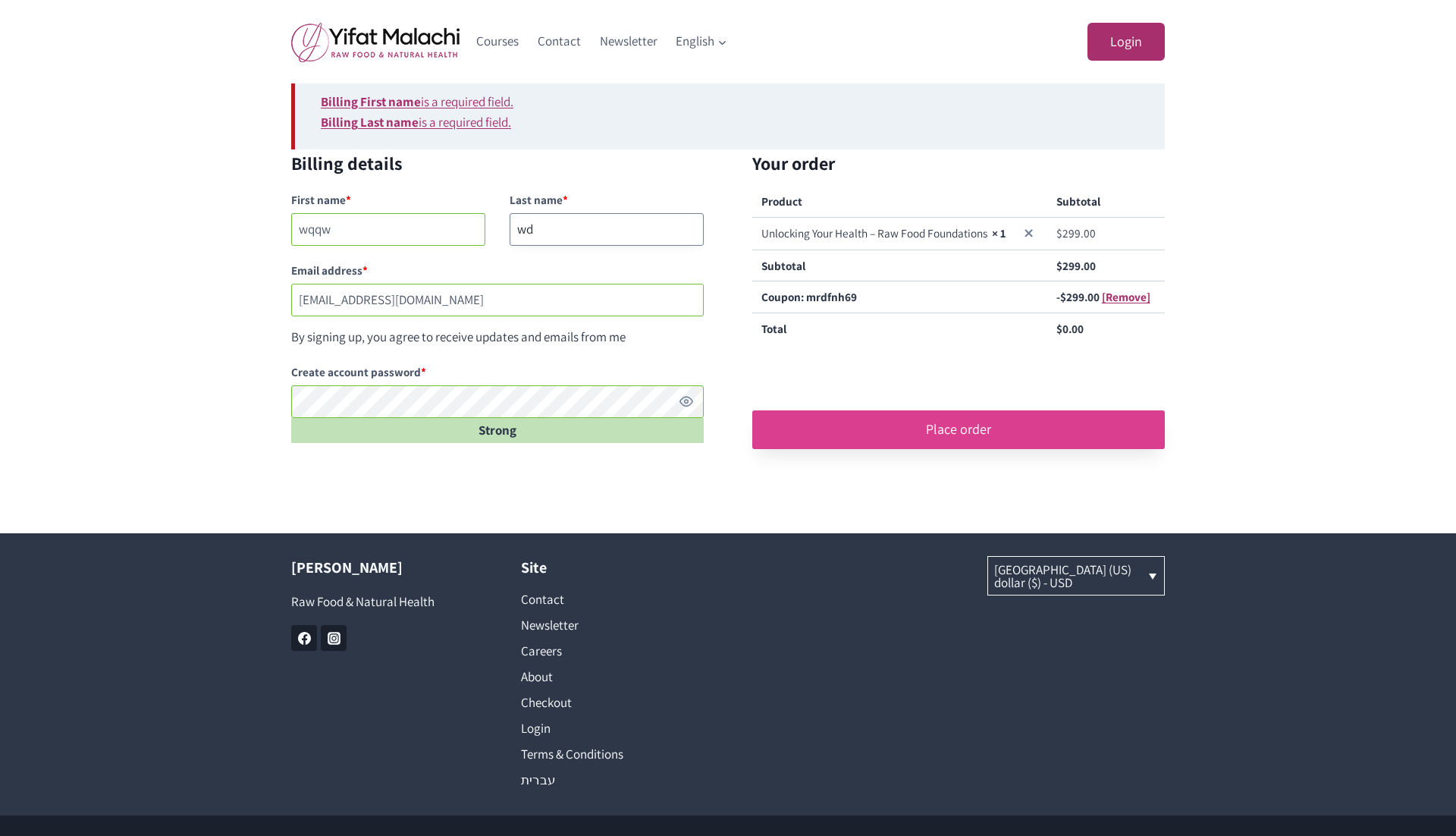
type input "wd"
click at [940, 425] on button "Place order" at bounding box center [959, 429] width 413 height 38
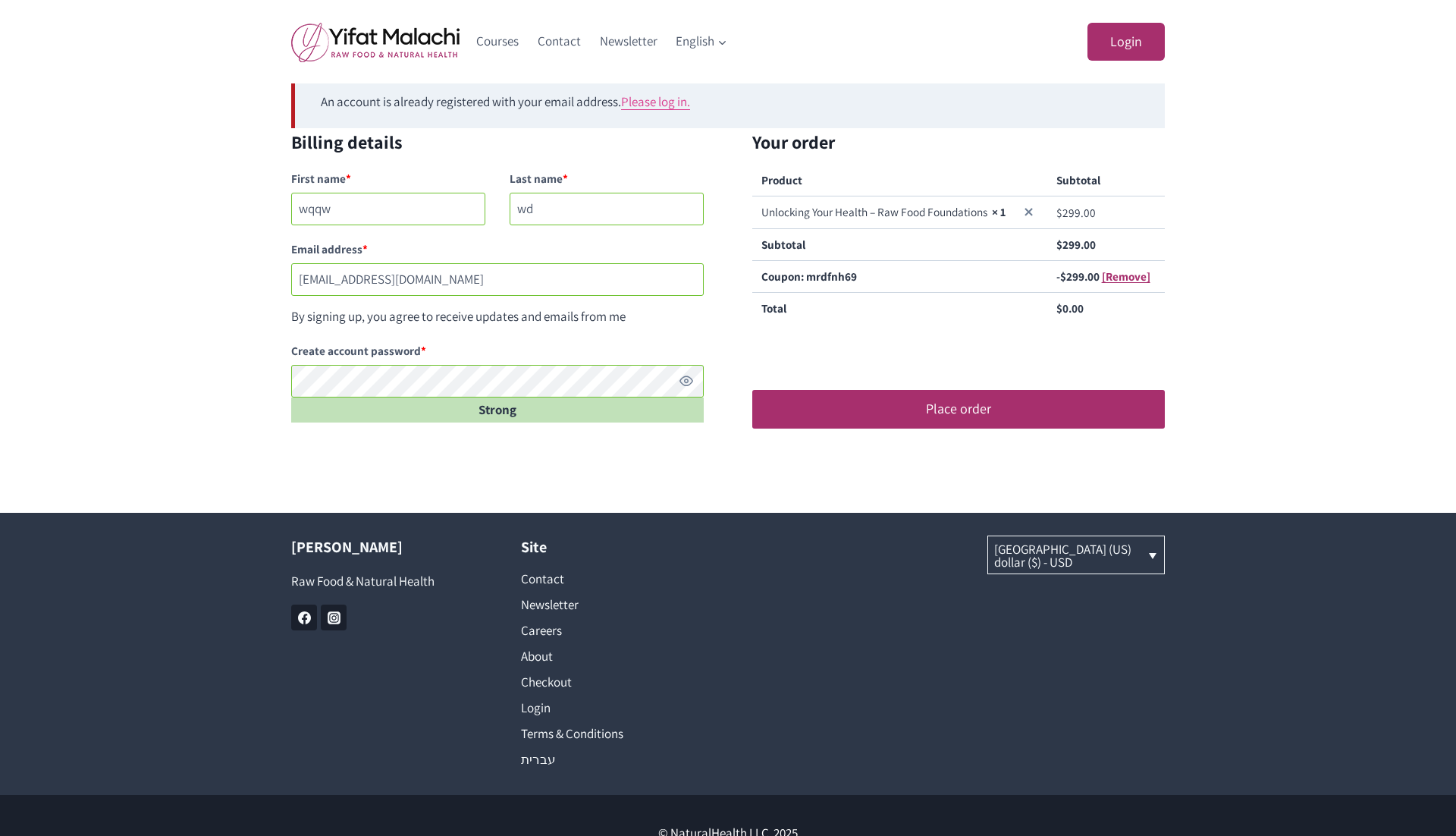
click at [666, 98] on link "Please log in." at bounding box center [655, 101] width 69 height 16
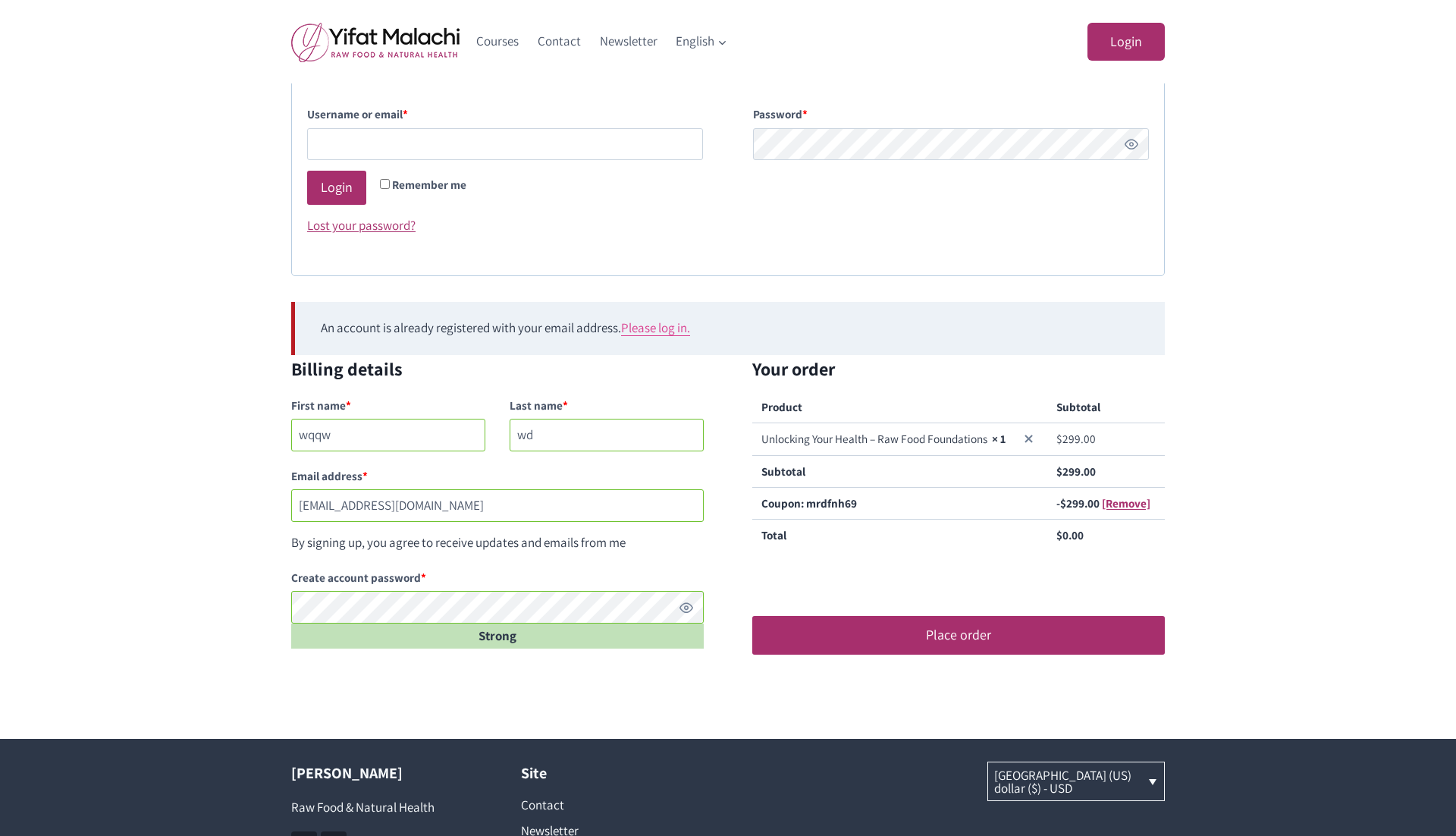
scroll to position [230, 0]
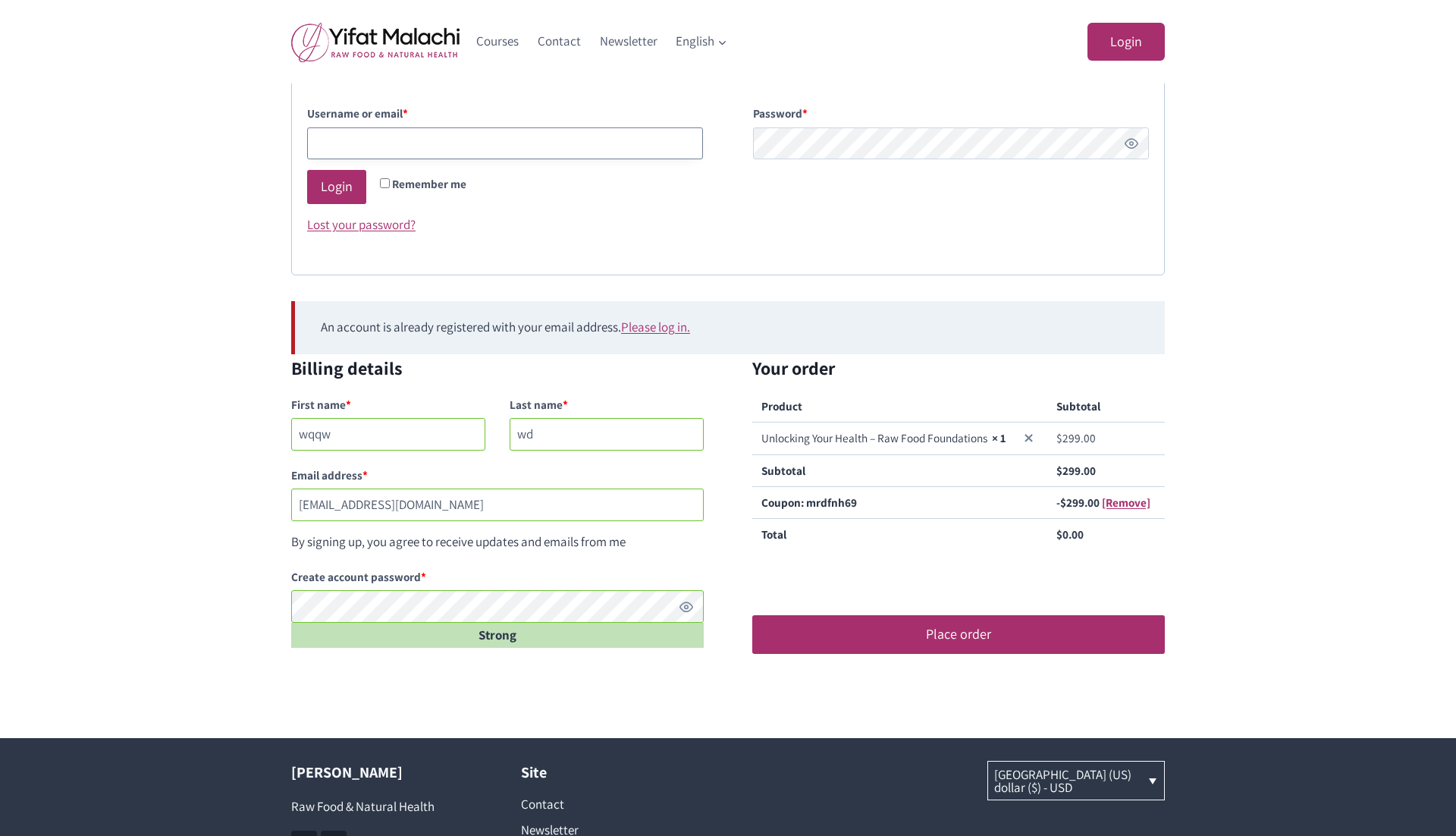
click at [433, 129] on input "Username or email * Required" at bounding box center [505, 144] width 396 height 33
click at [589, 137] on input "Username or email * Required" at bounding box center [505, 144] width 396 height 33
paste input "[EMAIL_ADDRESS][DOMAIN_NAME]"
type input "[EMAIL_ADDRESS][DOMAIN_NAME]"
click at [344, 192] on button "Login" at bounding box center [337, 187] width 59 height 34
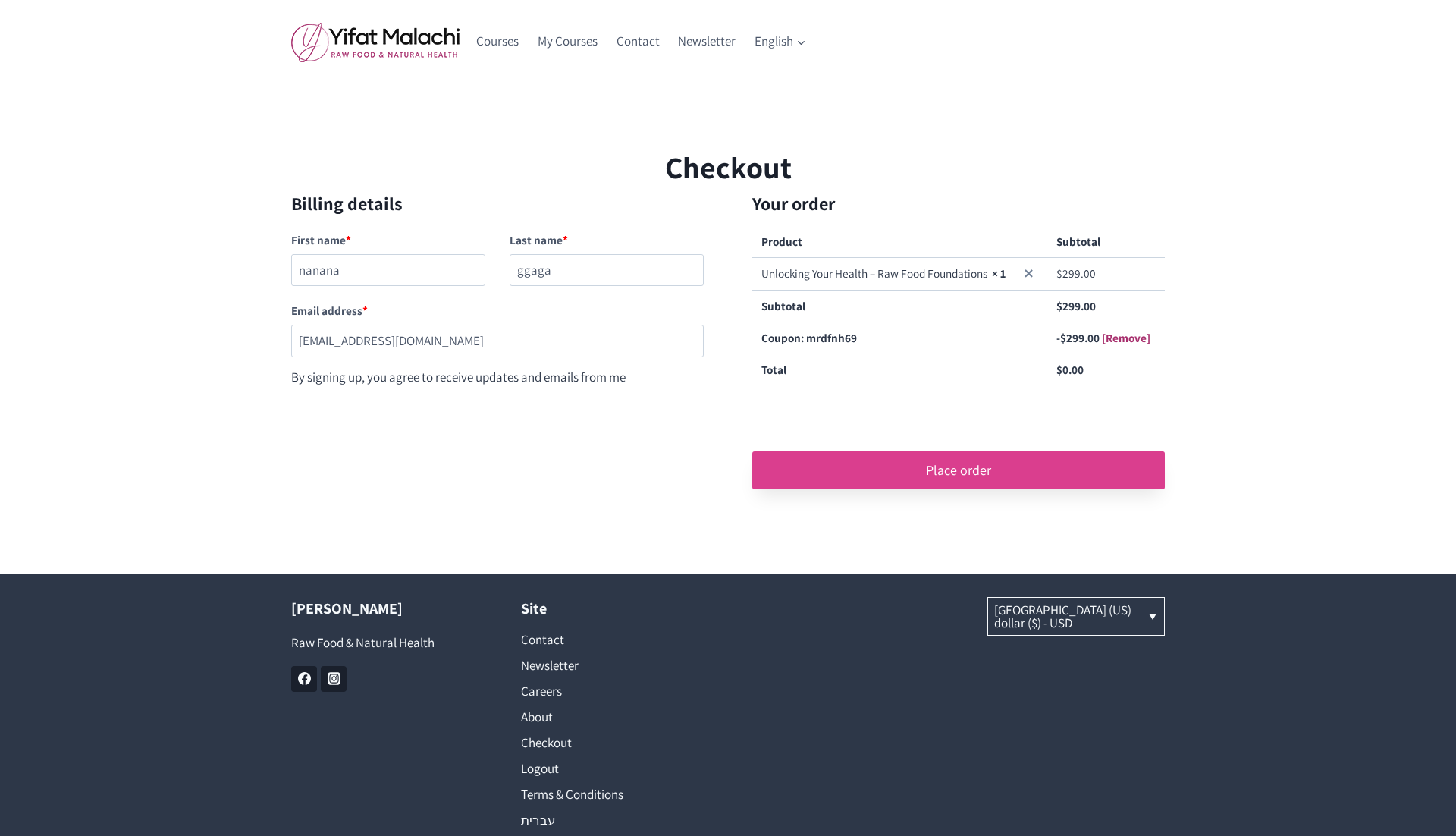
click at [932, 476] on button "Place order" at bounding box center [959, 470] width 413 height 38
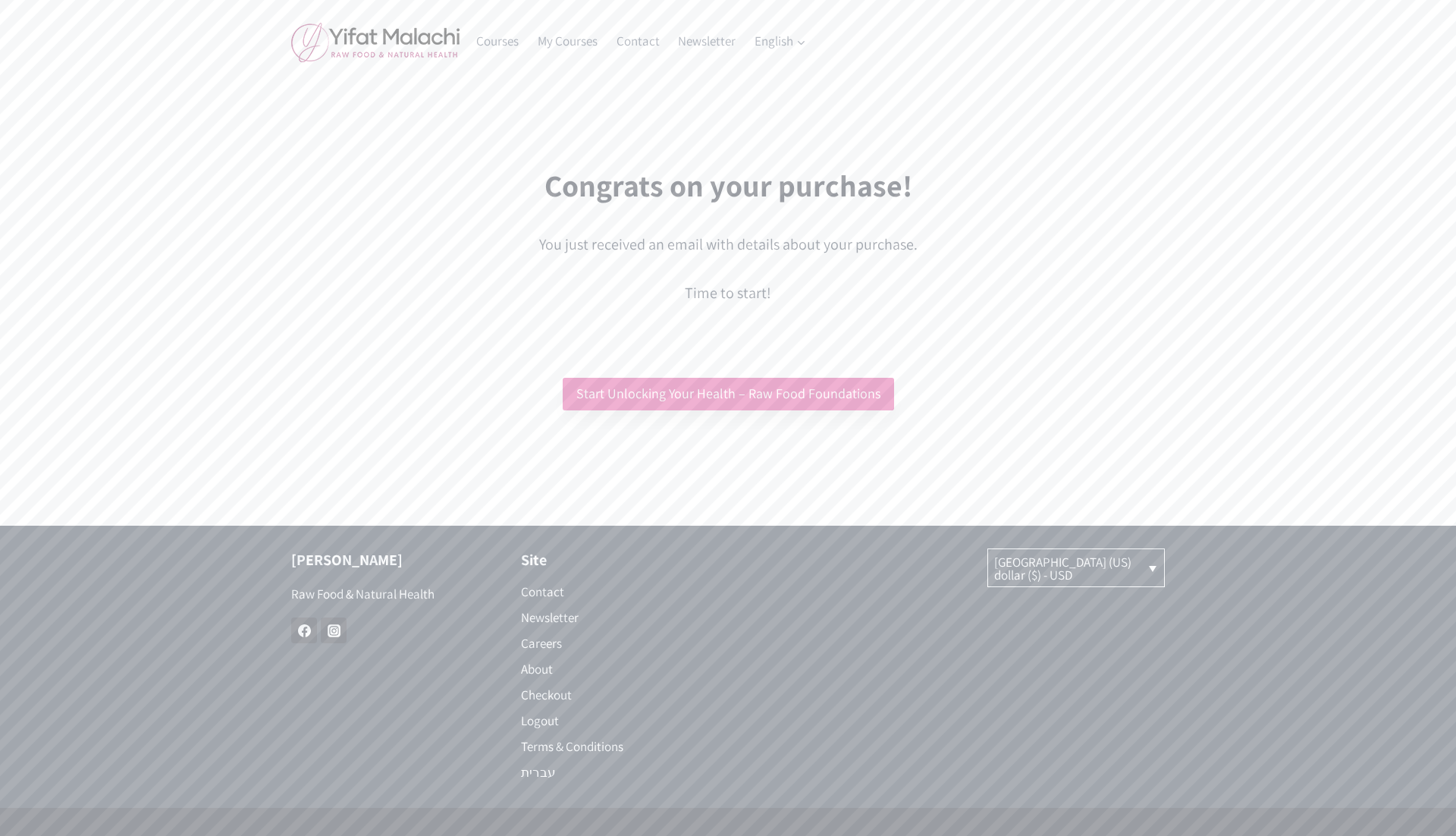
click at [770, 400] on link "Start Unlocking Your Health – Raw Food Foundations" at bounding box center [728, 394] width 331 height 33
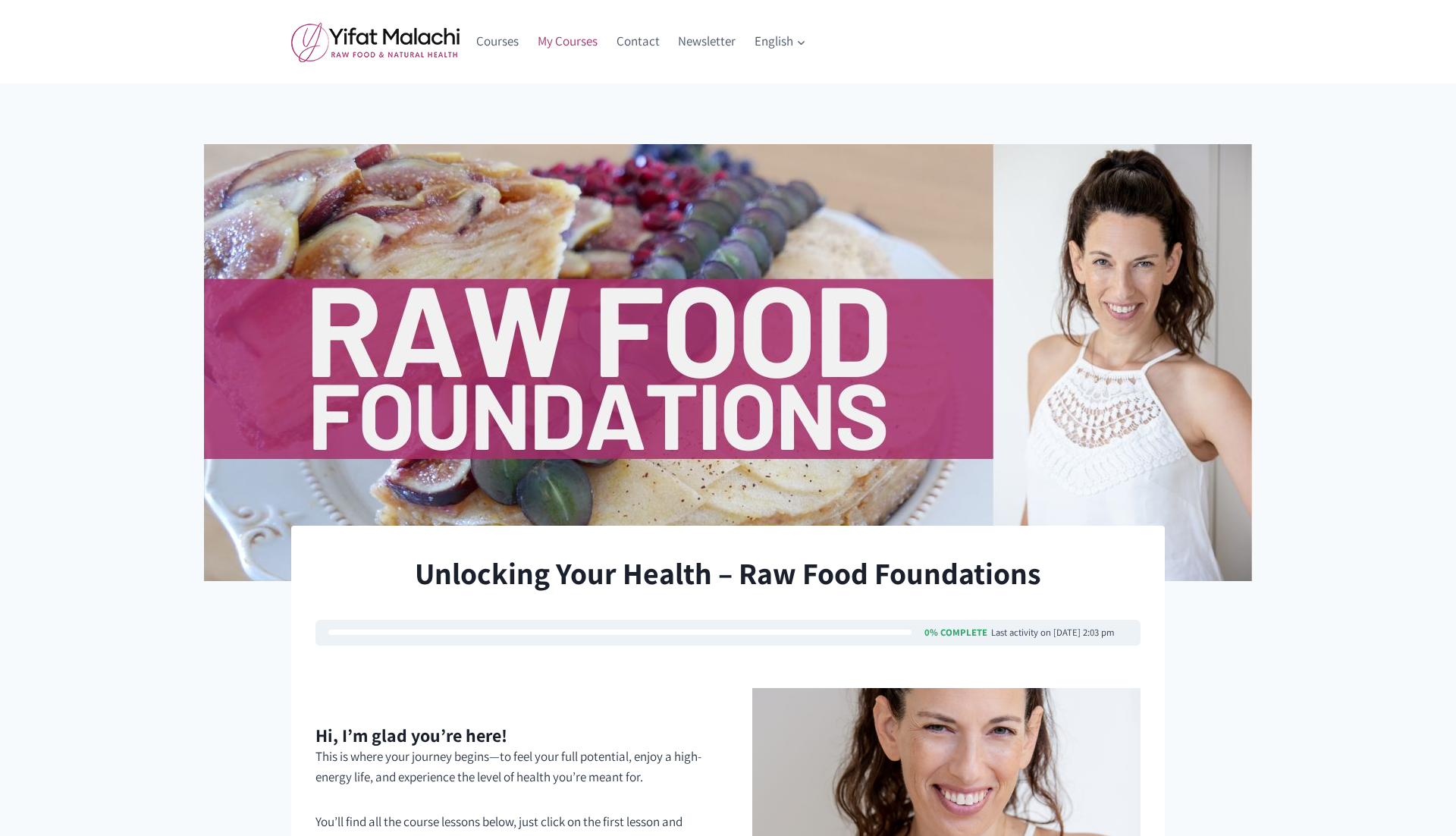
click at [554, 51] on link "My Courses" at bounding box center [567, 41] width 79 height 37
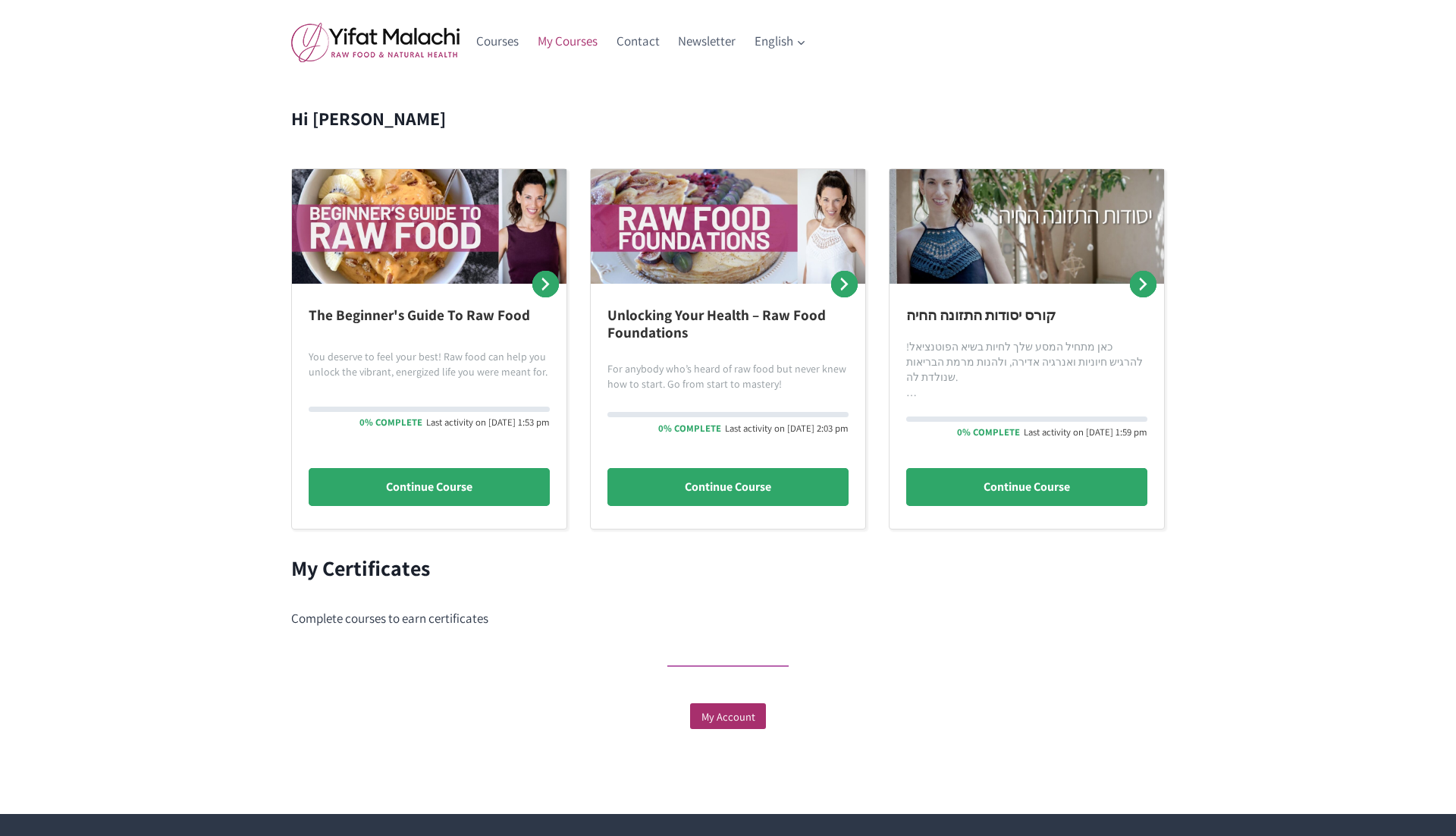
scroll to position [192, 0]
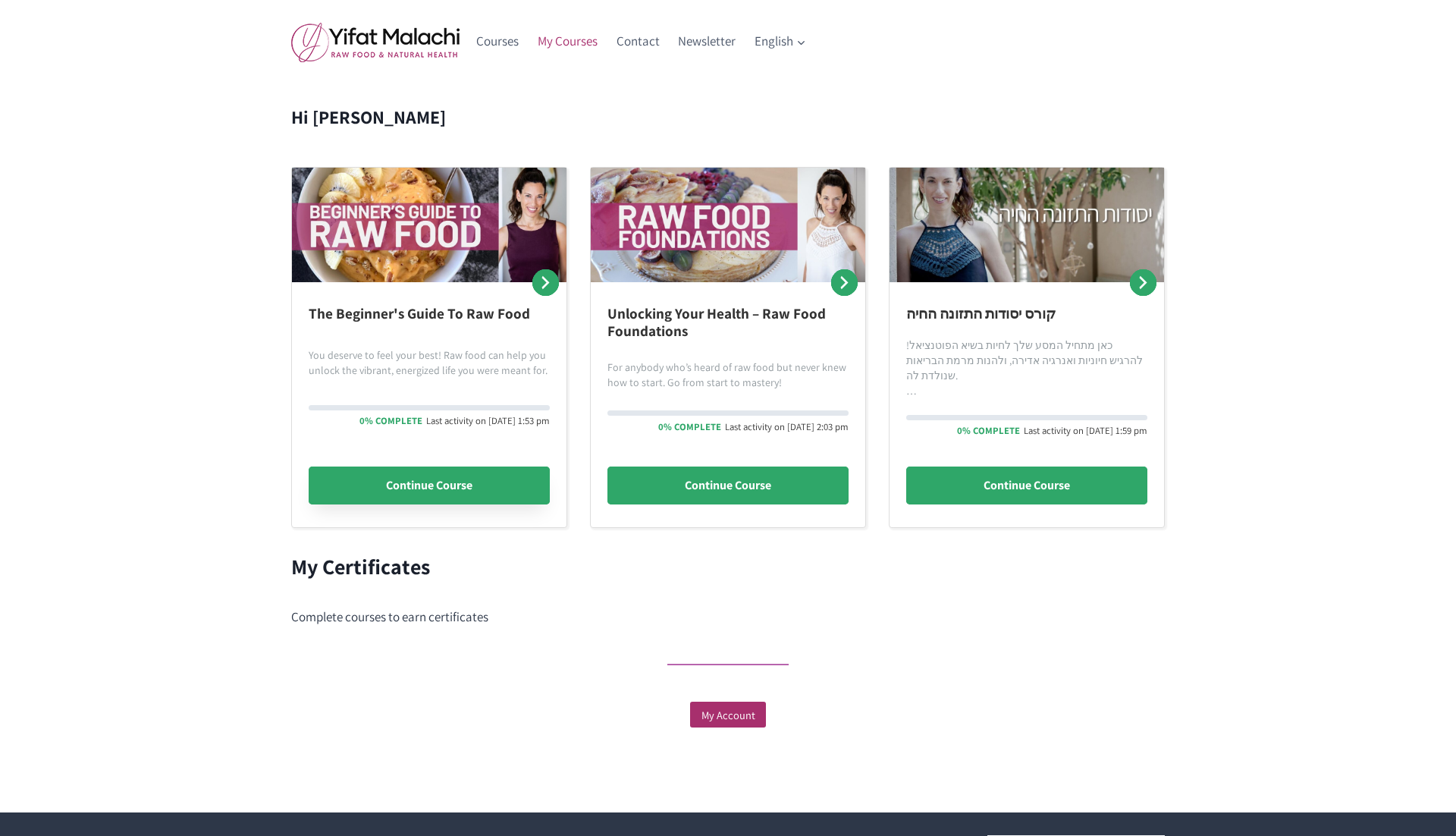
click at [407, 470] on link "Continue Course" at bounding box center [429, 485] width 241 height 38
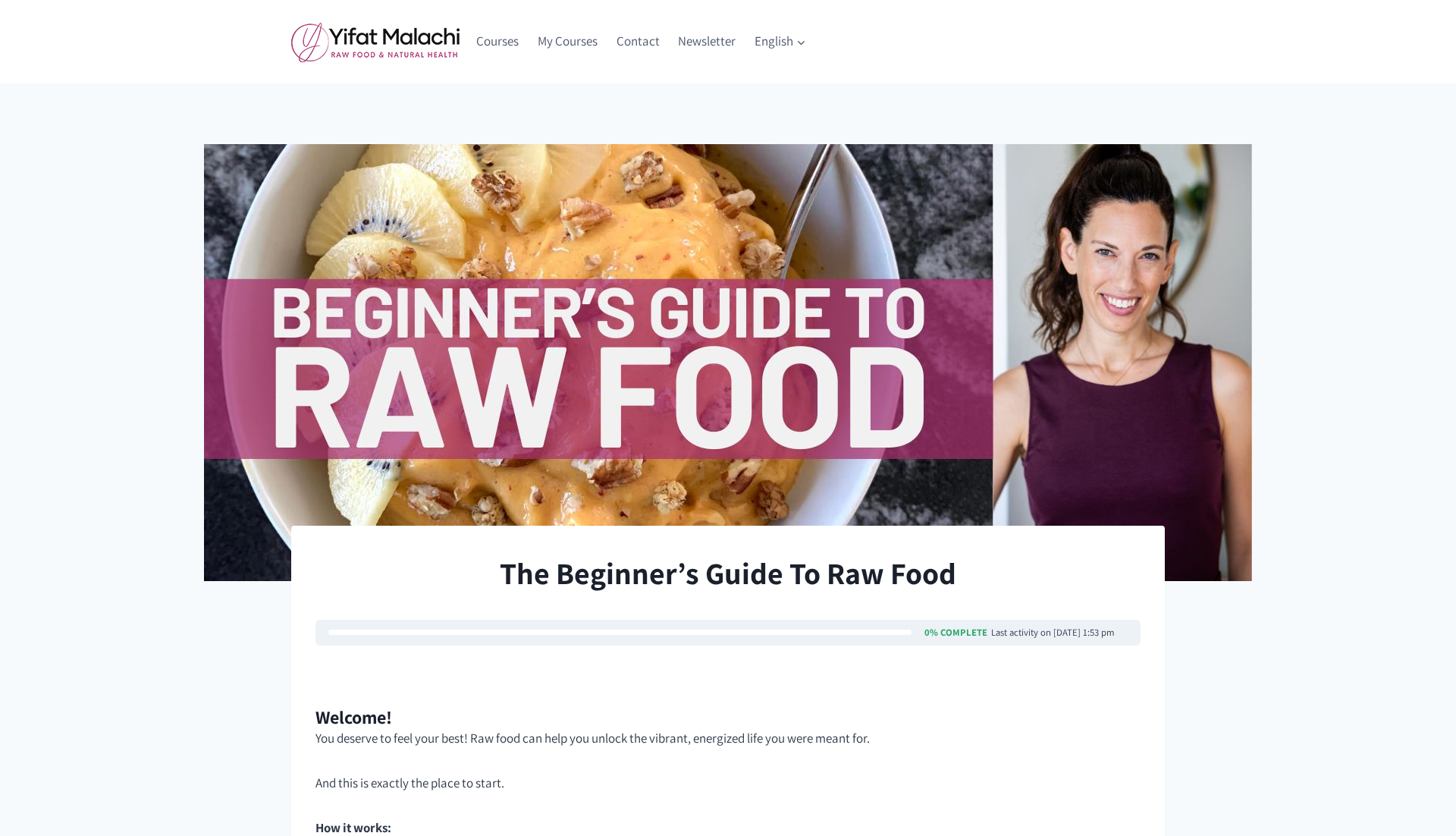
scroll to position [1049, 0]
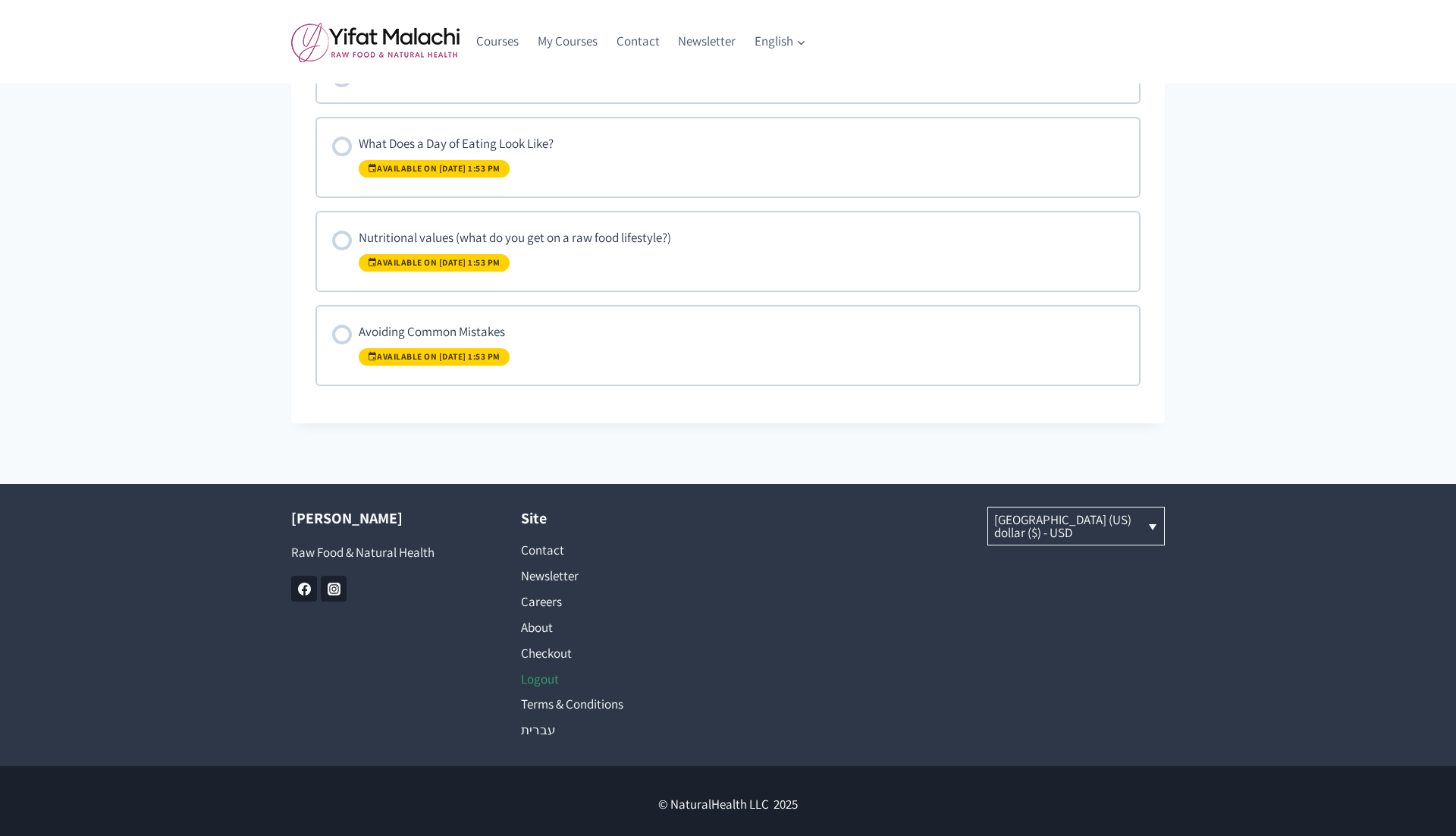
click at [546, 666] on link "Logout" at bounding box center [613, 679] width 185 height 26
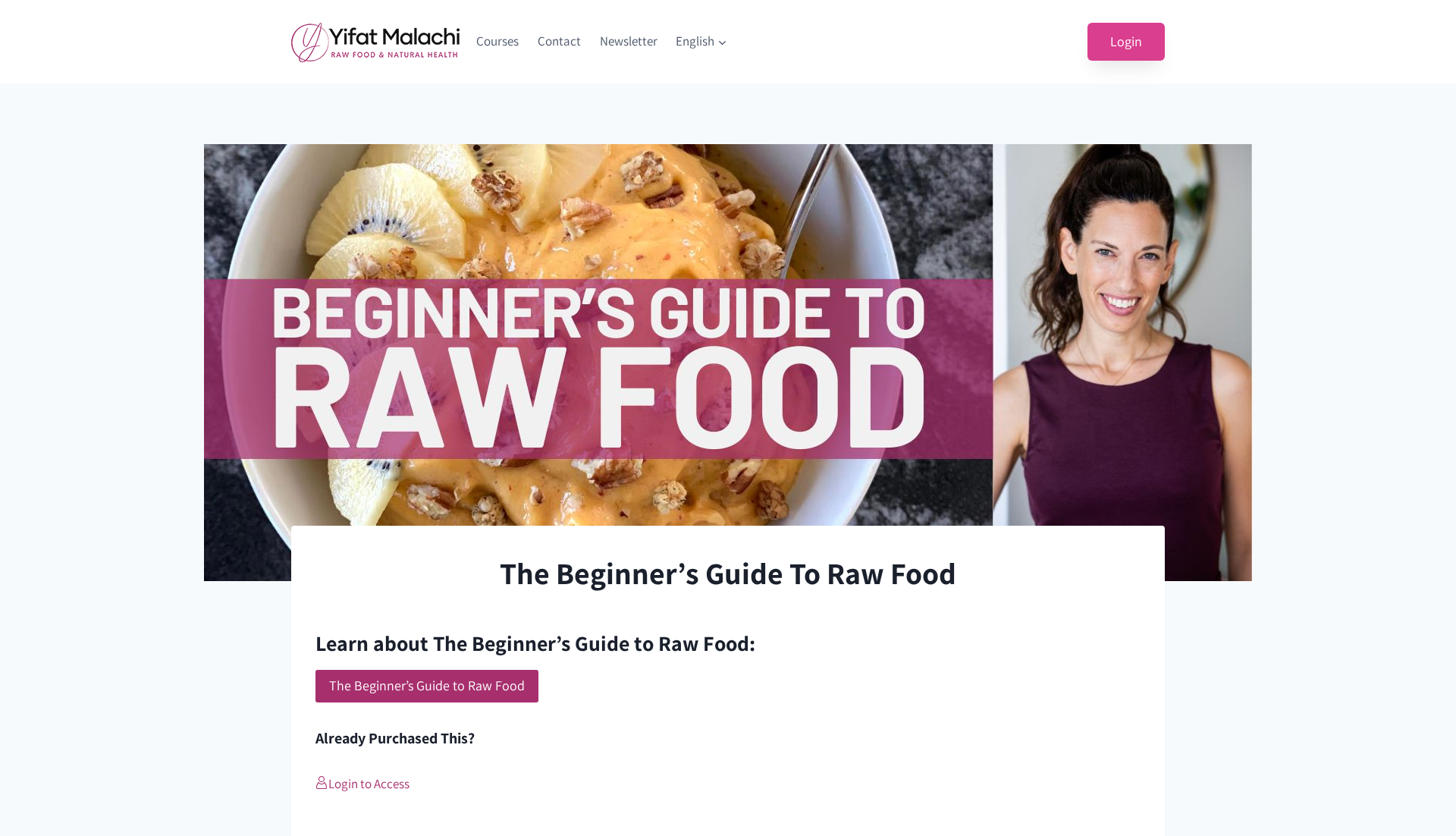
click at [1126, 32] on link "Login" at bounding box center [1126, 42] width 77 height 39
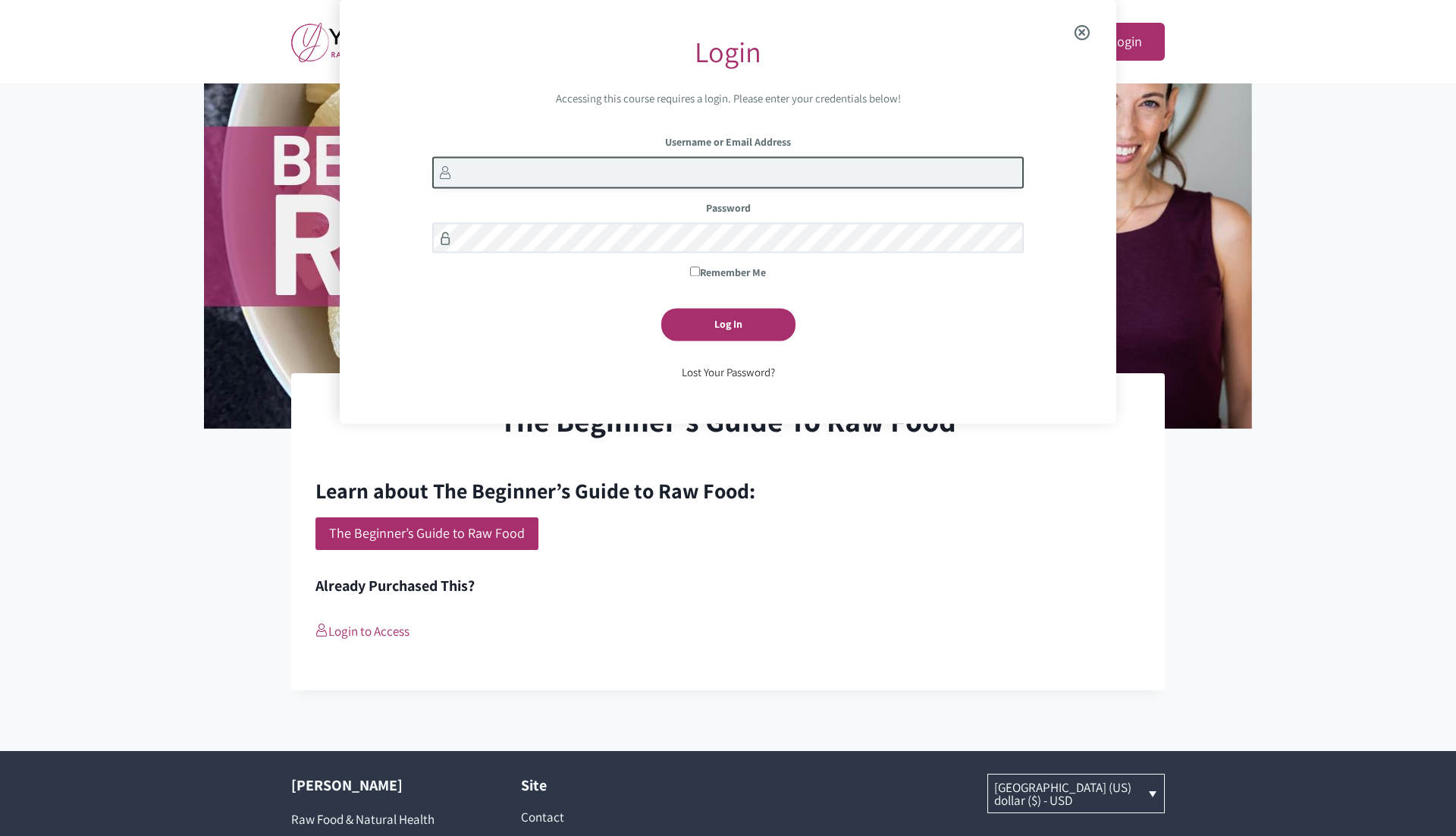
click at [678, 175] on input "Username or Email Address" at bounding box center [728, 173] width 591 height 33
paste input "[EMAIL_ADDRESS][DOMAIN_NAME]"
type input "[EMAIL_ADDRESS][DOMAIN_NAME]"
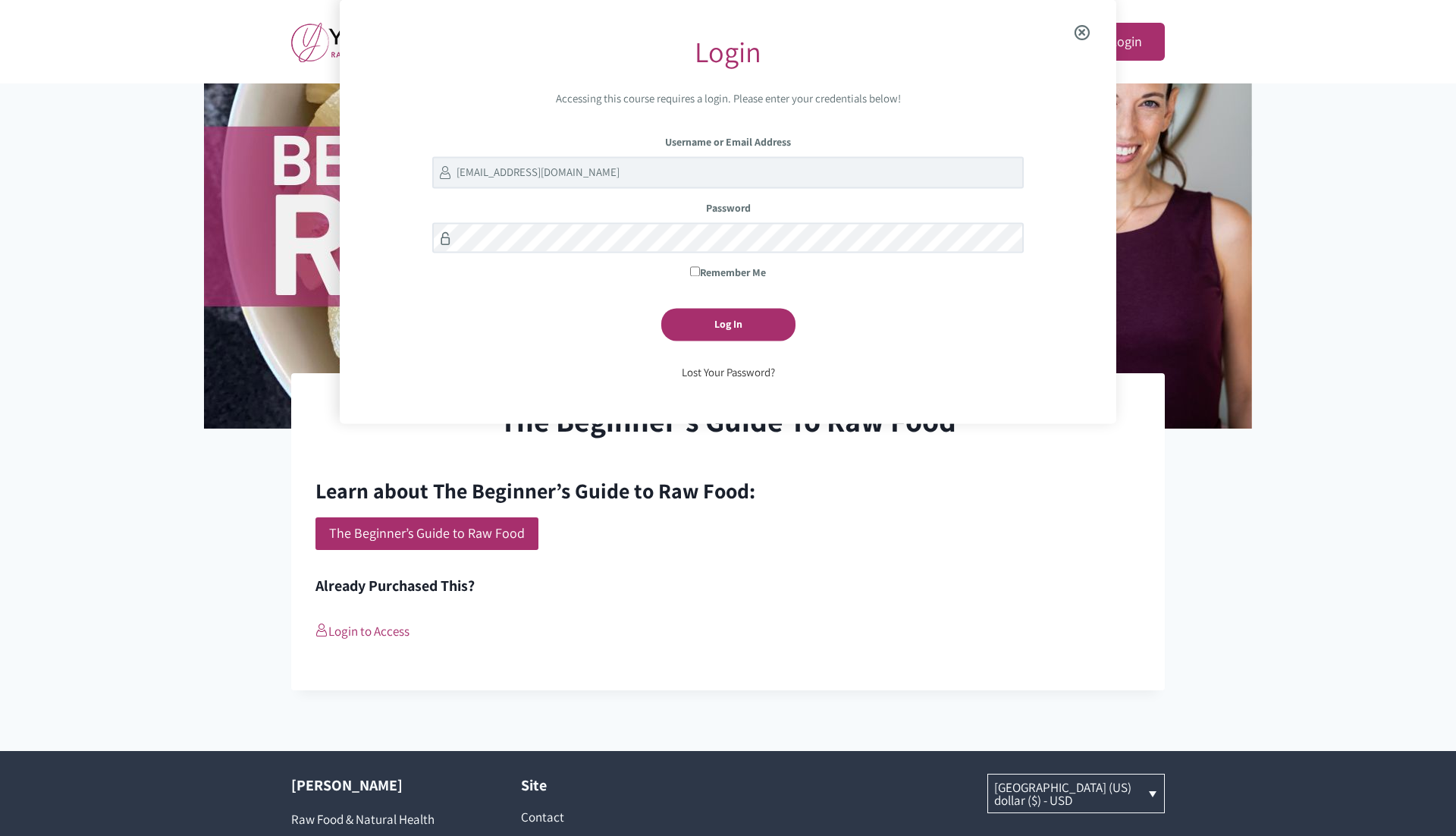
click at [737, 379] on div "Username or Email Address testingnh349@mailinator.com Password Remember Me Log …" at bounding box center [728, 258] width 591 height 249
click at [734, 369] on link "Lost Your Password?" at bounding box center [728, 372] width 93 height 14
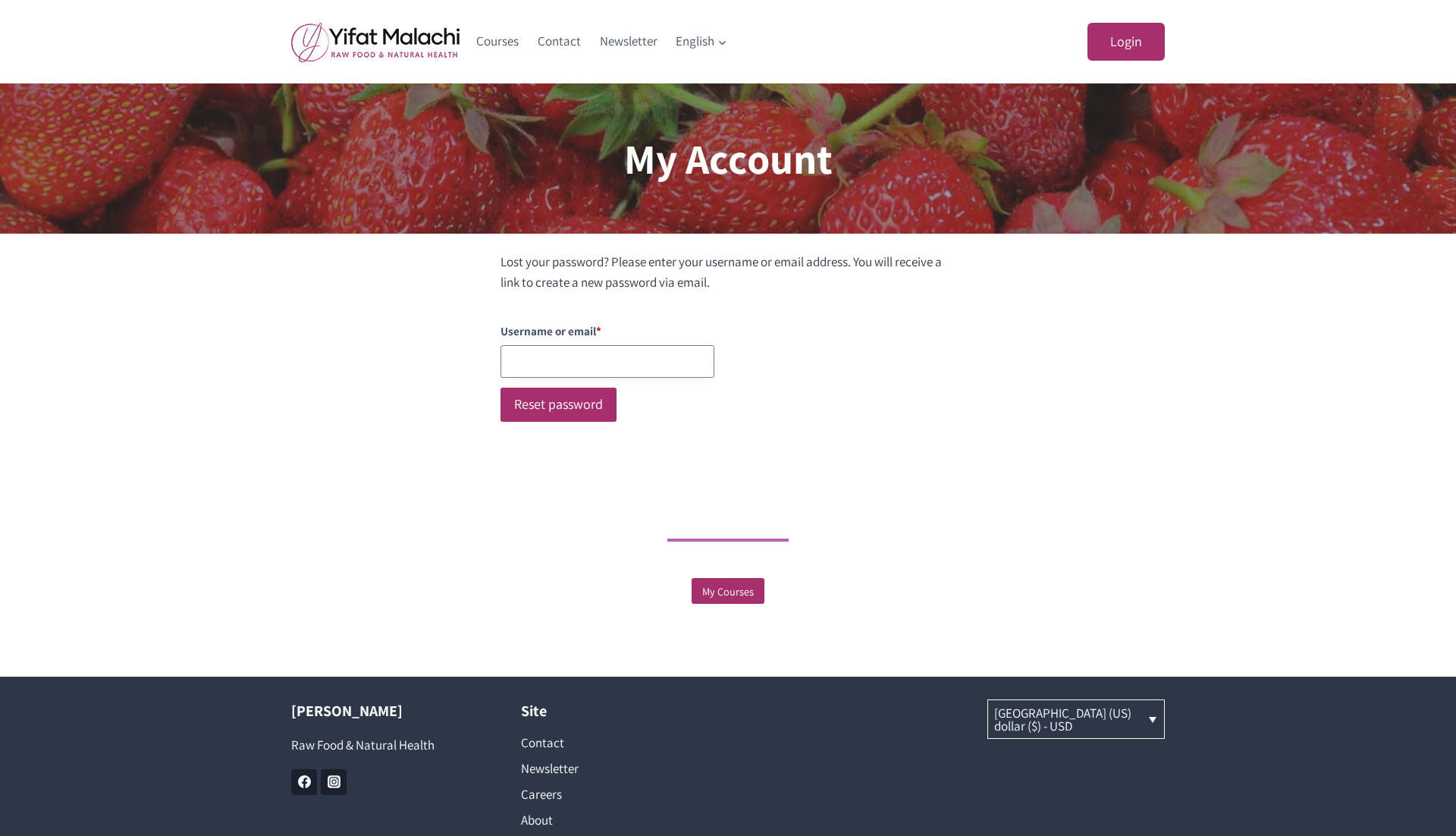
click at [544, 363] on input "Username or Email Address" at bounding box center [607, 362] width 213 height 33
paste input "[EMAIL_ADDRESS][DOMAIN_NAME]"
type input "[EMAIL_ADDRESS][DOMAIN_NAME]"
click at [559, 398] on button "Reset password" at bounding box center [558, 404] width 116 height 34
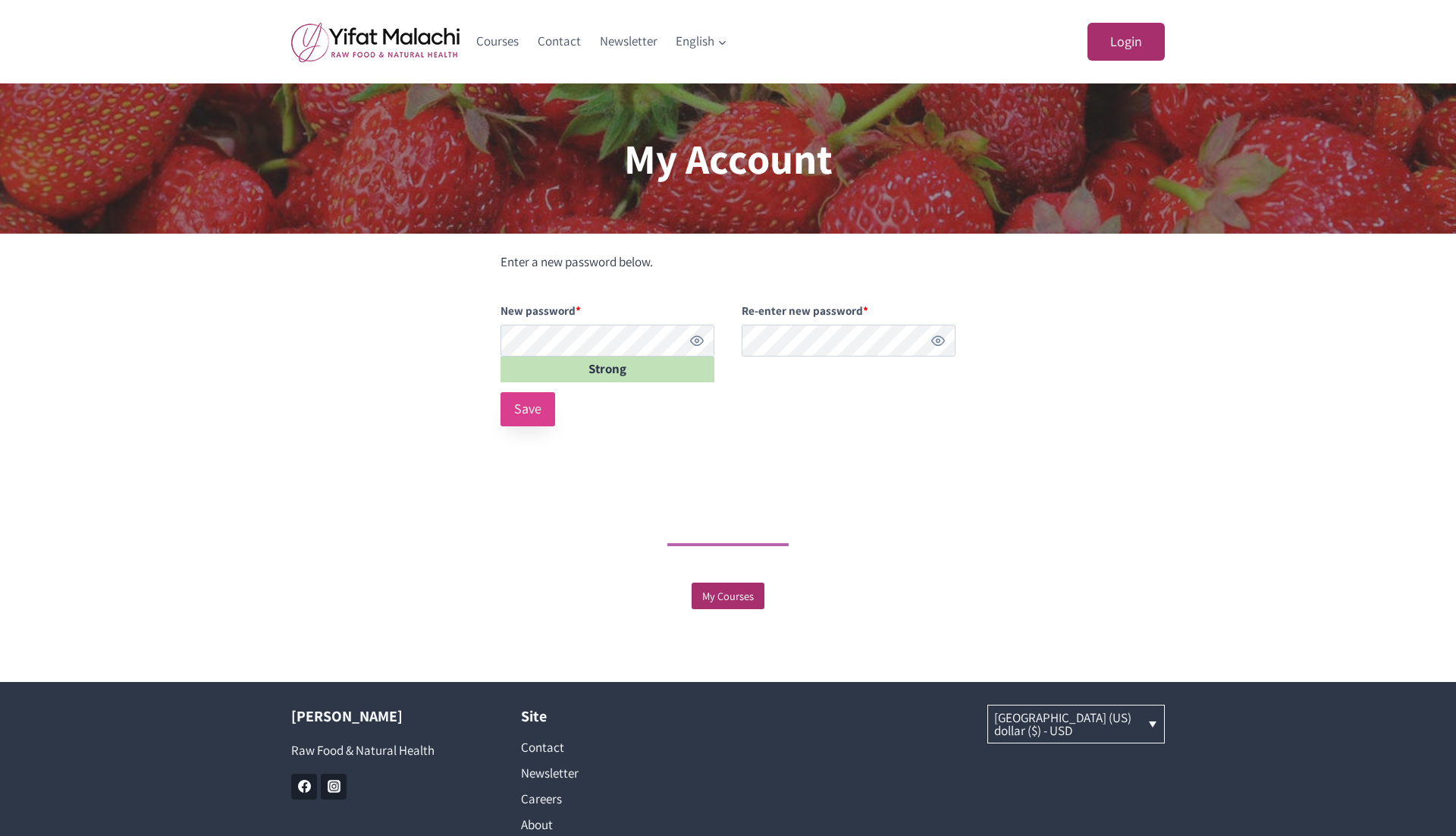
click at [526, 410] on button "Save" at bounding box center [527, 409] width 55 height 34
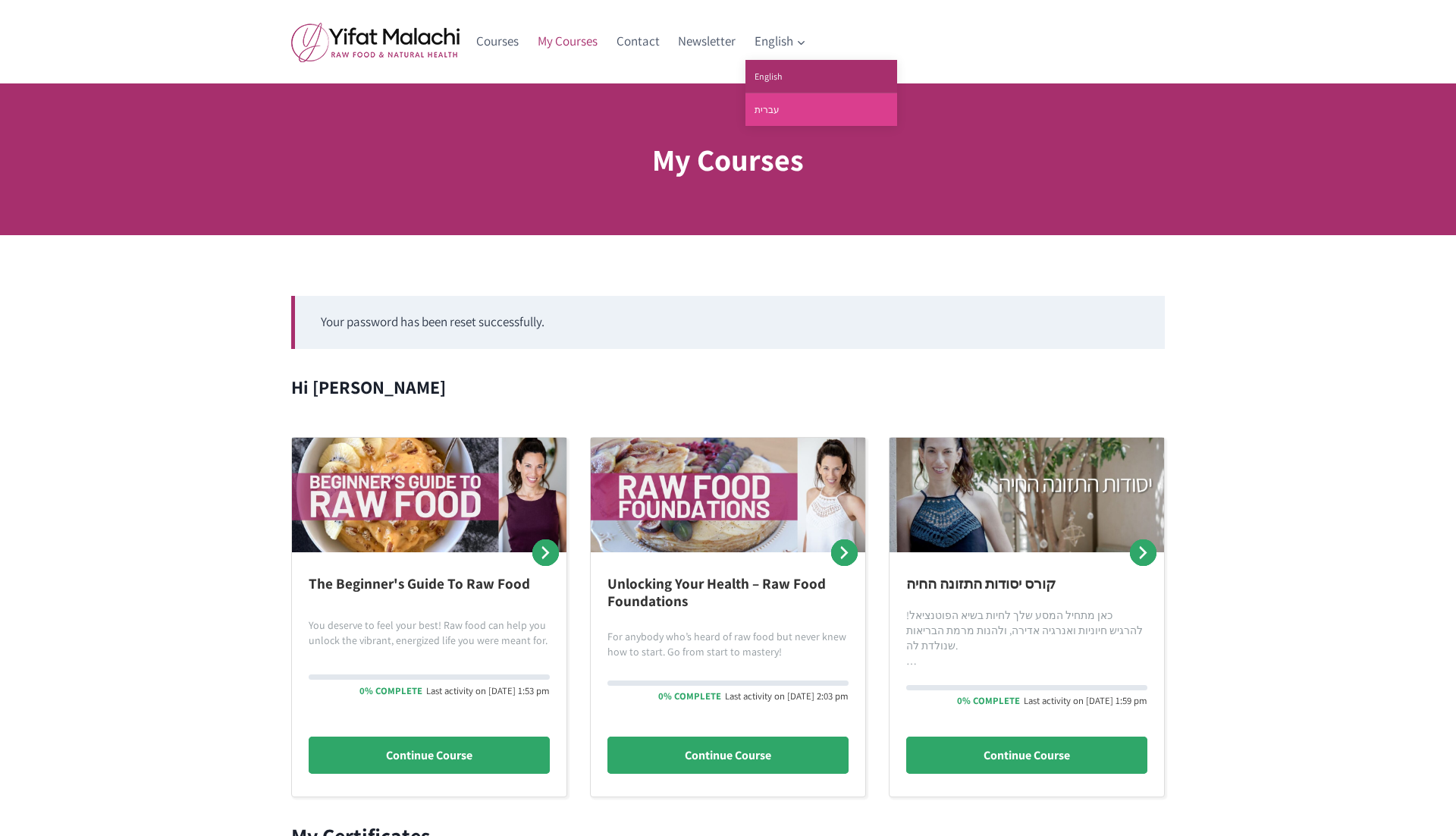
click at [774, 106] on link "עברית" at bounding box center [821, 110] width 152 height 33
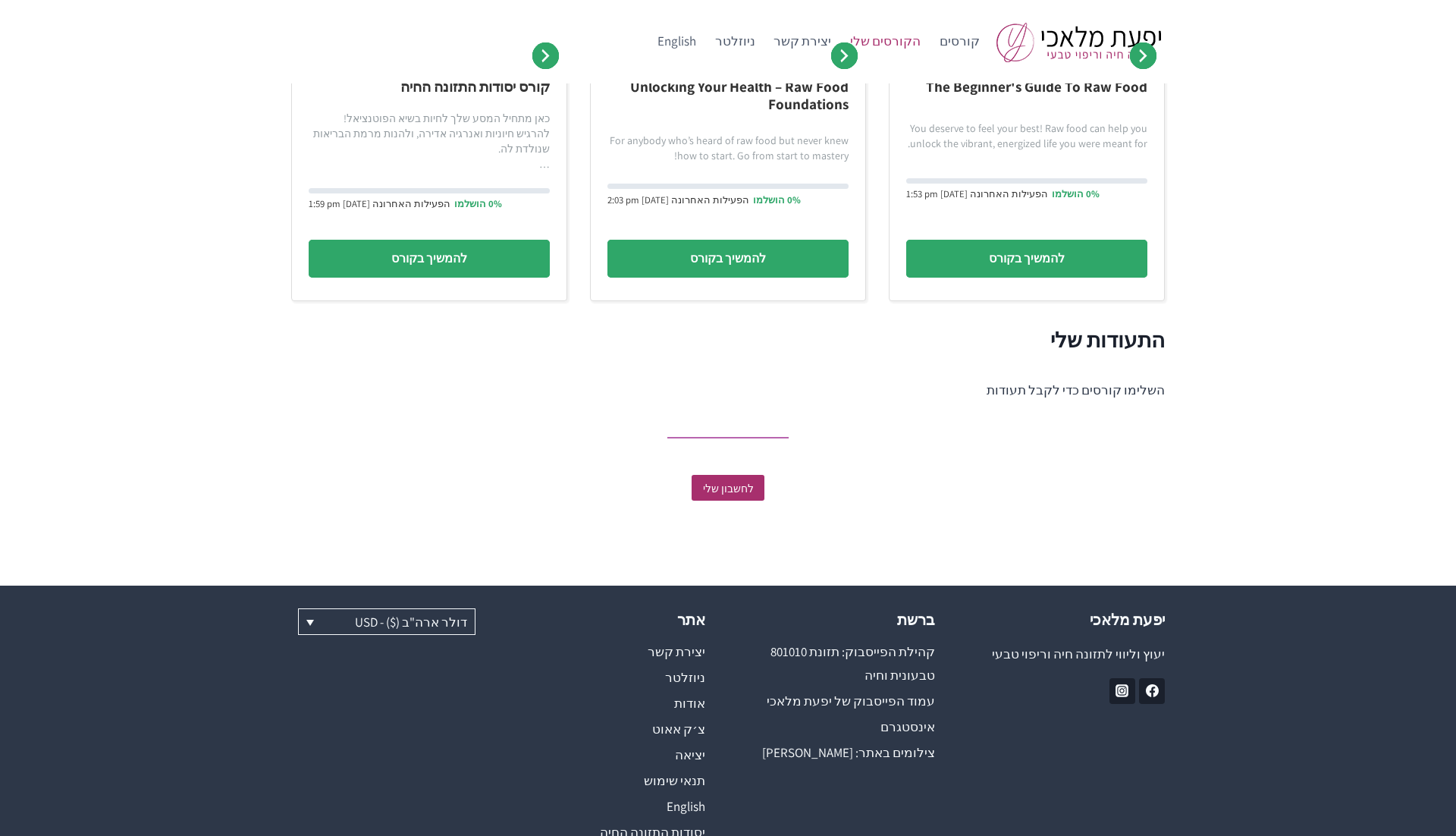
scroll to position [433, 0]
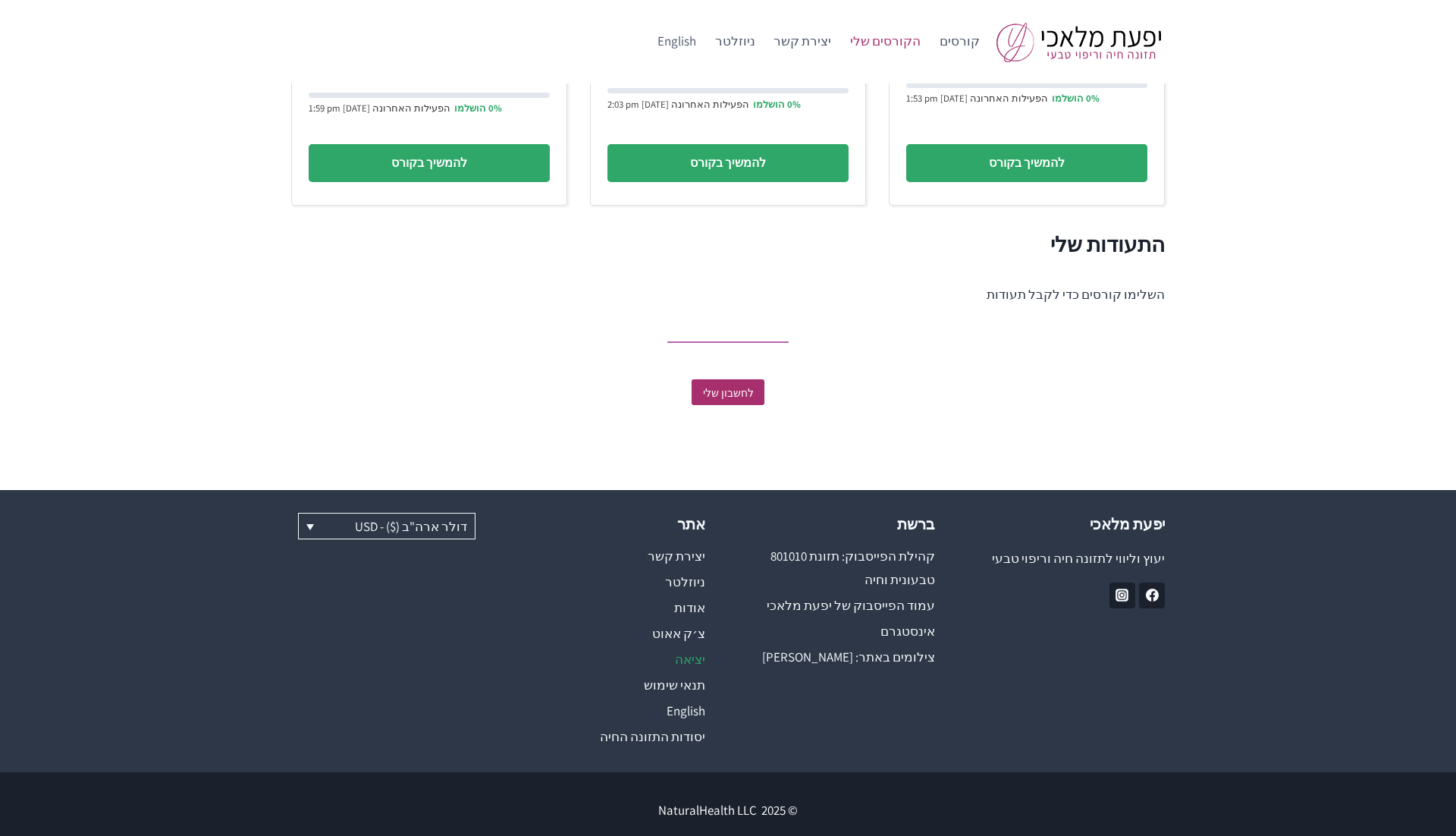
click at [693, 647] on link "יציאה" at bounding box center [613, 658] width 185 height 26
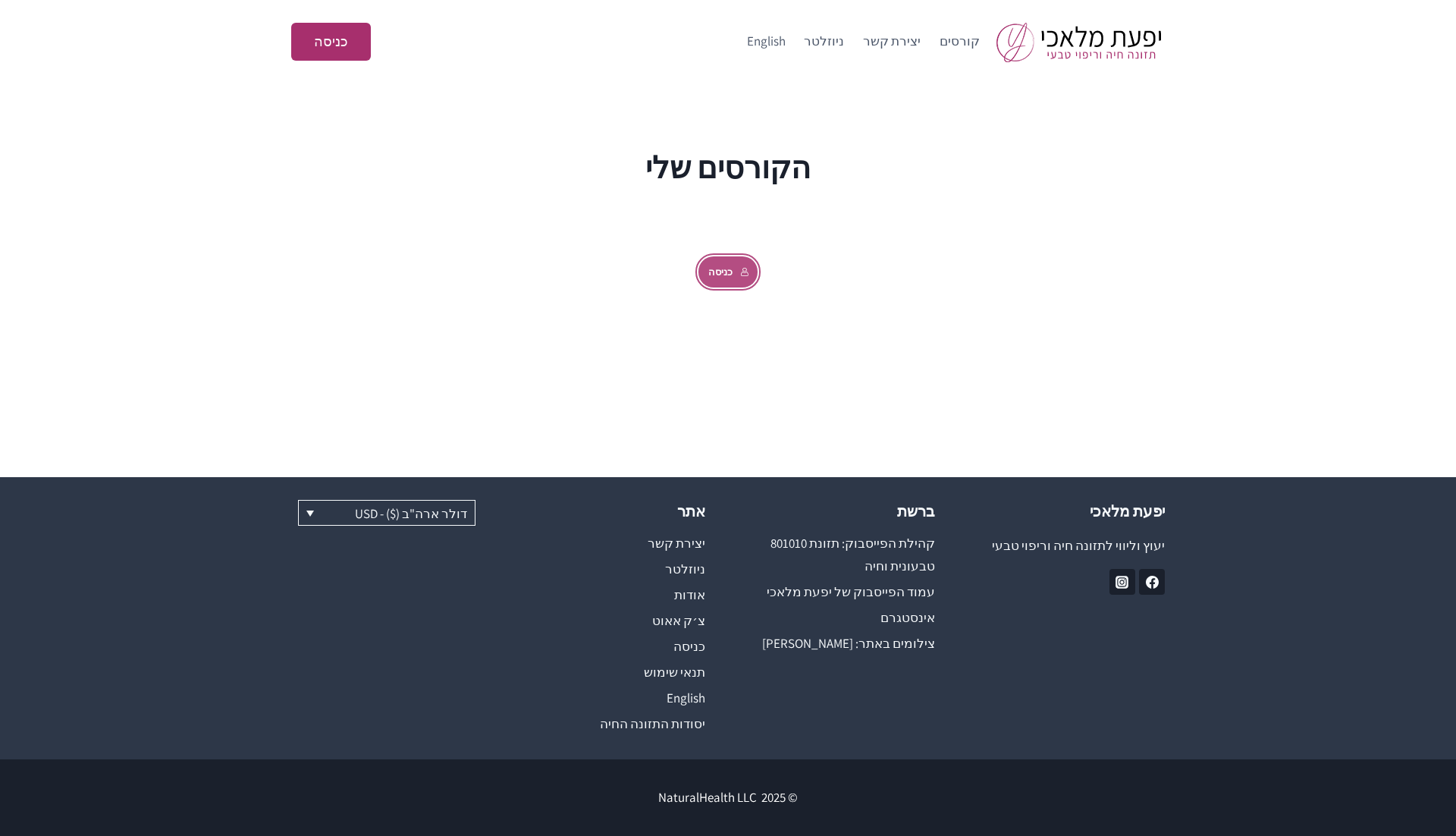
click at [721, 263] on link "כניסה" at bounding box center [728, 272] width 60 height 31
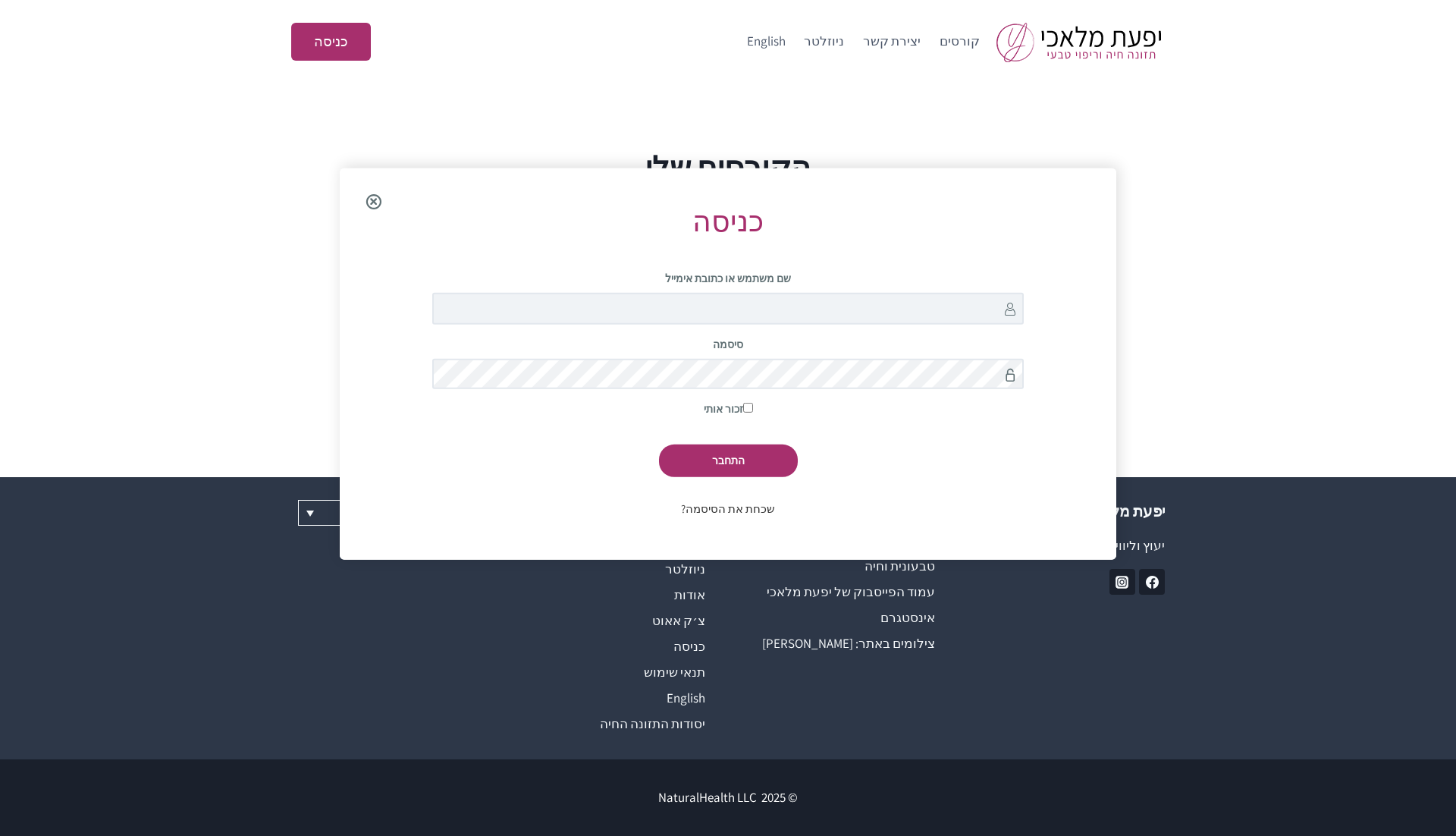
click at [733, 512] on link "שכחת את הסיסמה?" at bounding box center [728, 508] width 94 height 14
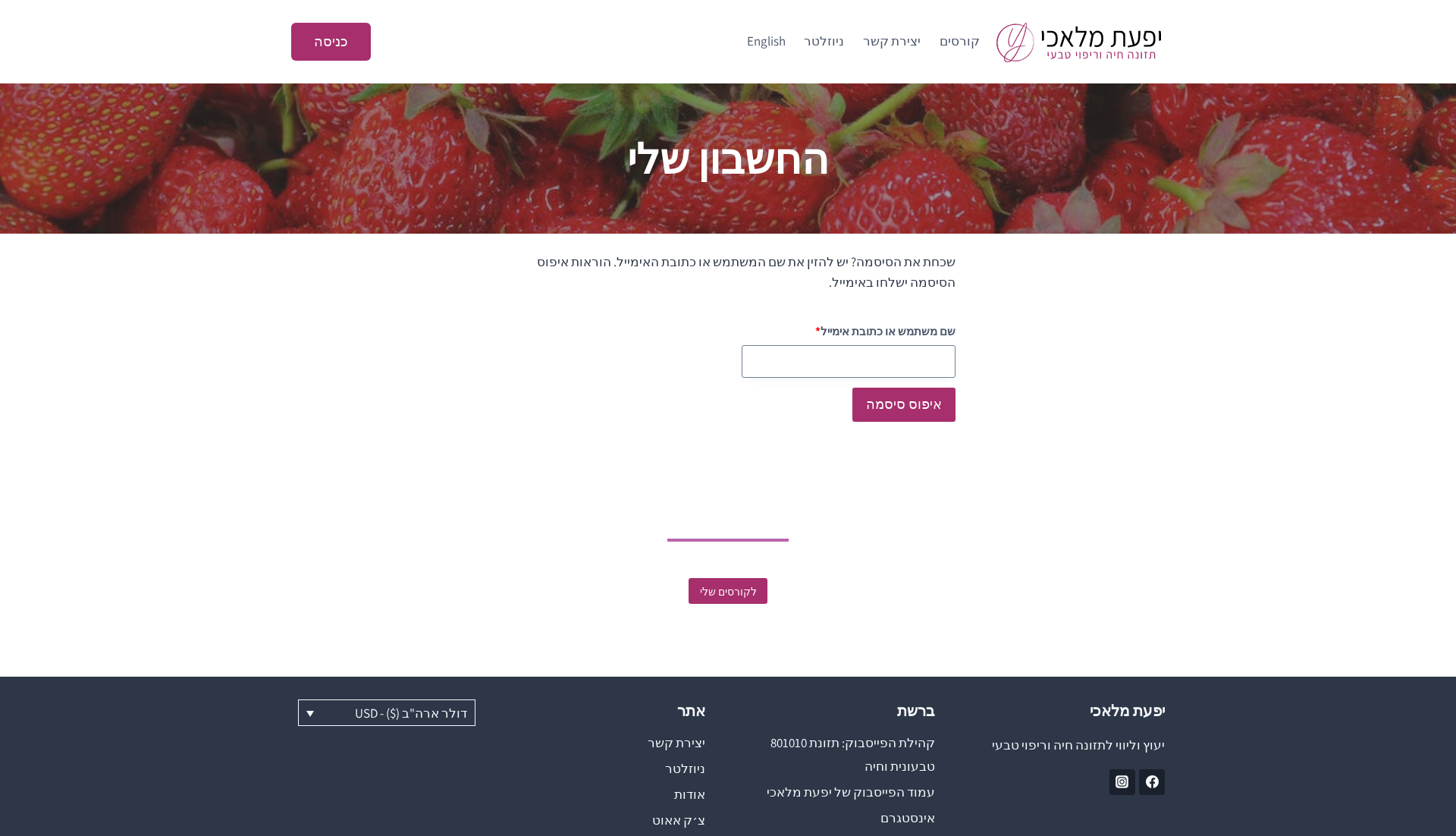
click at [801, 345] on input "שם משתמש או כתובת אימייל" at bounding box center [848, 362] width 213 height 33
paste input "testingnh349@mailinator.com"
type input "testingnh349@mailinator.com"
click at [897, 412] on button "איפוס סיסמה" at bounding box center [904, 404] width 103 height 34
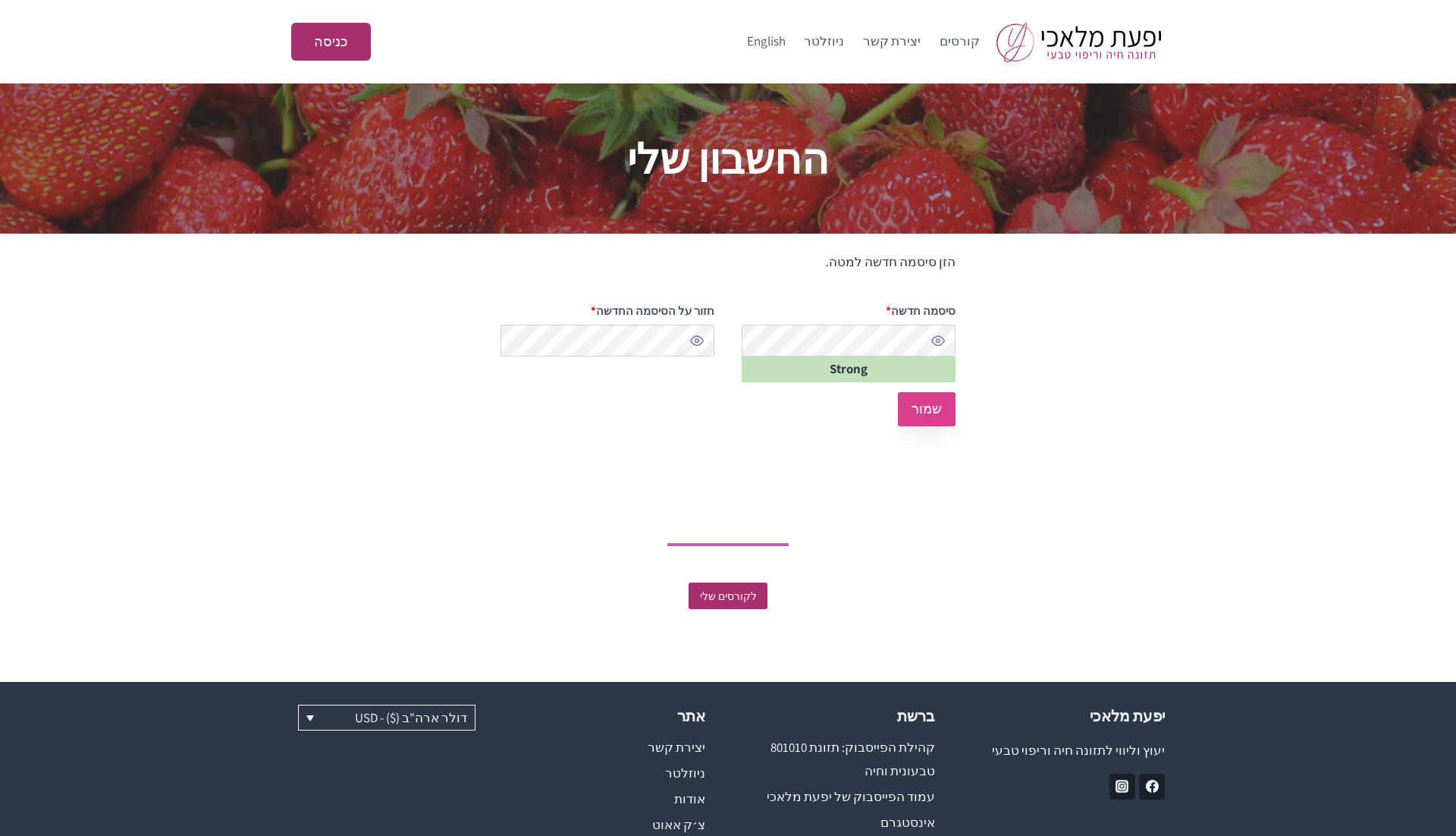
click at [929, 410] on button "שמור" at bounding box center [926, 409] width 58 height 34
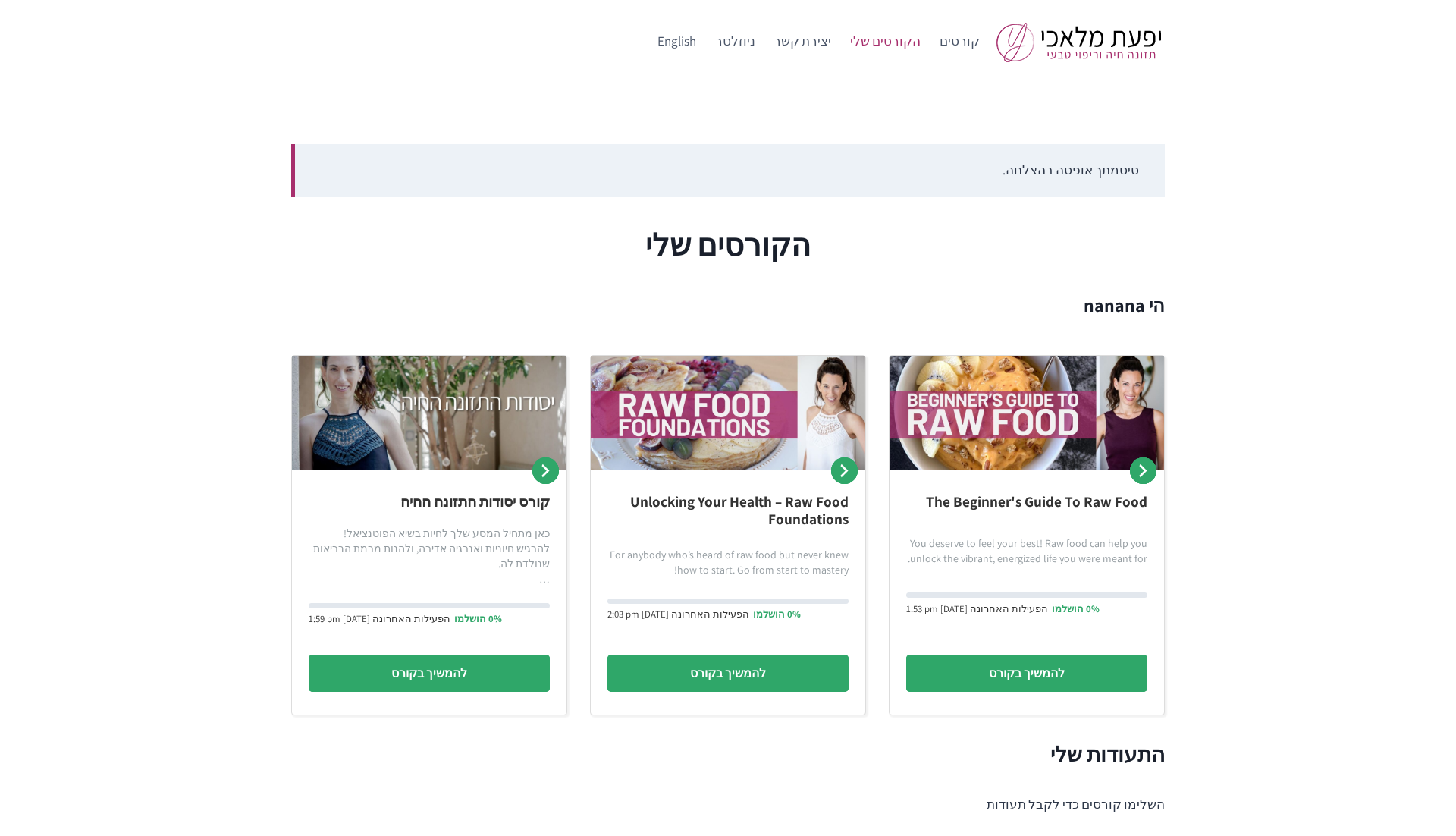
click at [1171, 175] on div "סיסמתך אופסה בהצלחה. הקורסים שלי הי nanana The Beginner's Guide To Raw Food You…" at bounding box center [728, 541] width 910 height 795
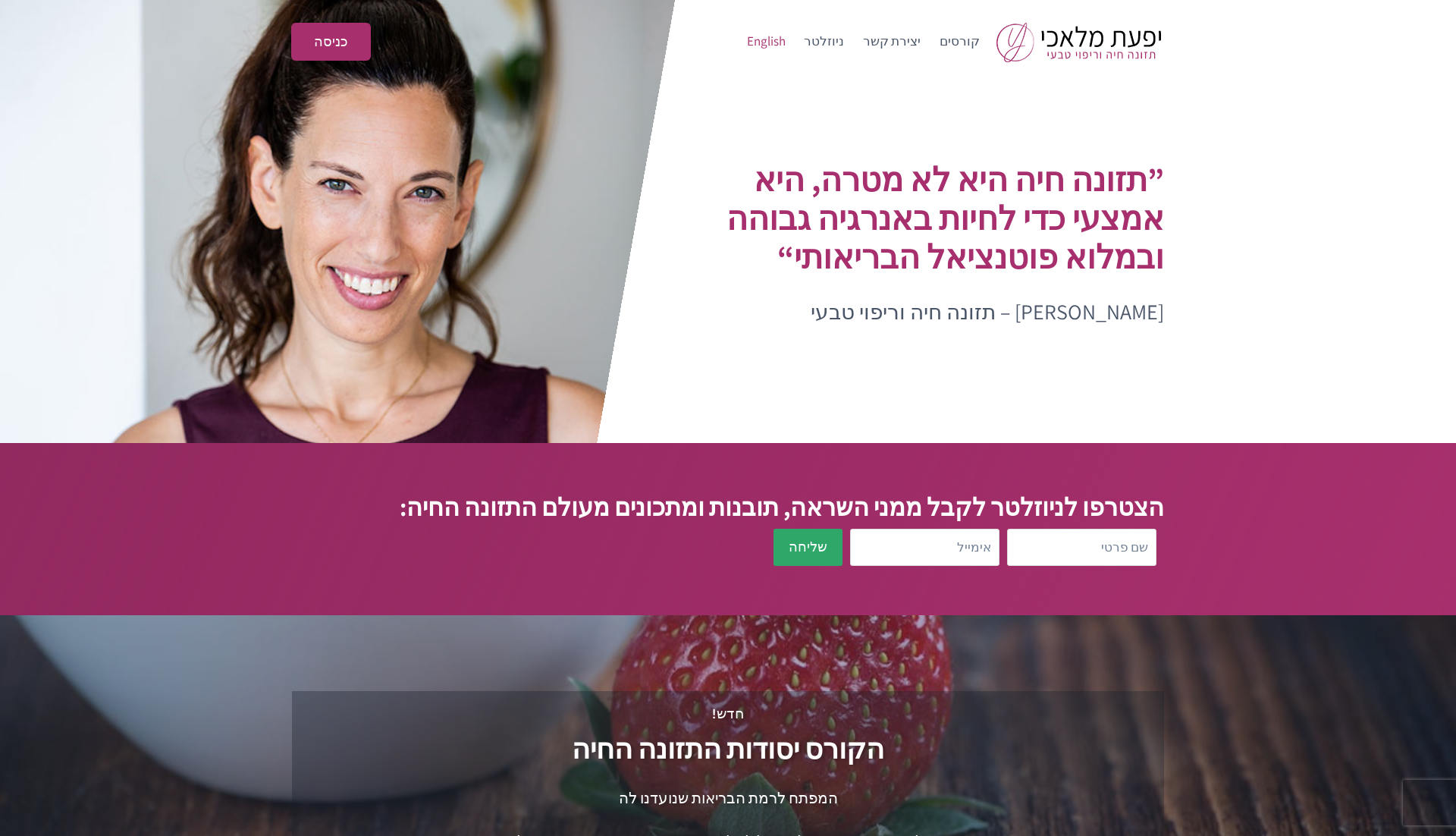
click at [787, 34] on link "English" at bounding box center [767, 41] width 58 height 37
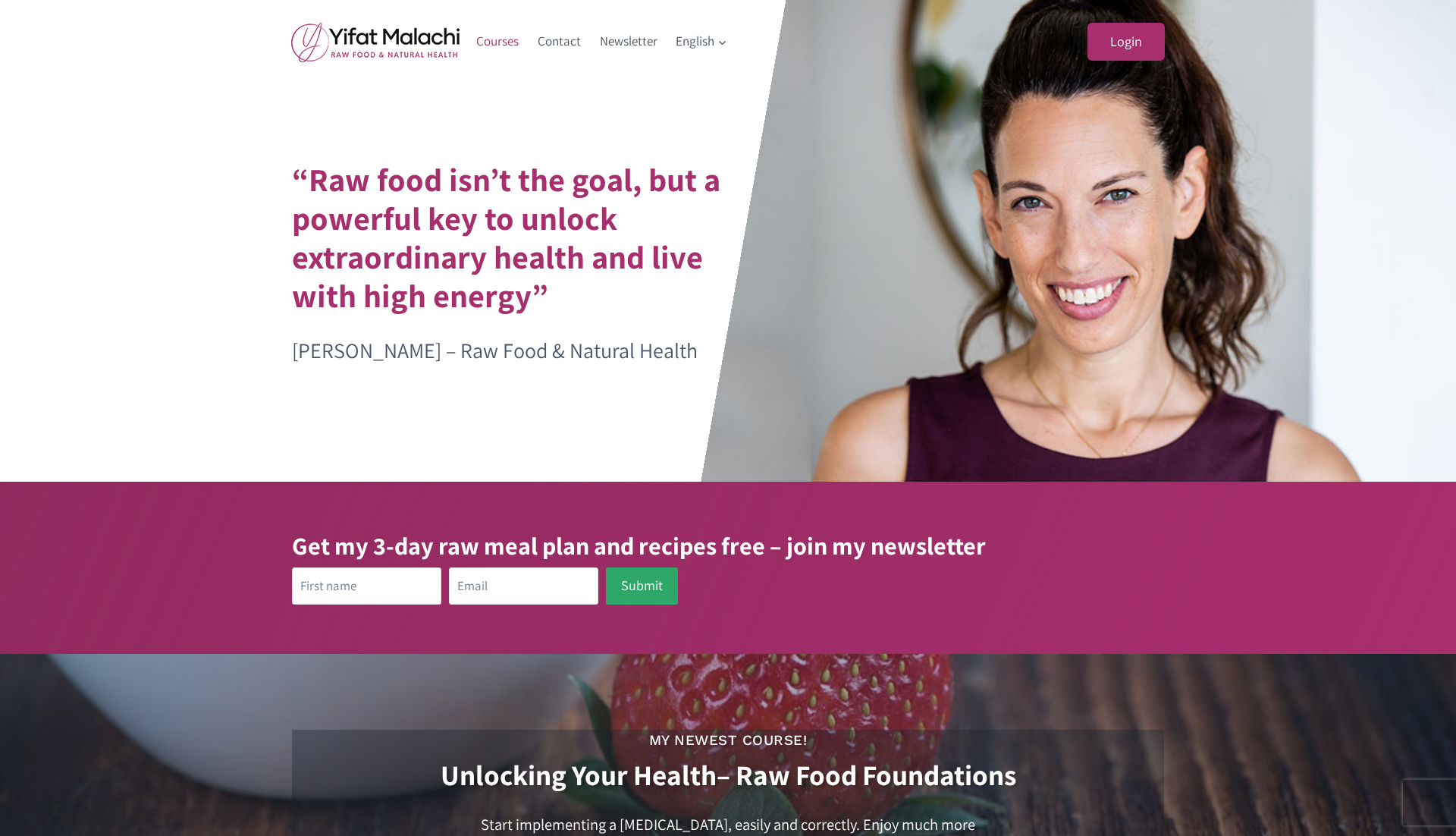
click at [502, 35] on link "Courses" at bounding box center [498, 41] width 62 height 37
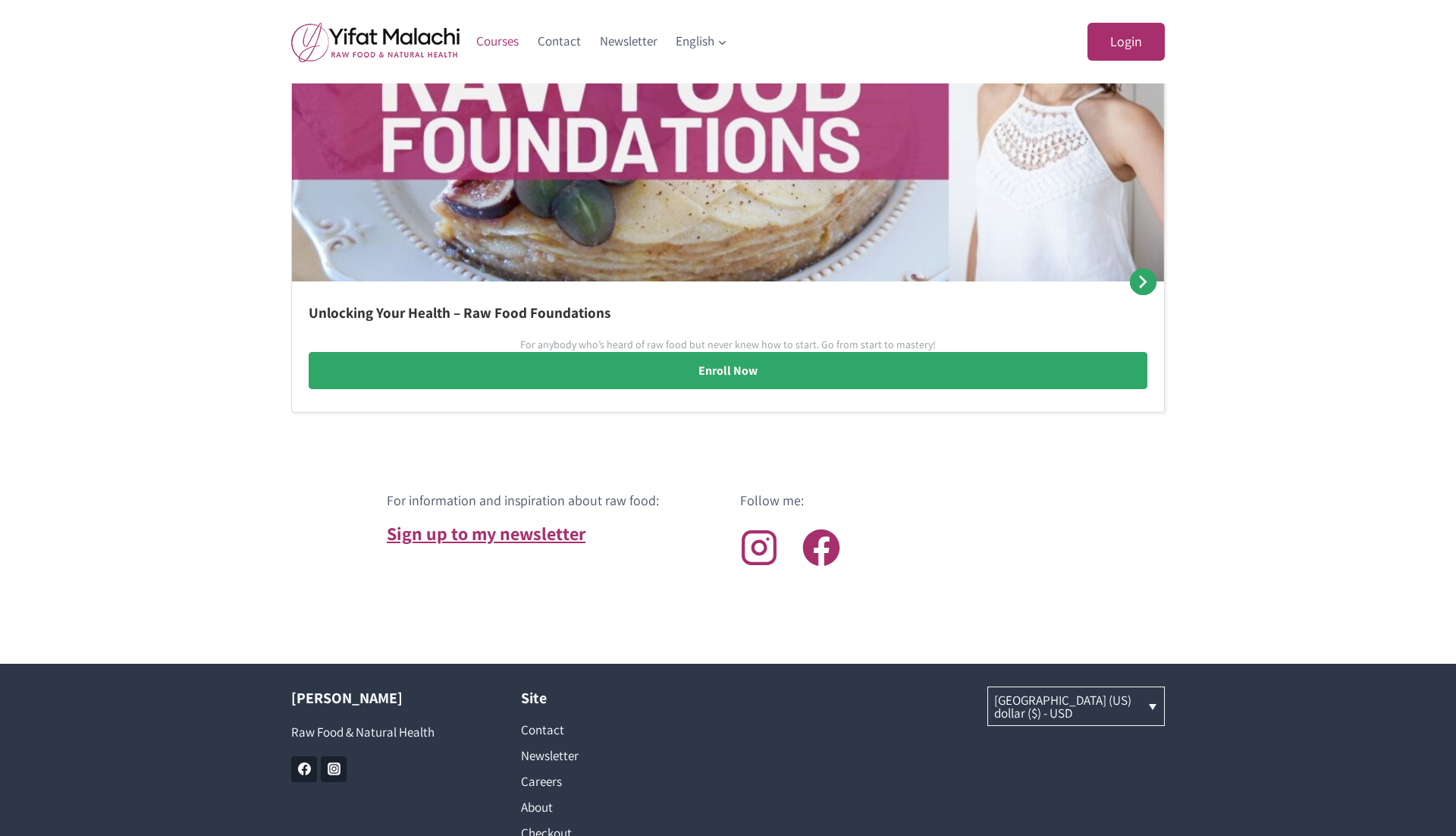
scroll to position [986, 0]
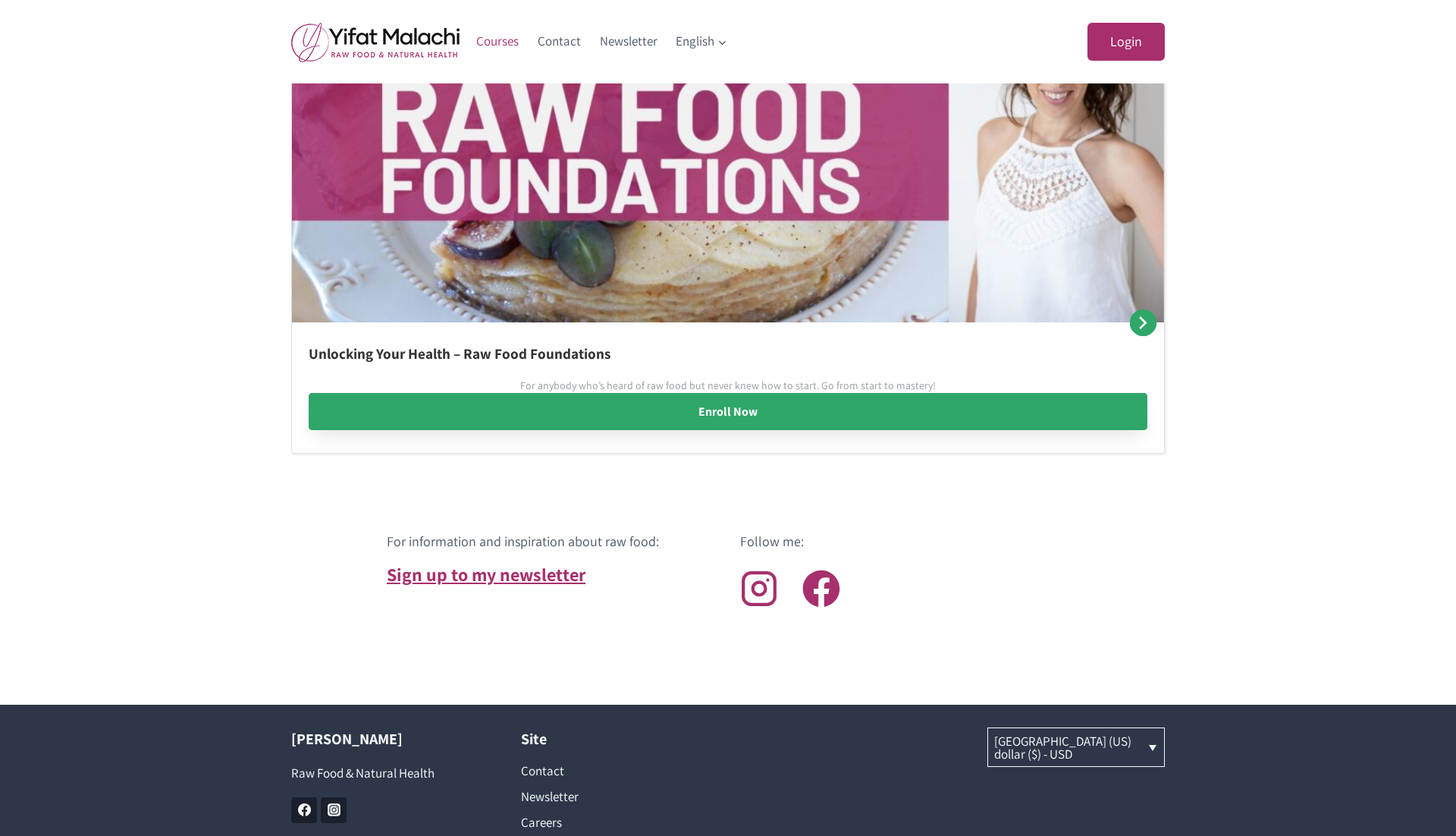
click at [718, 413] on link "Enroll Now" at bounding box center [728, 411] width 839 height 38
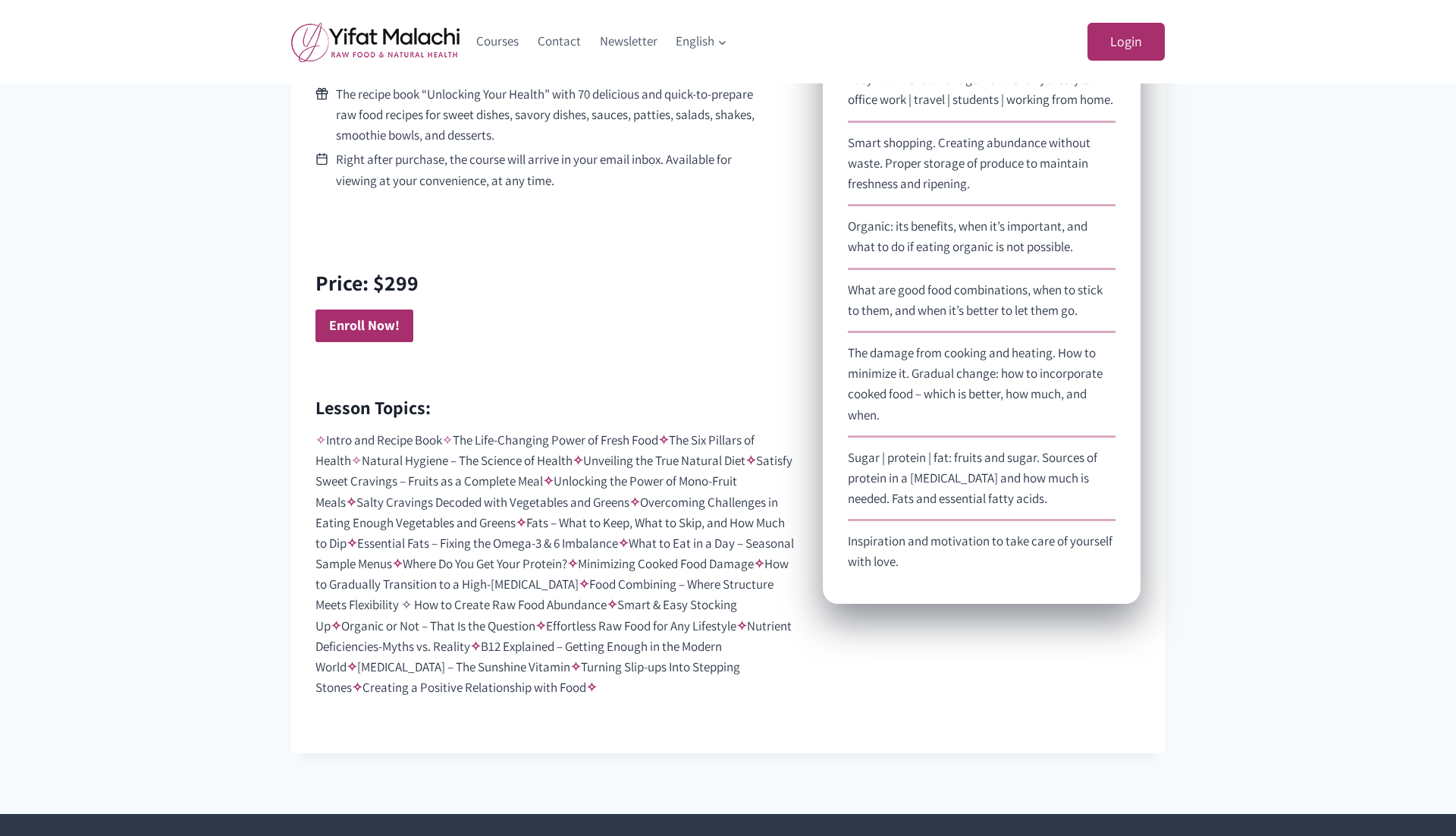
scroll to position [1300, 0]
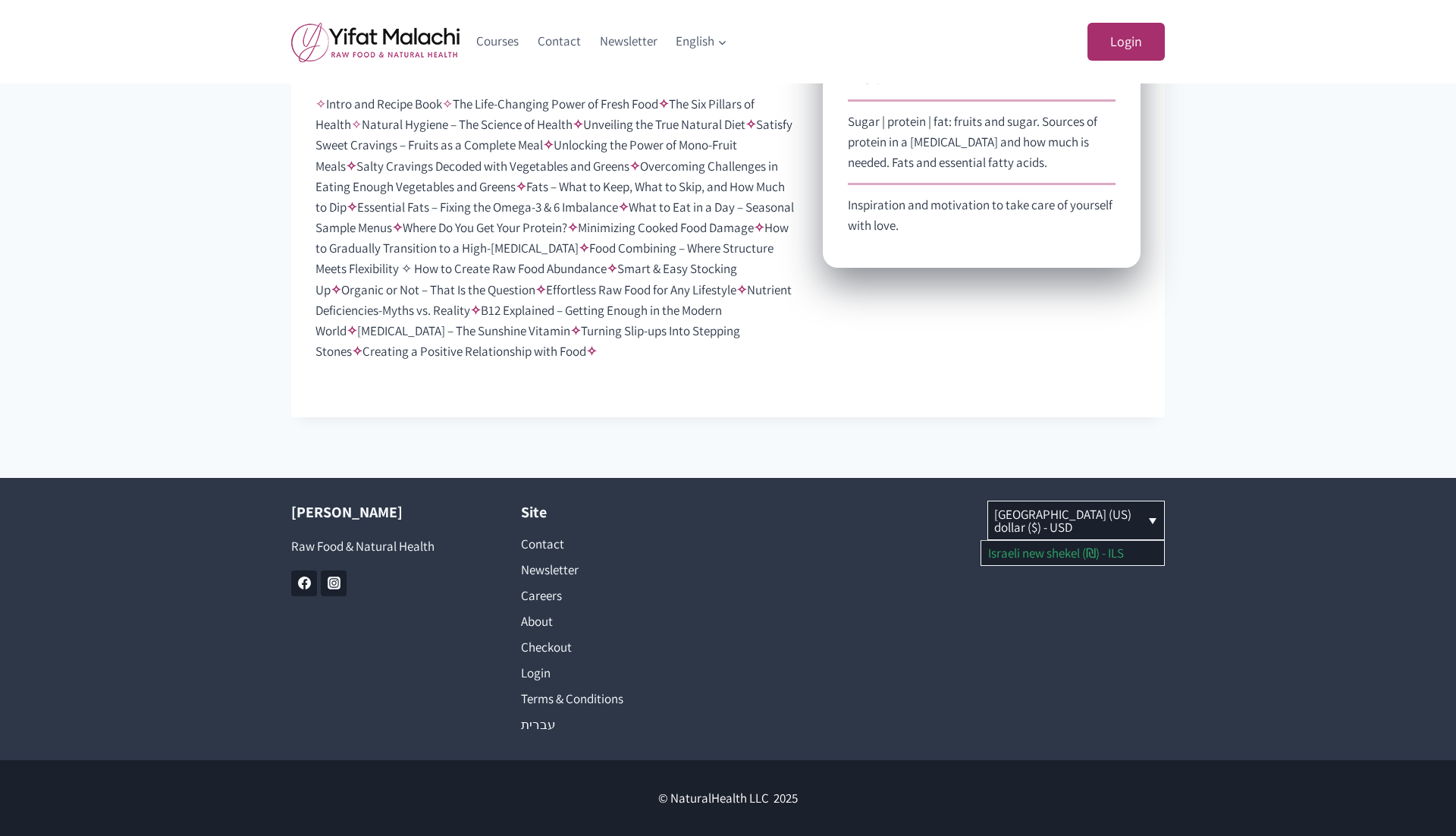
click at [1081, 556] on link "Israeli new shekel (₪) - ILS" at bounding box center [1073, 552] width 183 height 24
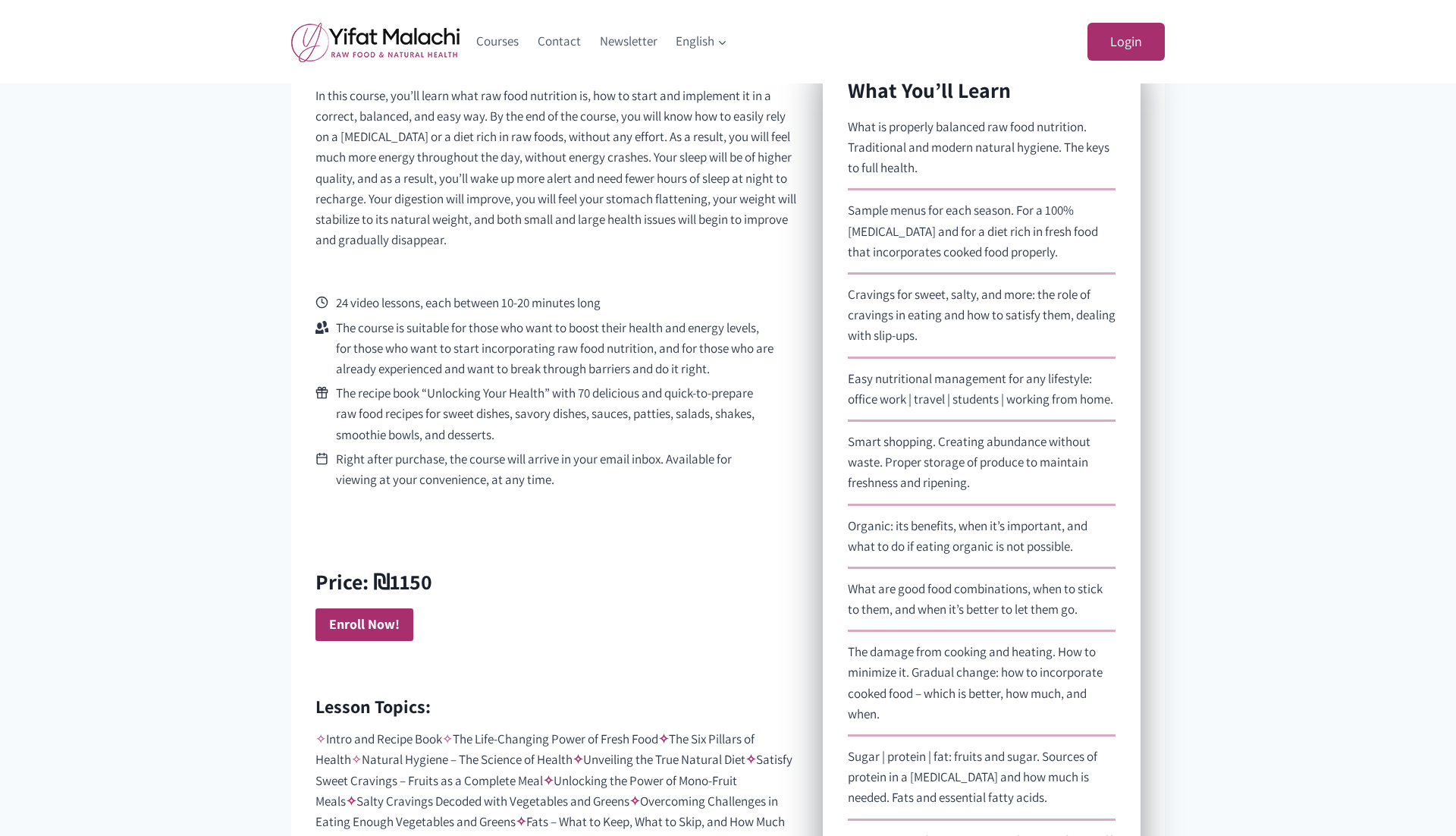
scroll to position [591, 0]
click at [368, 623] on strong "Enroll Now!" at bounding box center [364, 621] width 71 height 17
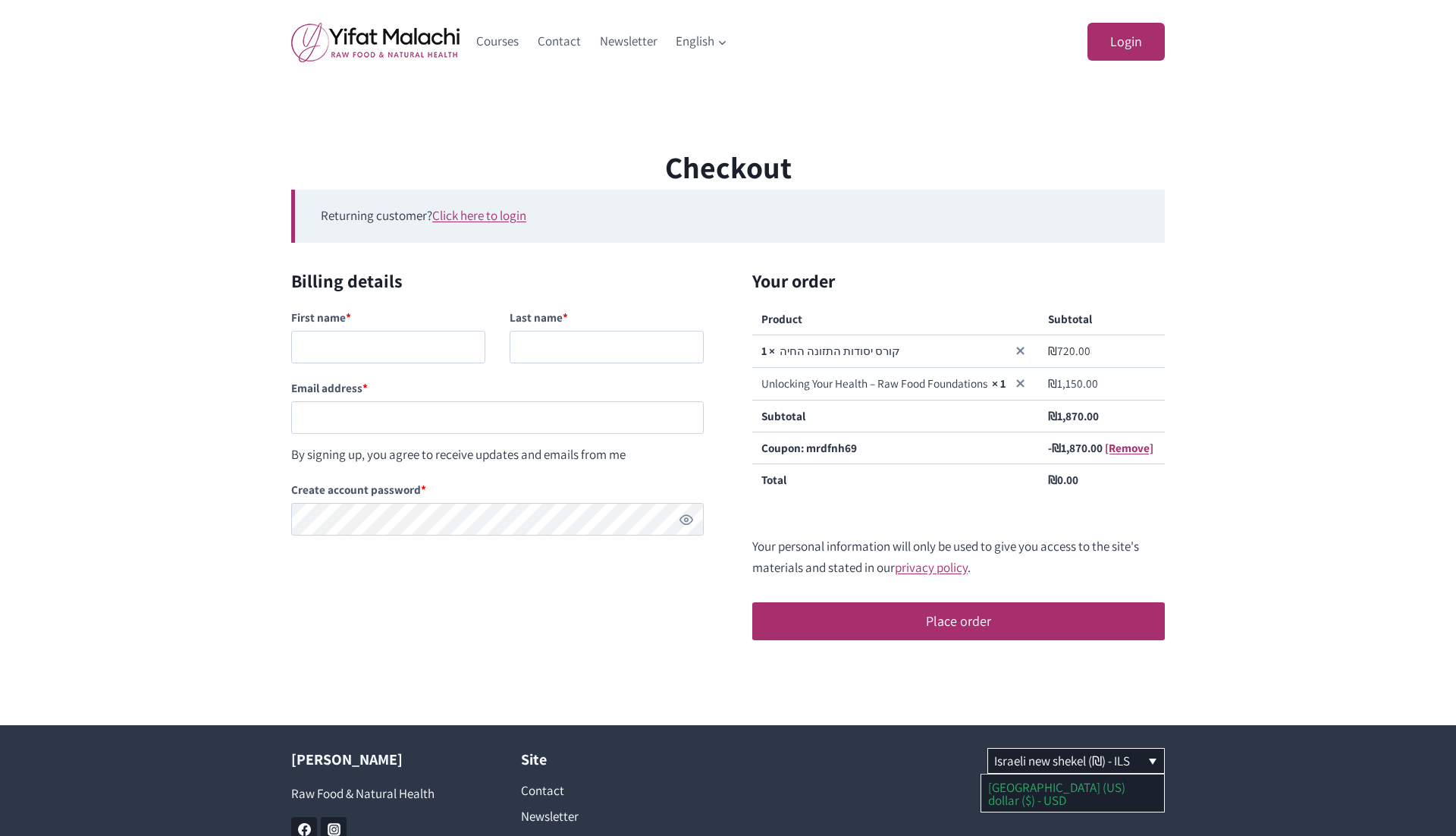
click at [1040, 785] on link "[GEOGRAPHIC_DATA] (US) dollar ($) - USD" at bounding box center [1073, 793] width 183 height 37
click at [1031, 354] on link "×" at bounding box center [1028, 351] width 18 height 18
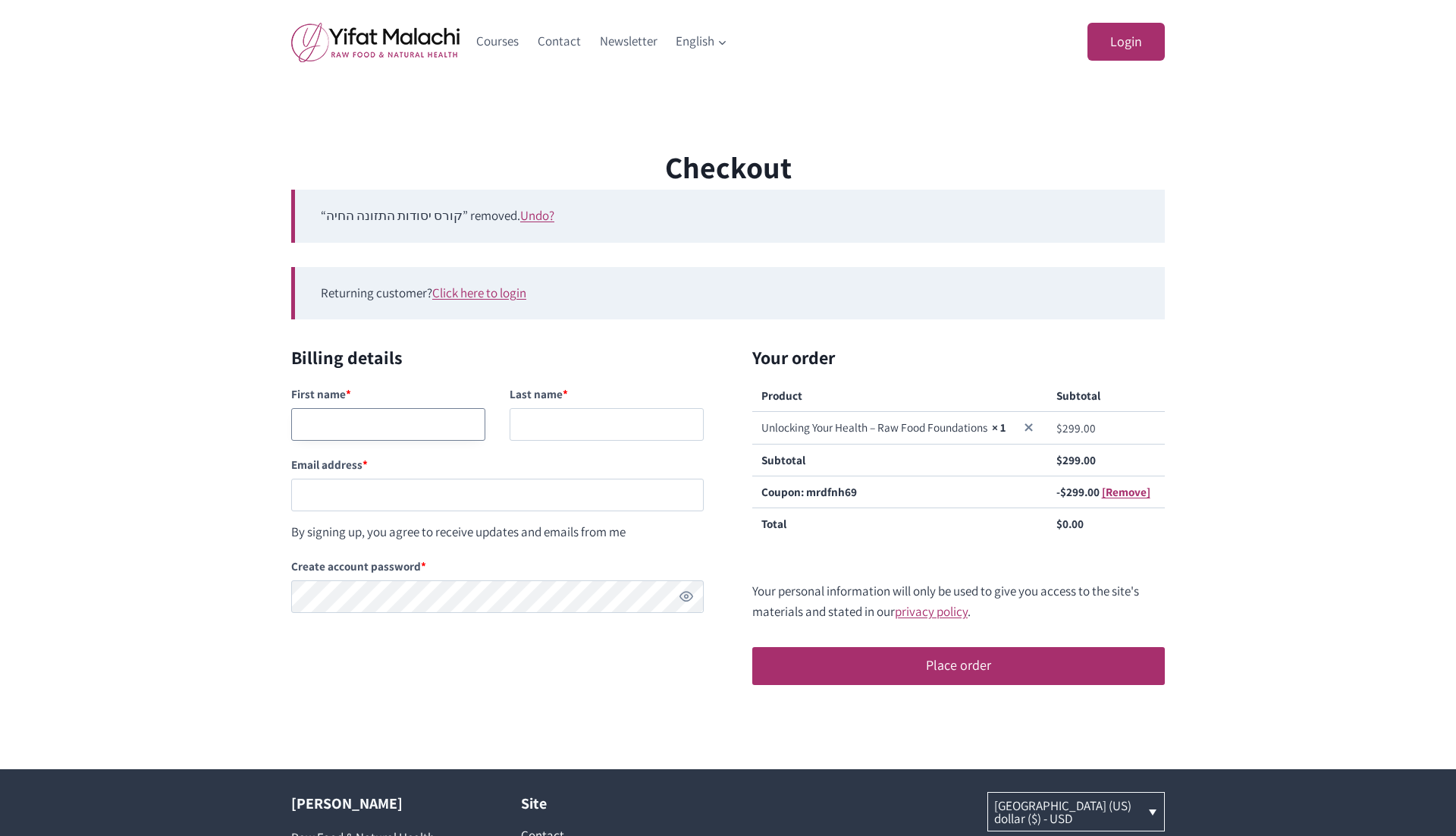
click at [400, 429] on input "First name *" at bounding box center [388, 425] width 194 height 33
type input "nananan"
type input "hagag"
paste input "[EMAIL_ADDRESS][DOMAIN_NAME]"
click at [364, 496] on input "[EMAIL_ADDRESS][DOMAIN_NAME]" at bounding box center [498, 495] width 413 height 33
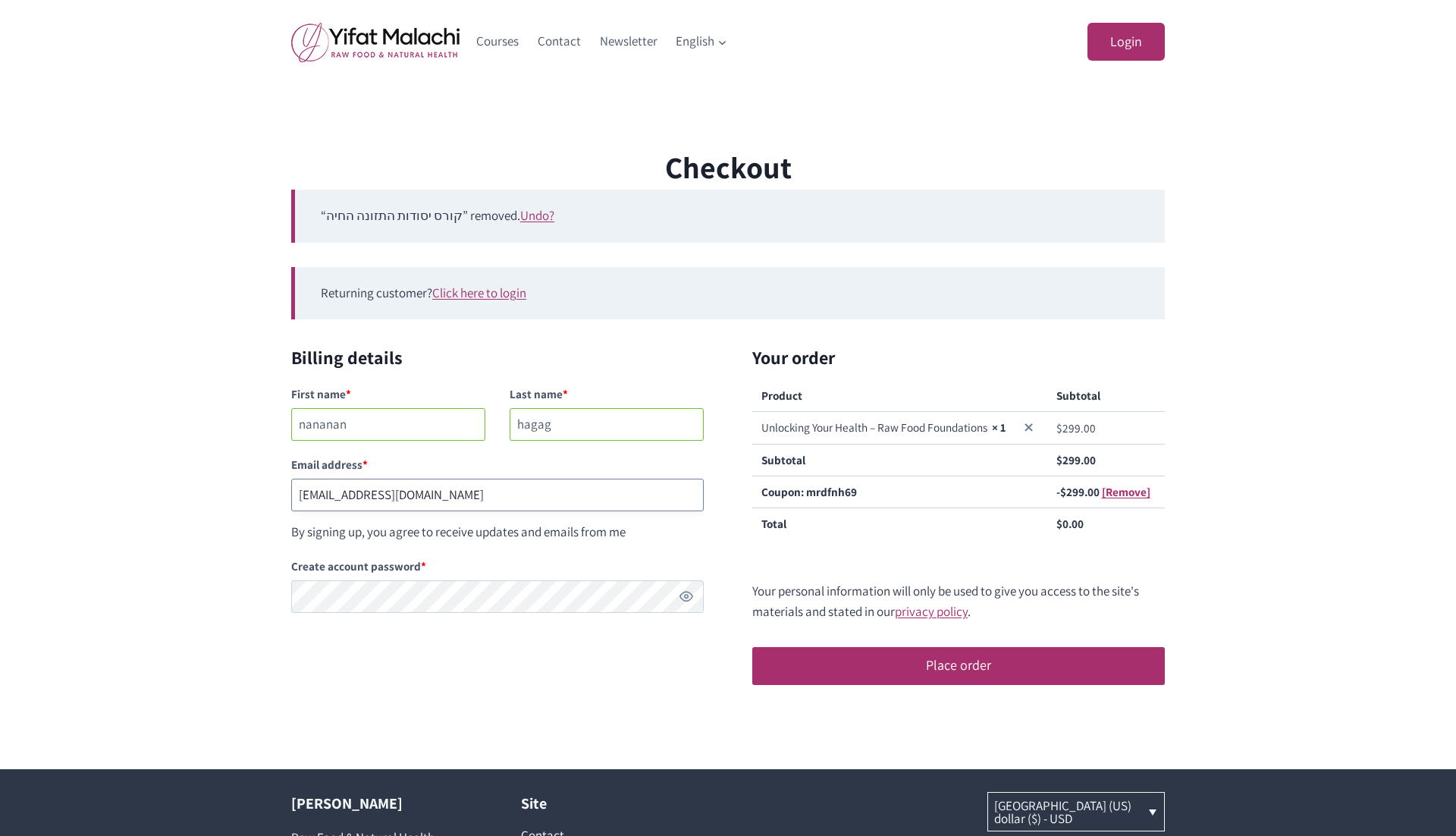
type input "[EMAIL_ADDRESS][DOMAIN_NAME]"
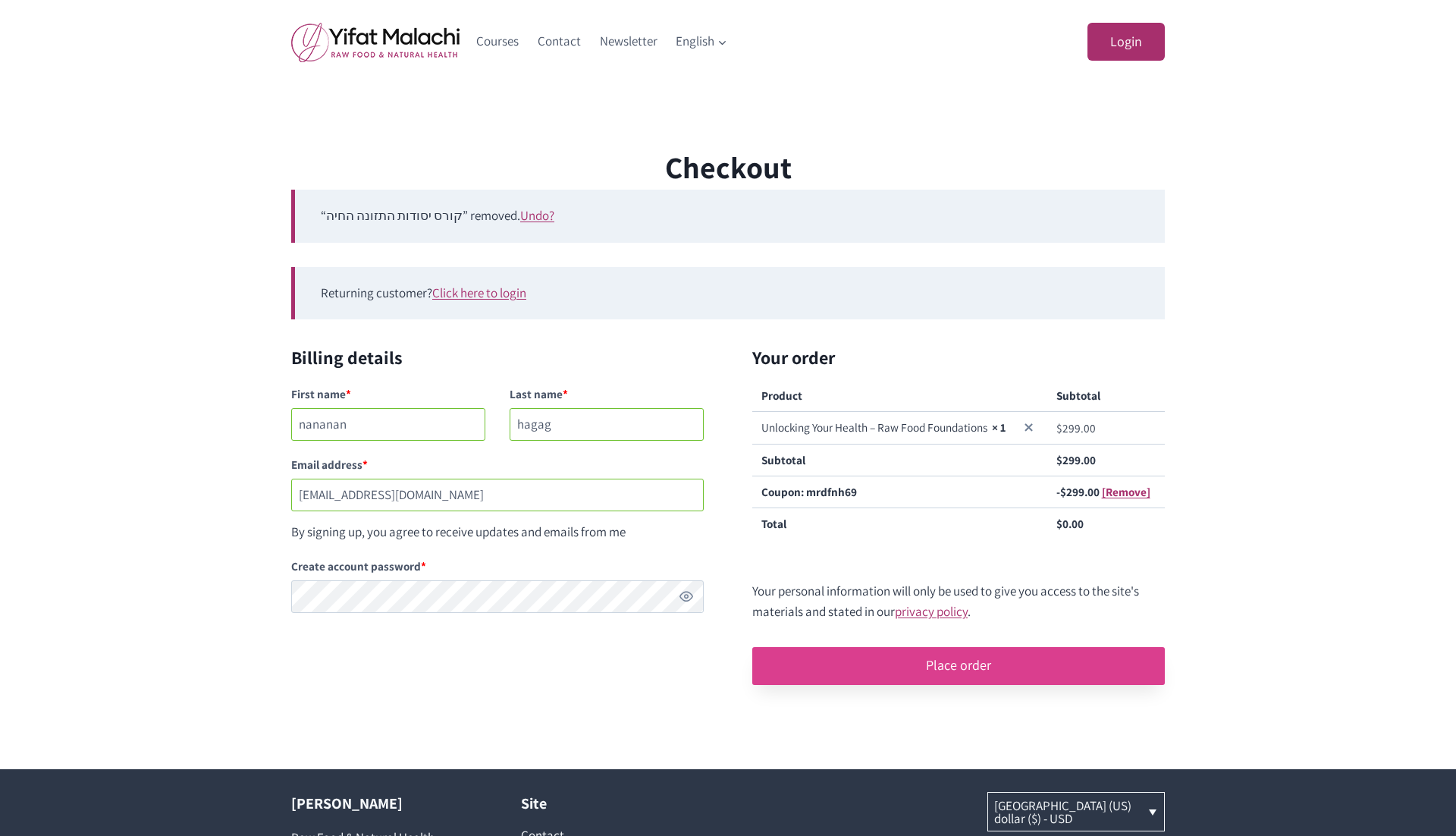
click at [980, 655] on button "Place order" at bounding box center [959, 665] width 413 height 38
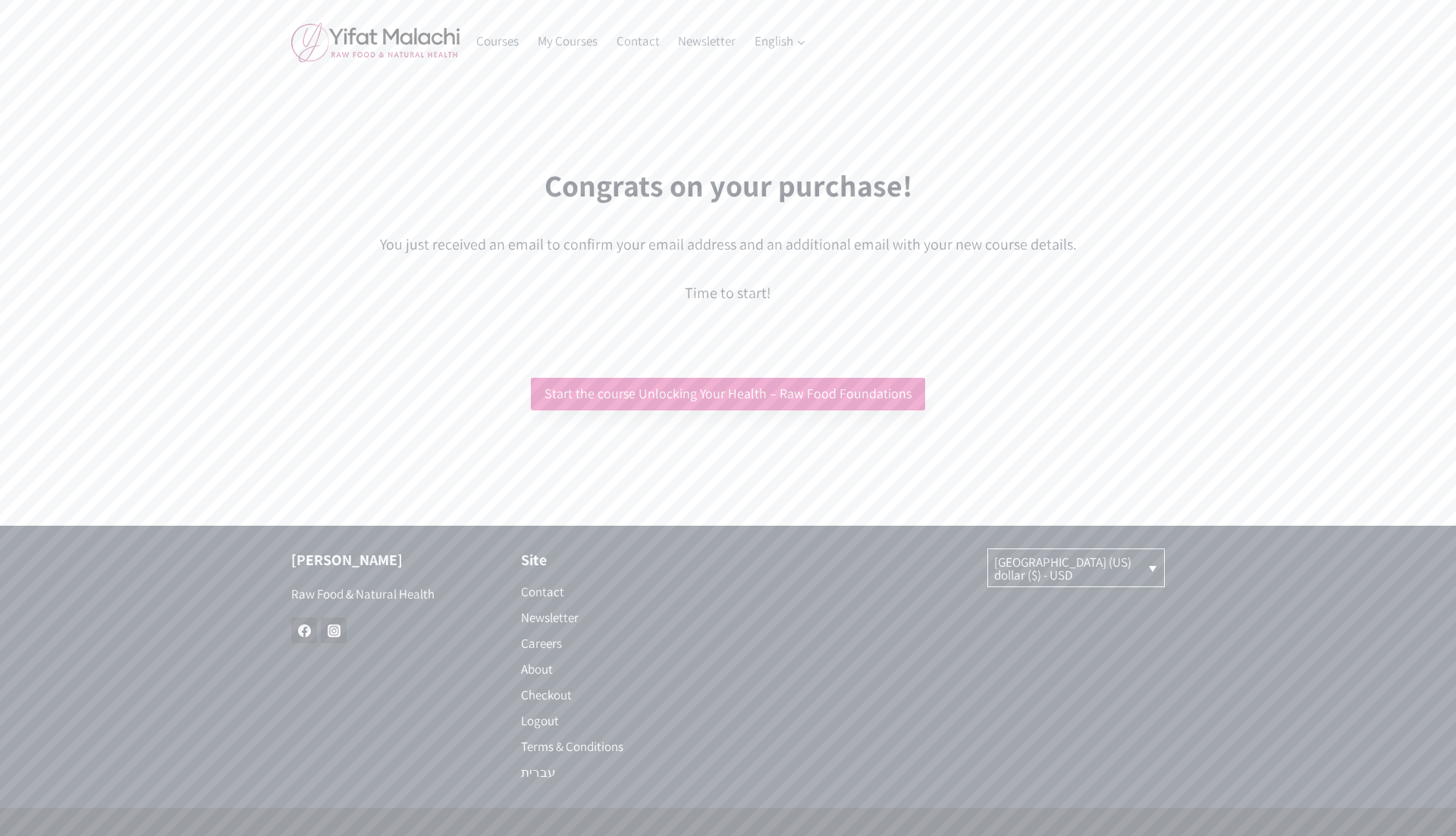
click at [902, 393] on link "Start the course Unlocking Your Health – Raw Food Foundations" at bounding box center [728, 394] width 394 height 33
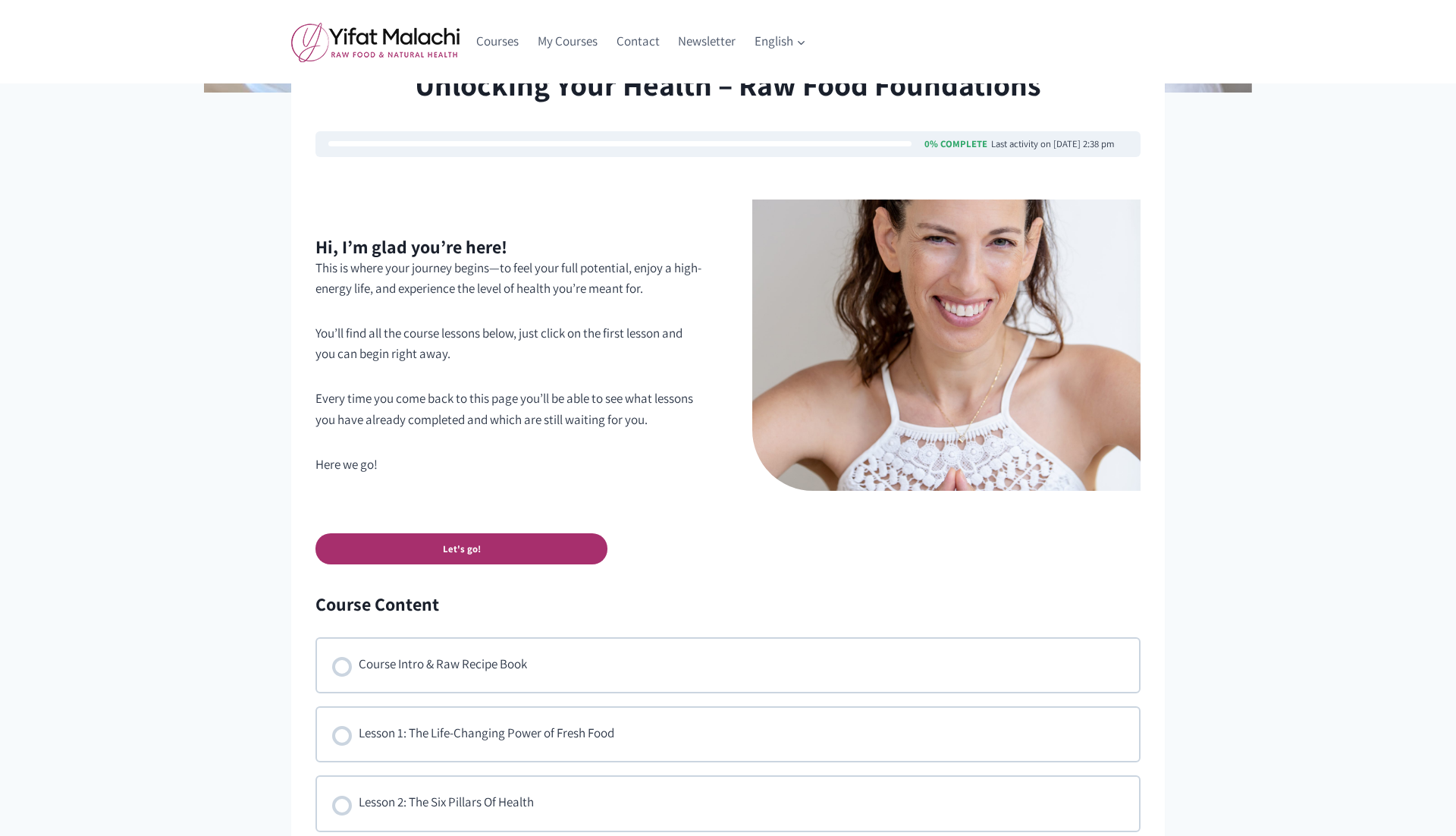
scroll to position [504, 0]
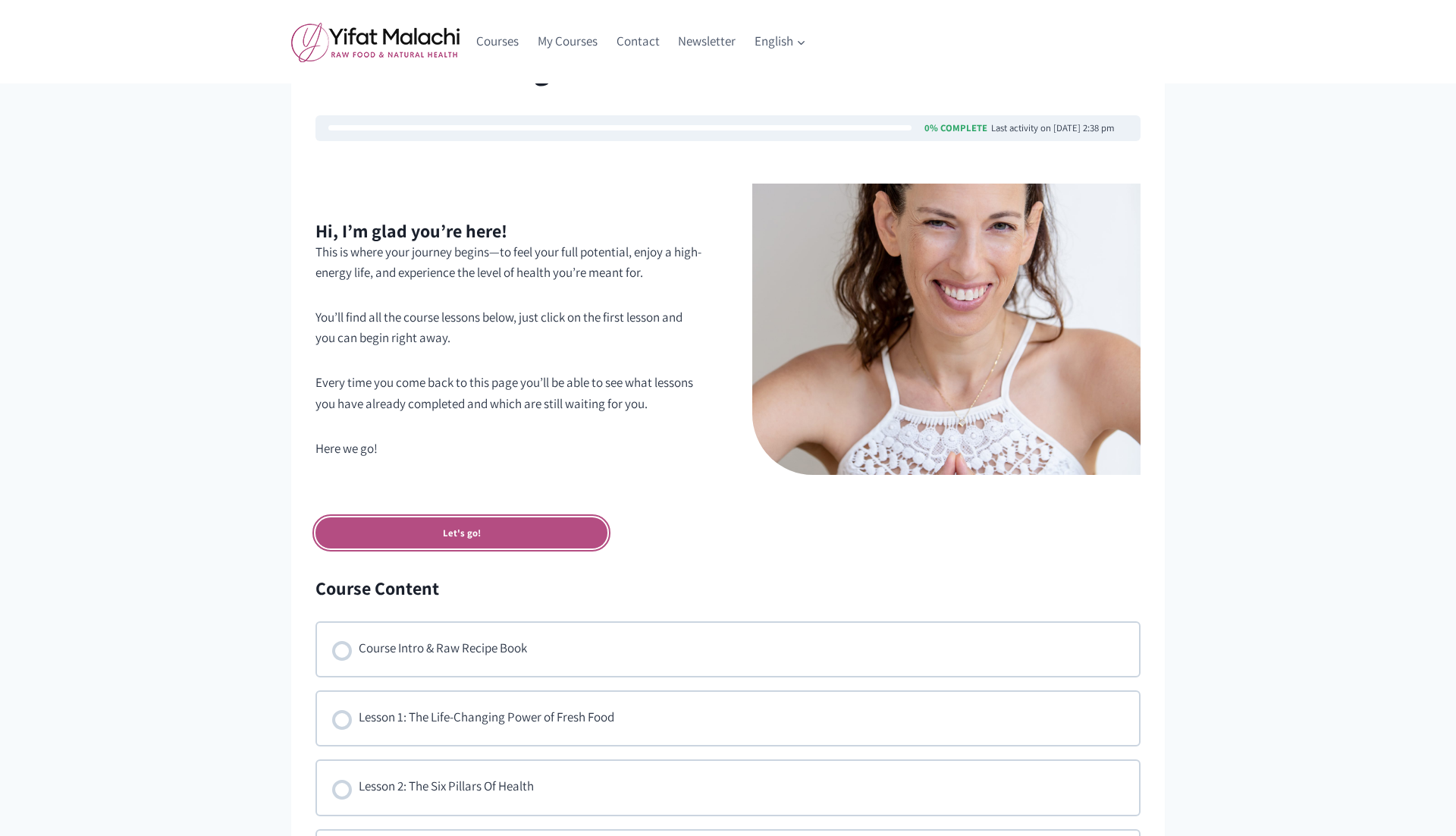
click at [502, 532] on link "Let's go!" at bounding box center [461, 533] width 292 height 31
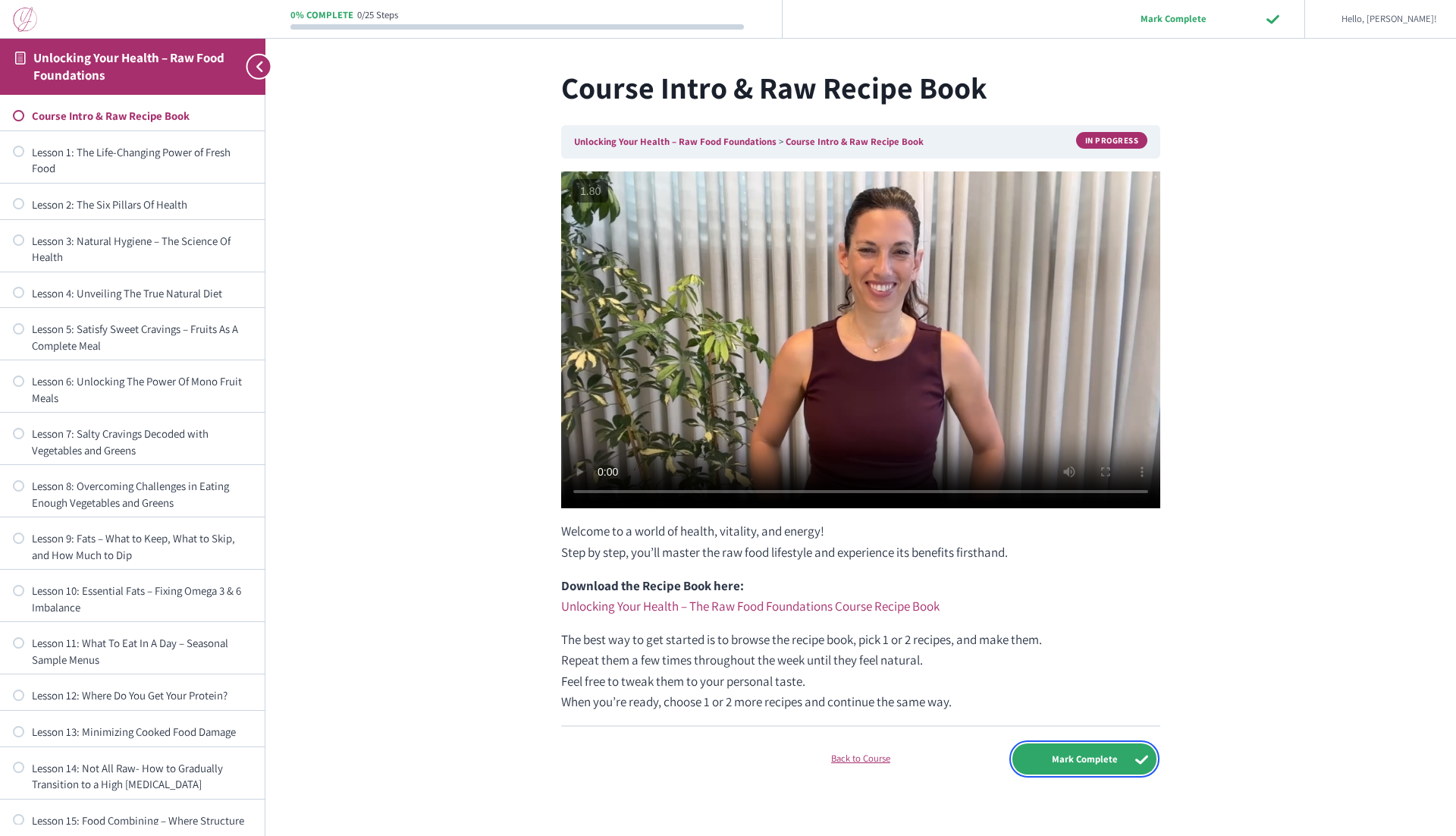
click at [1091, 753] on input "Mark Complete" at bounding box center [1084, 759] width 144 height 31
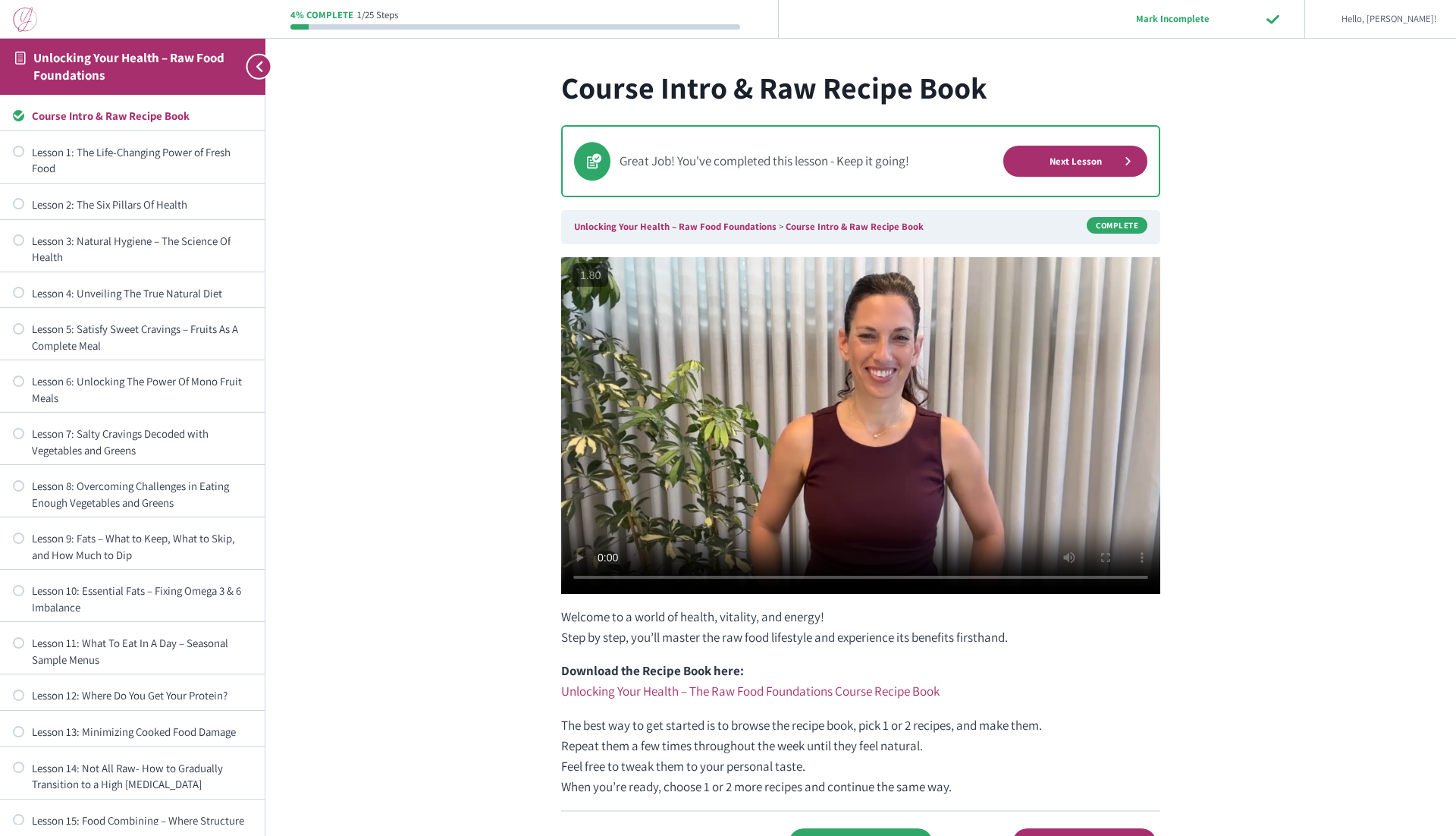
click at [26, 15] on img at bounding box center [25, 19] width 24 height 25
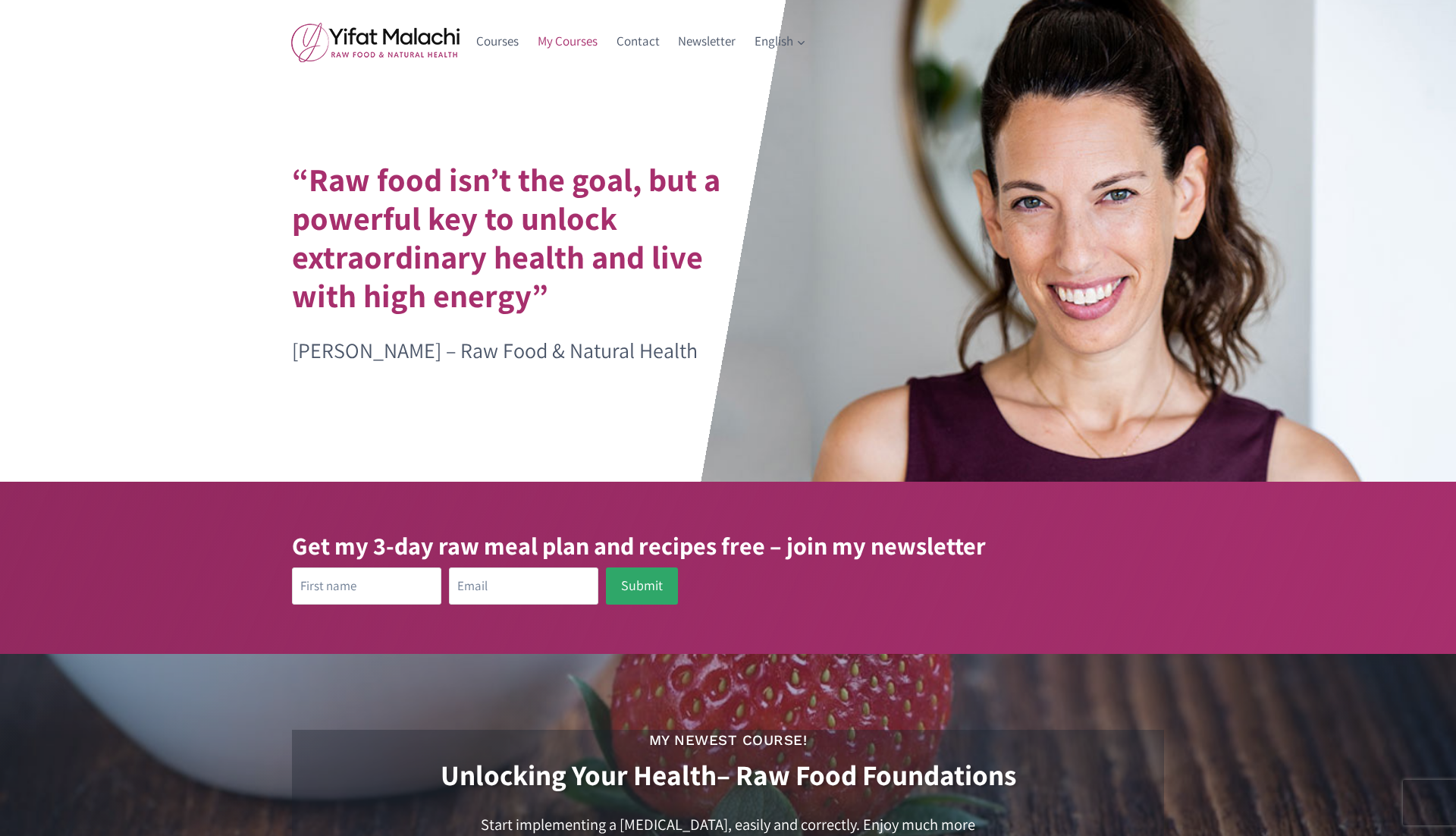
click at [547, 50] on link "My Courses" at bounding box center [567, 41] width 79 height 37
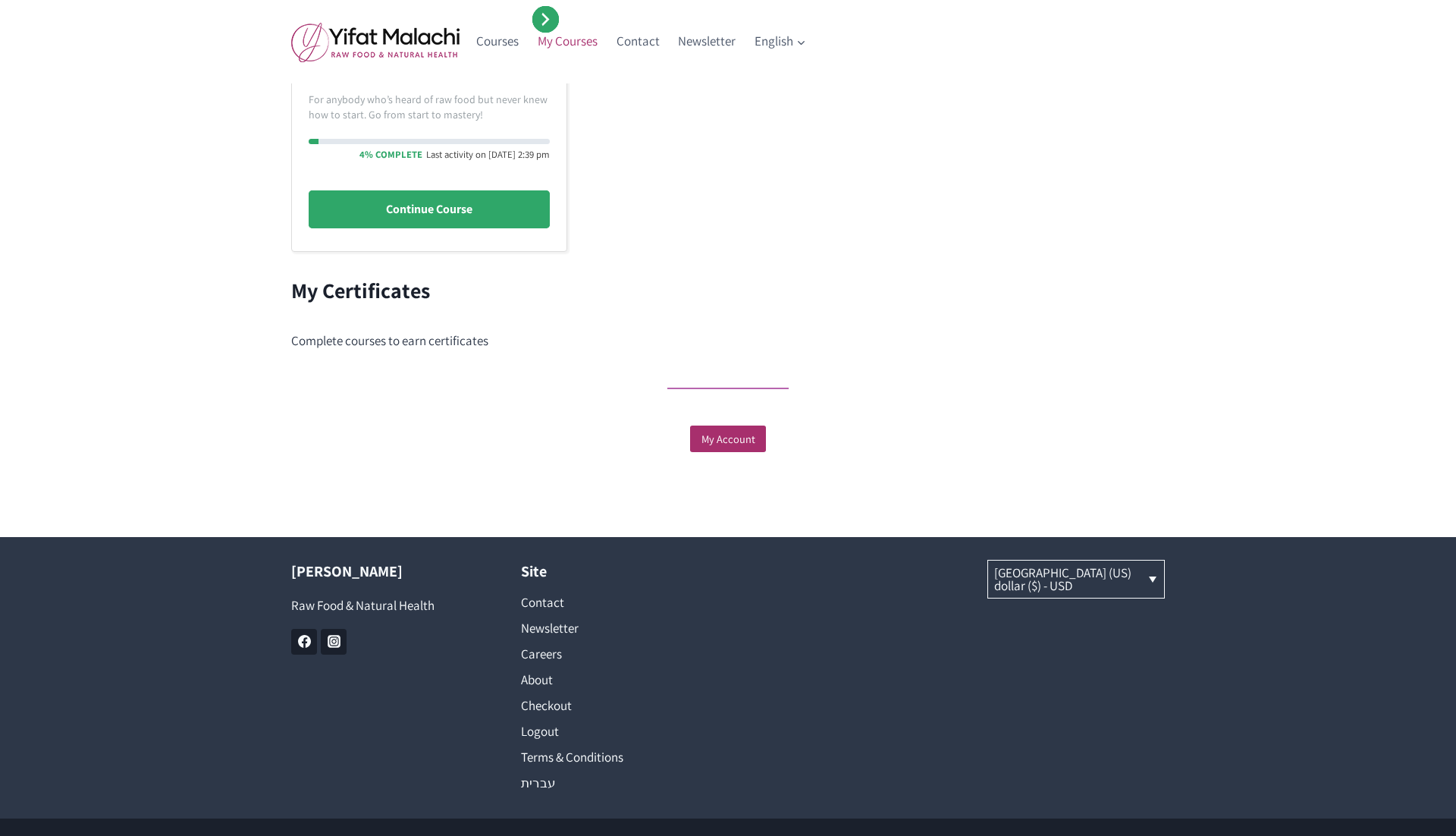
scroll to position [559, 0]
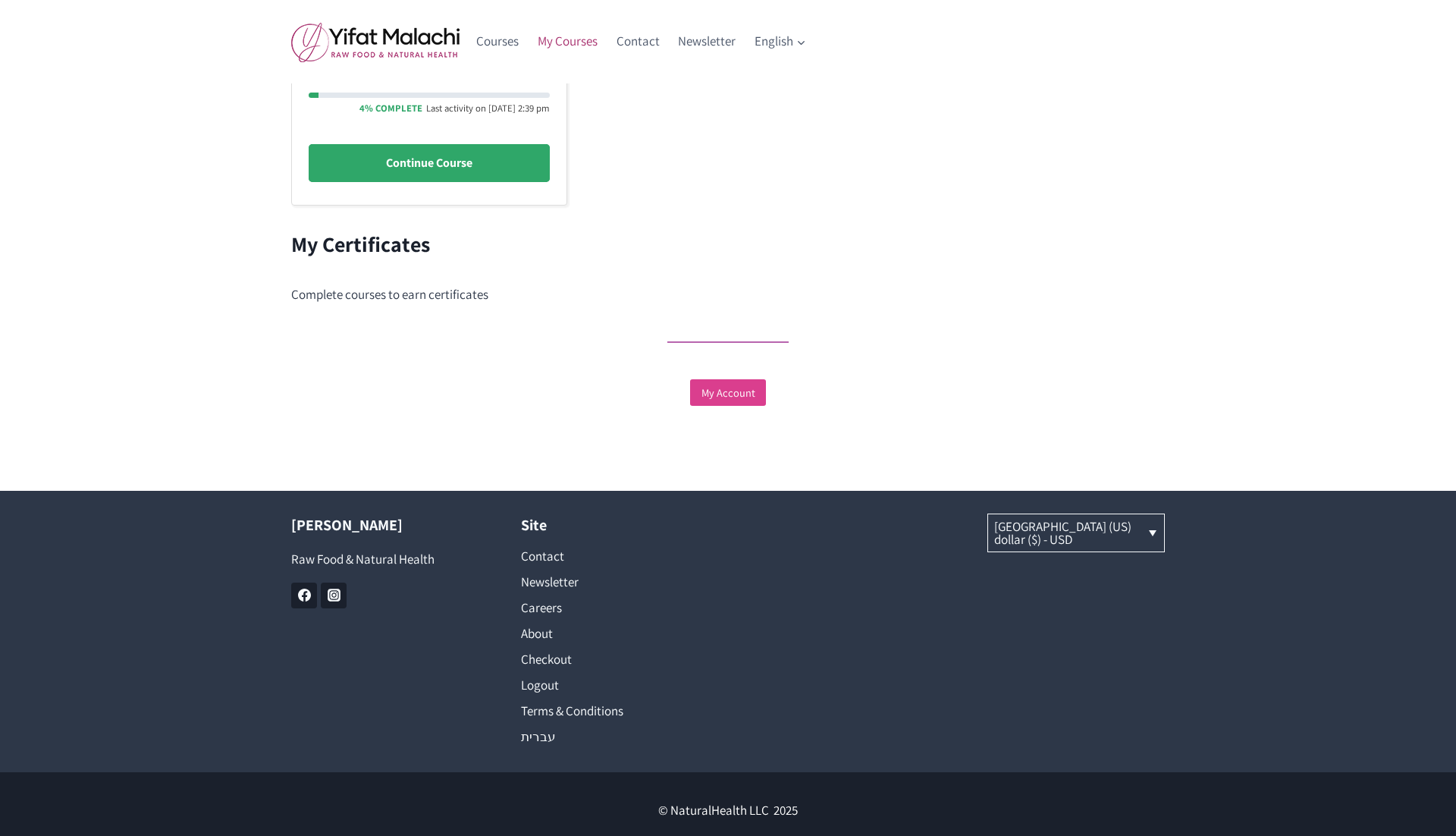
click at [726, 397] on link "My Account" at bounding box center [728, 393] width 76 height 26
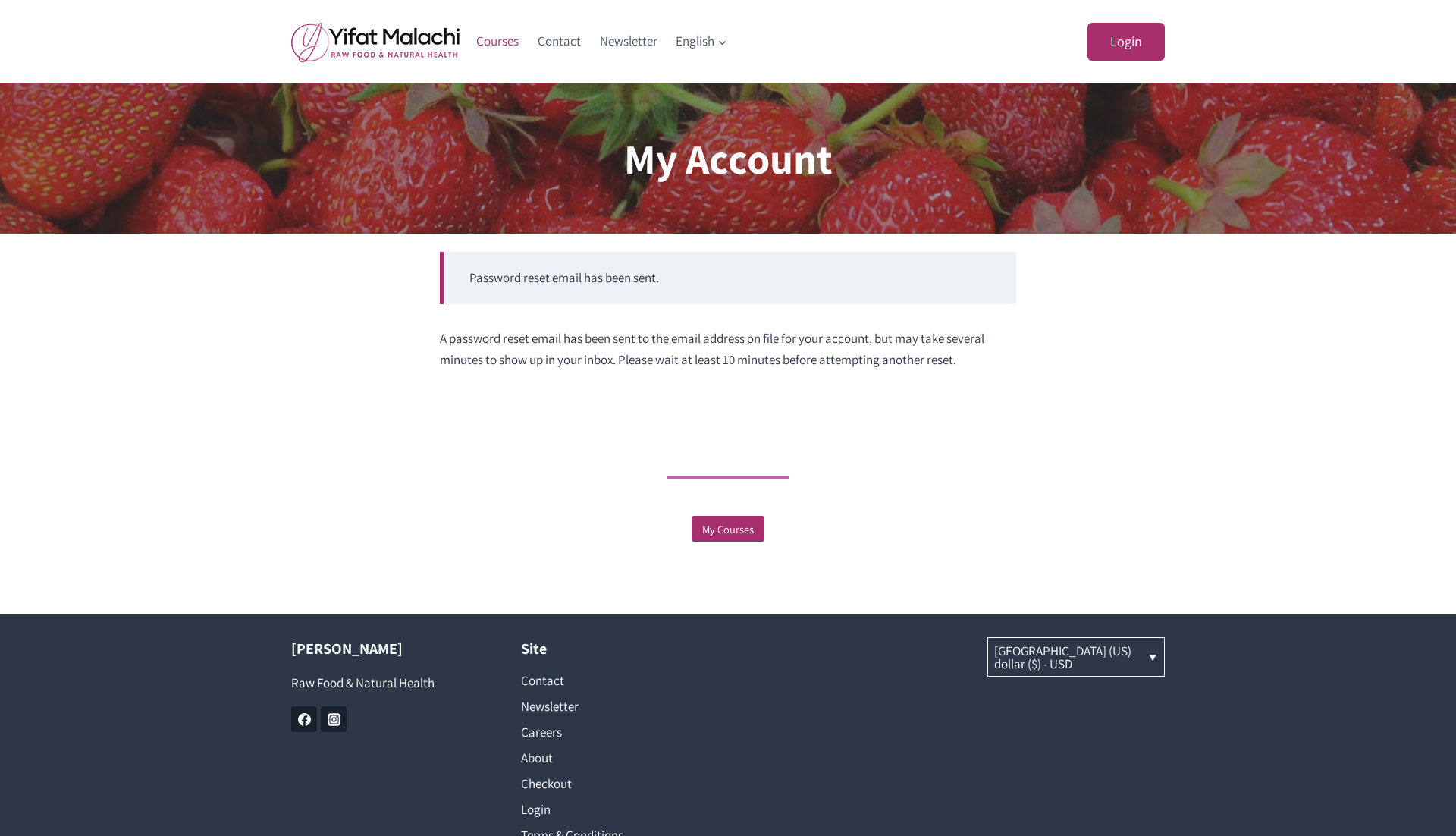
click at [502, 43] on link "Courses" at bounding box center [498, 41] width 62 height 37
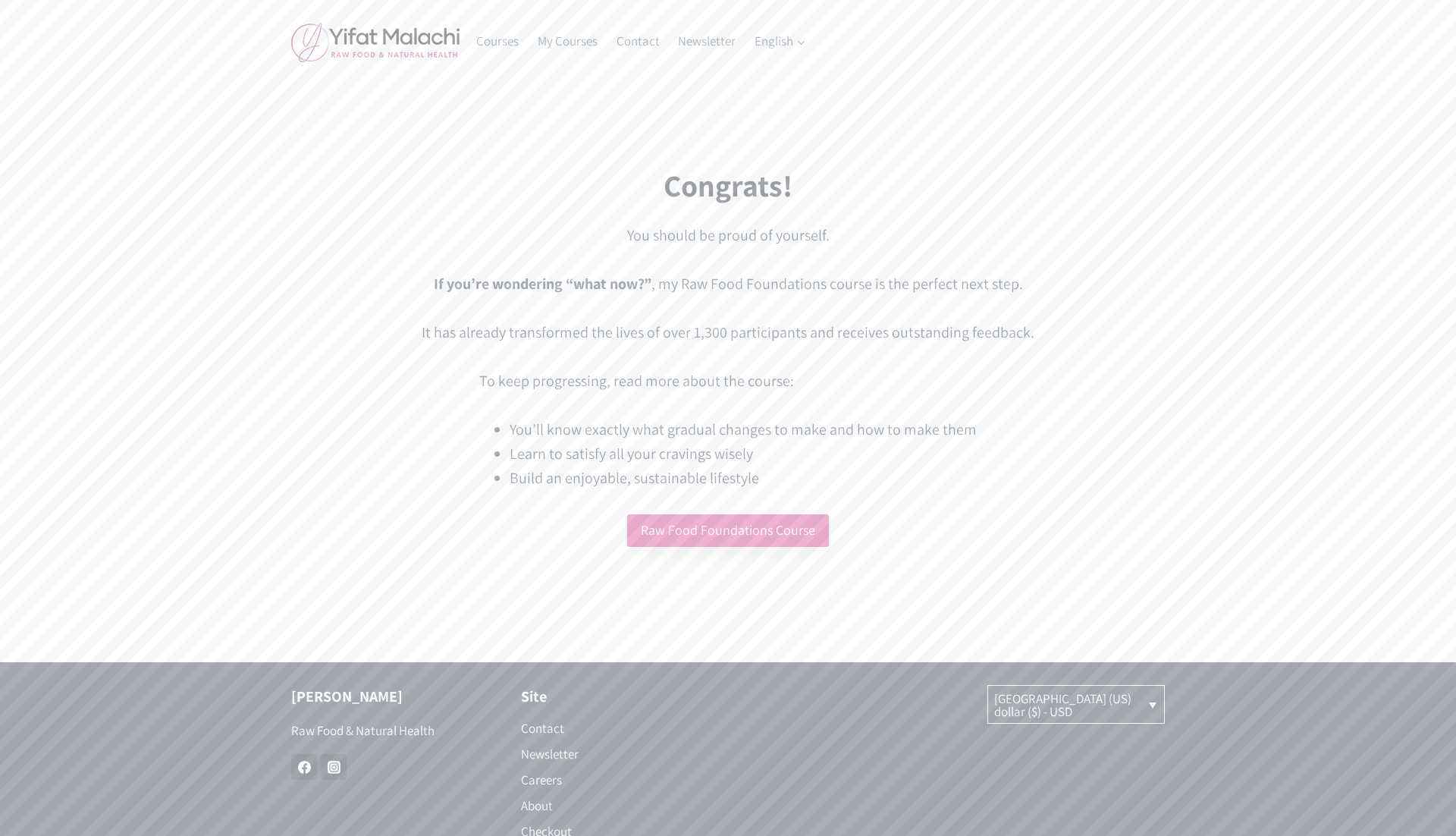
click at [697, 539] on link "Raw Food Foundations Course" at bounding box center [728, 531] width 202 height 33
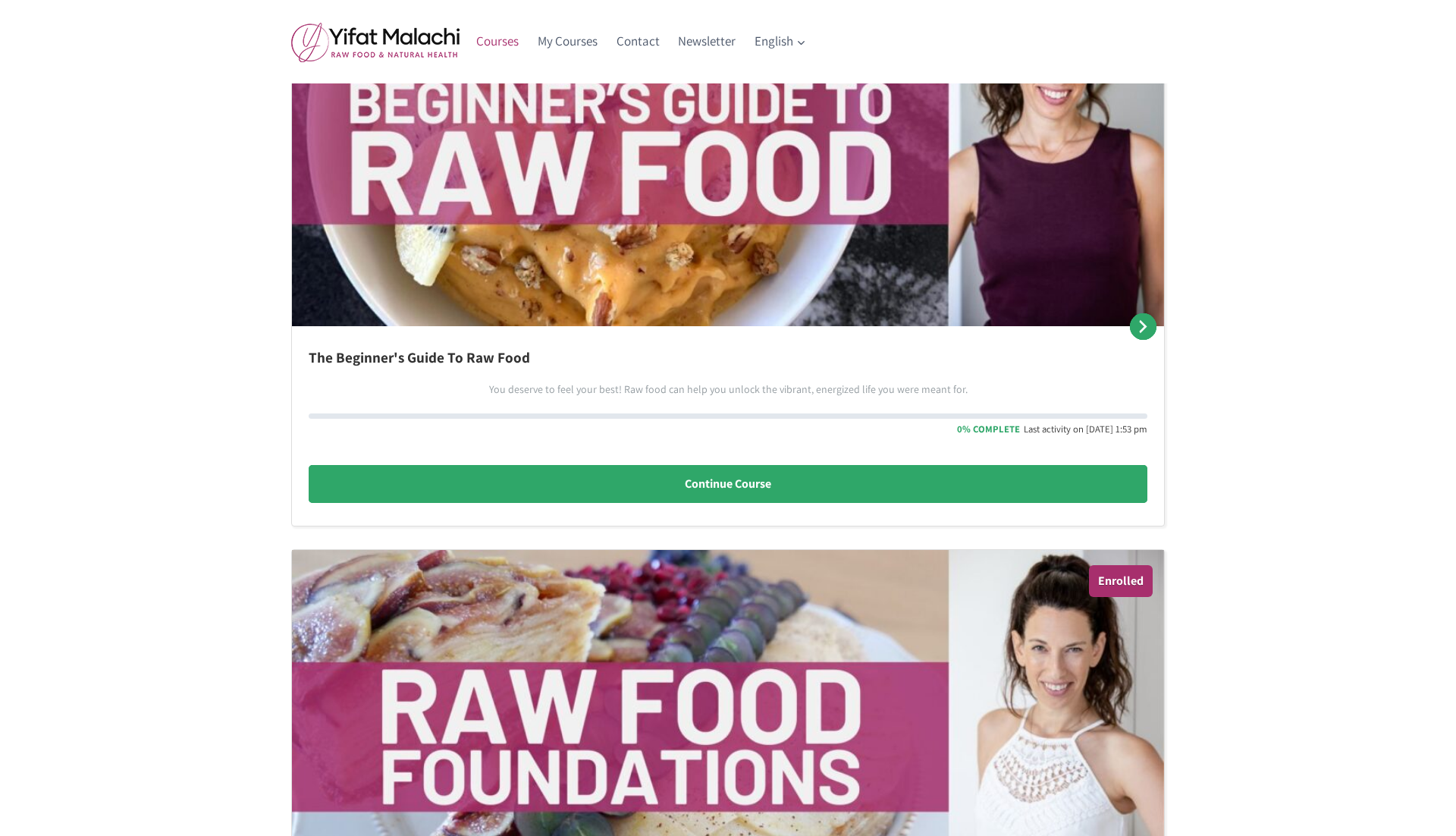
scroll to position [1004, 0]
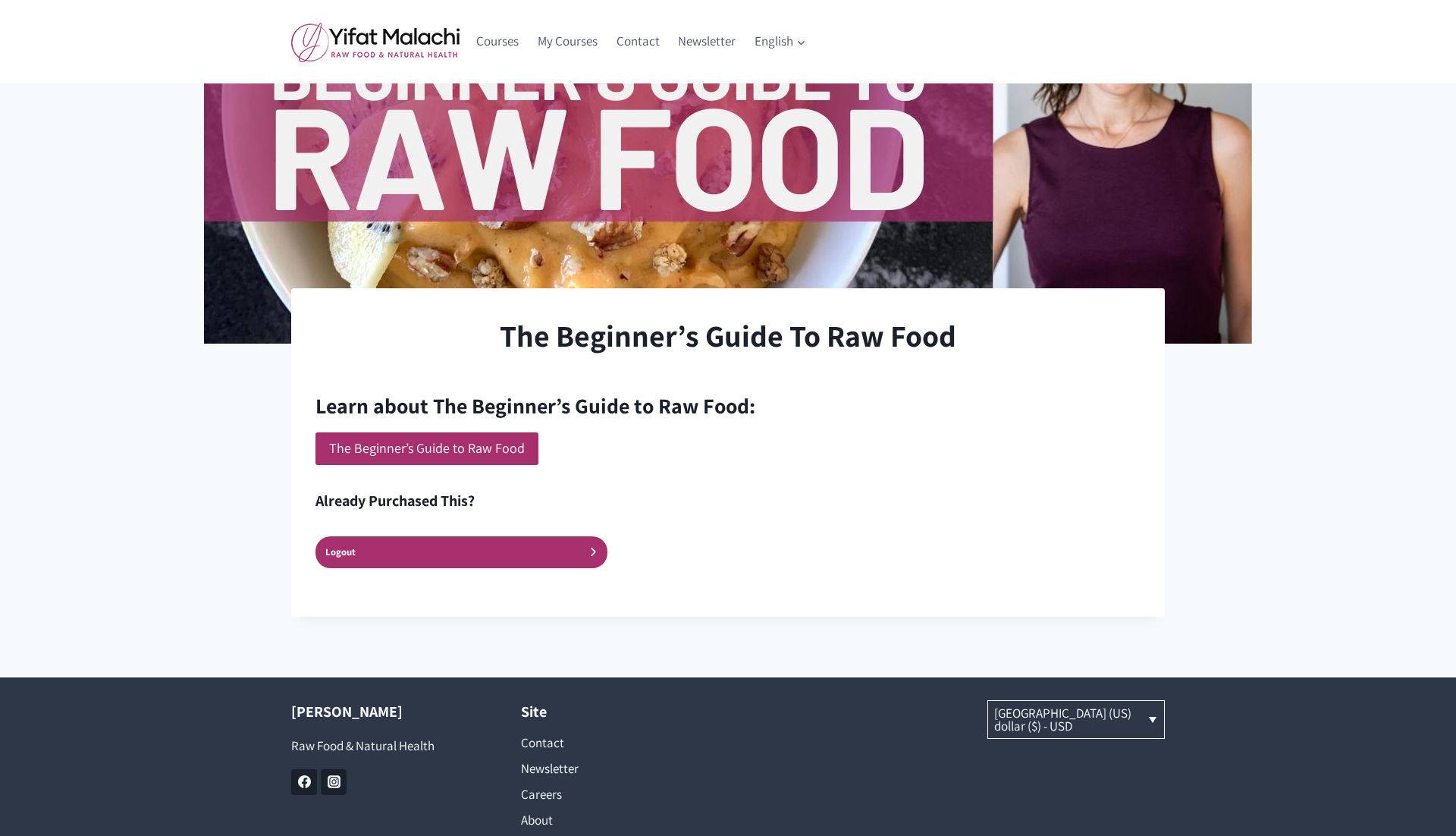
scroll to position [242, 0]
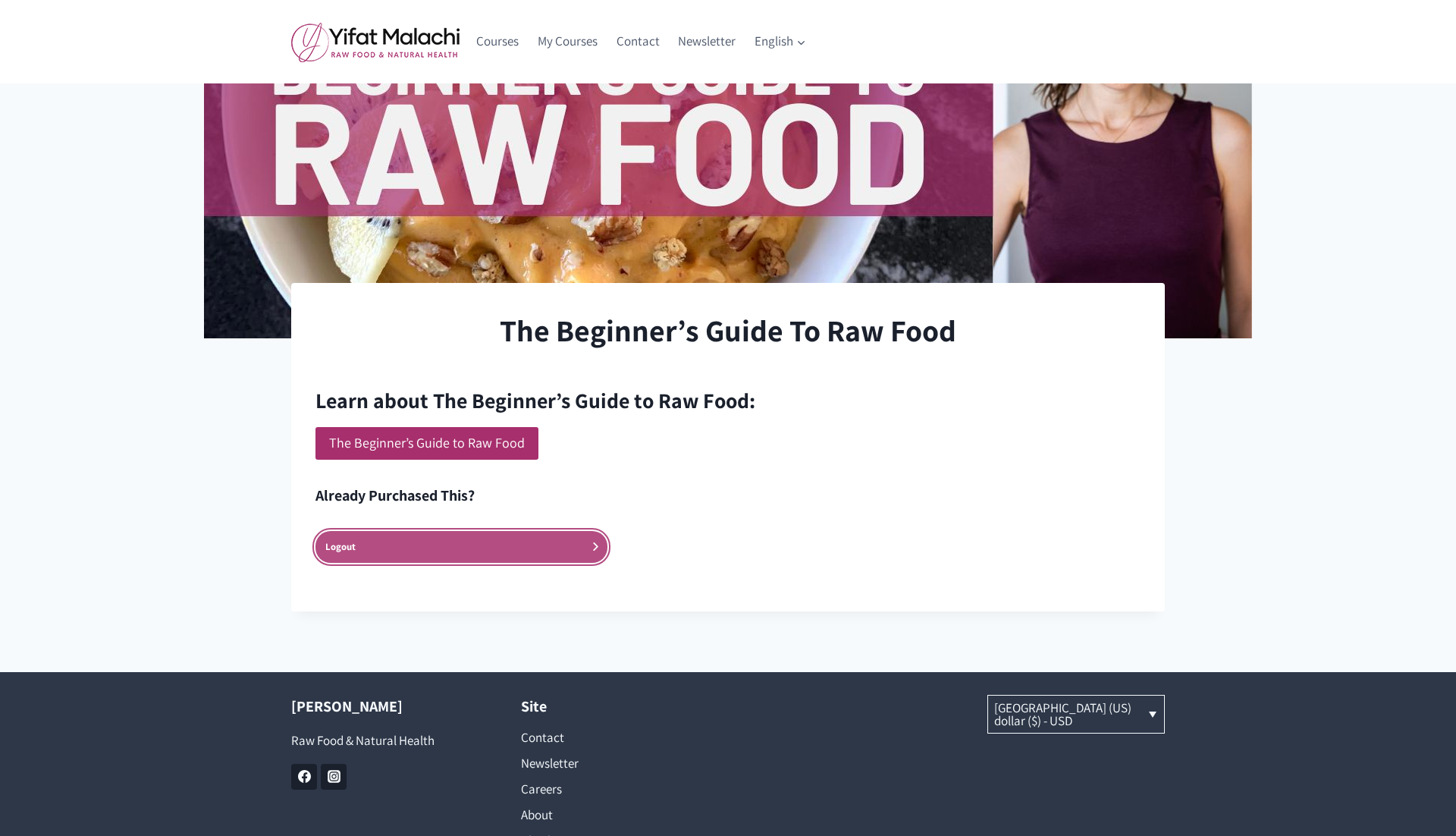
click at [474, 549] on link "Logout" at bounding box center [461, 546] width 292 height 31
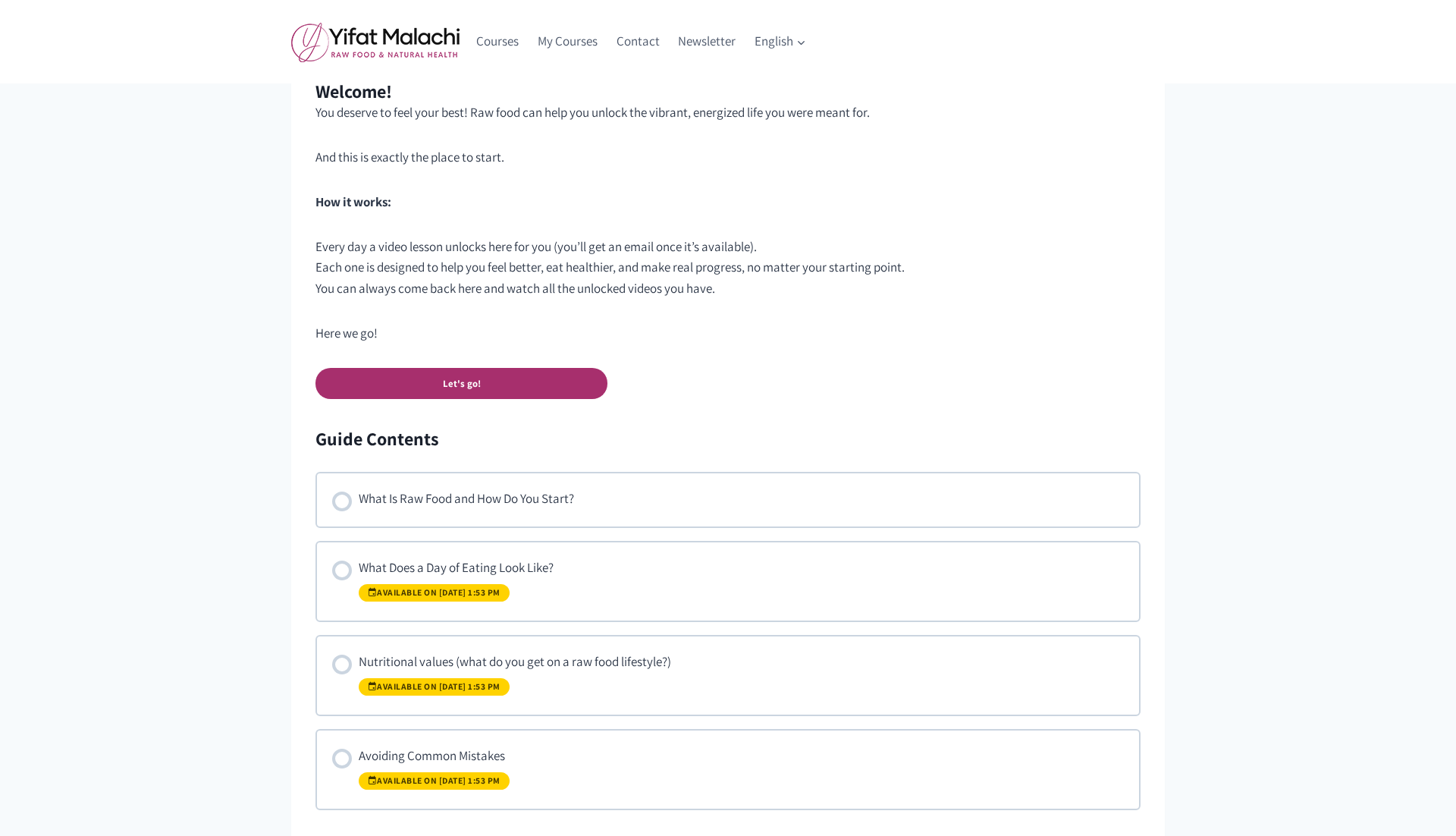
scroll to position [700, 0]
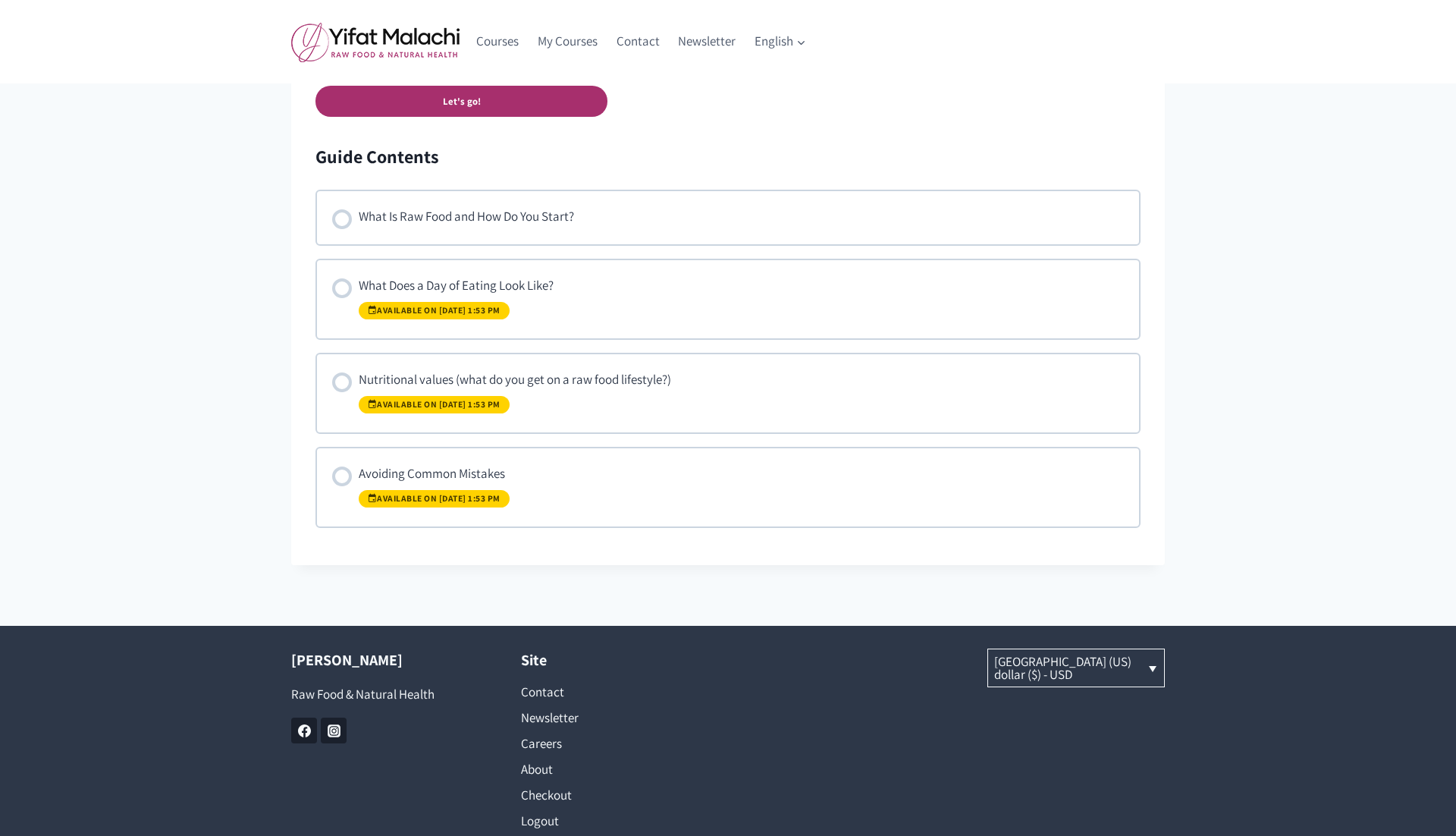
scroll to position [1049, 0]
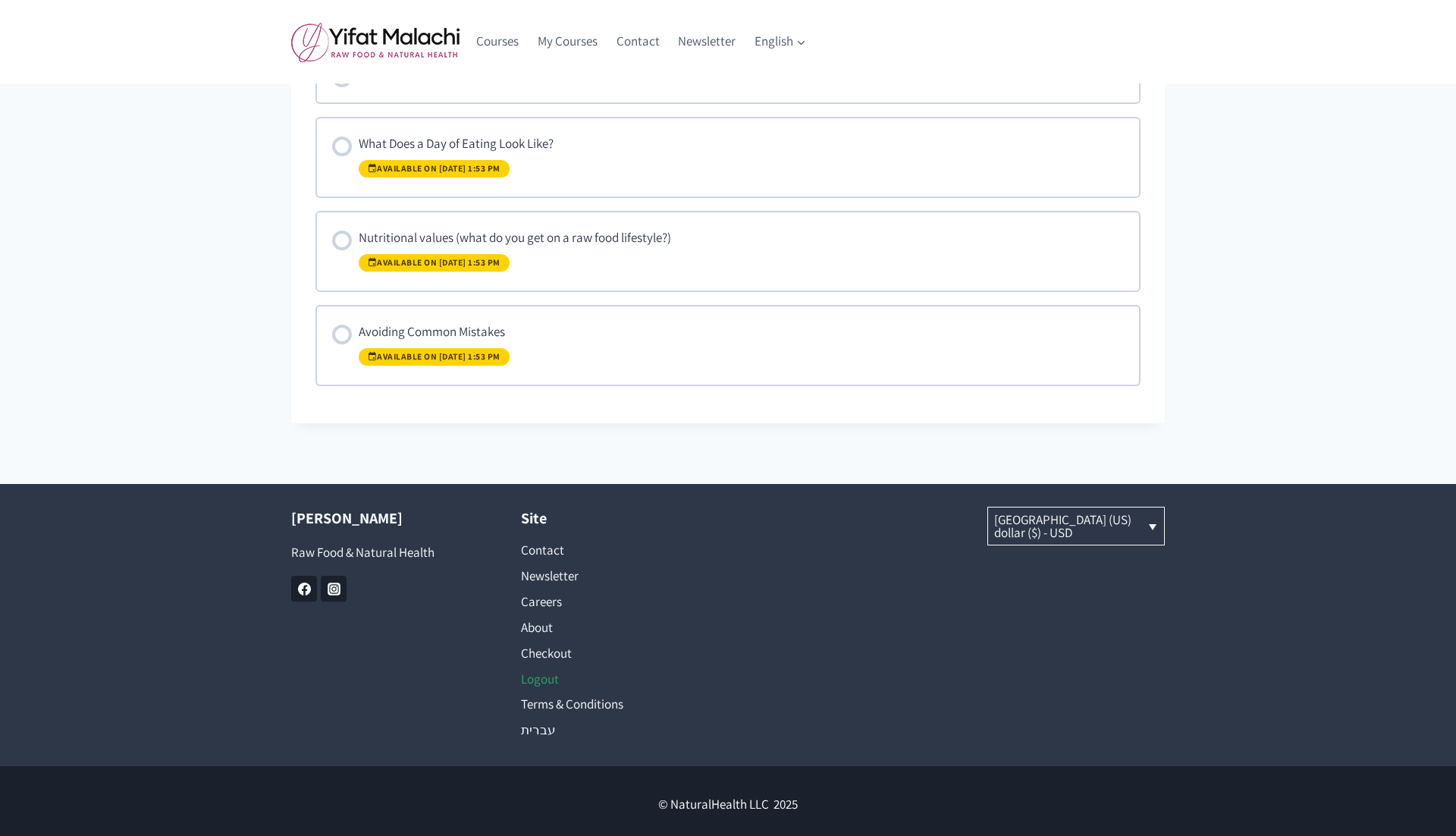
click at [544, 667] on link "Logout" at bounding box center [613, 679] width 185 height 26
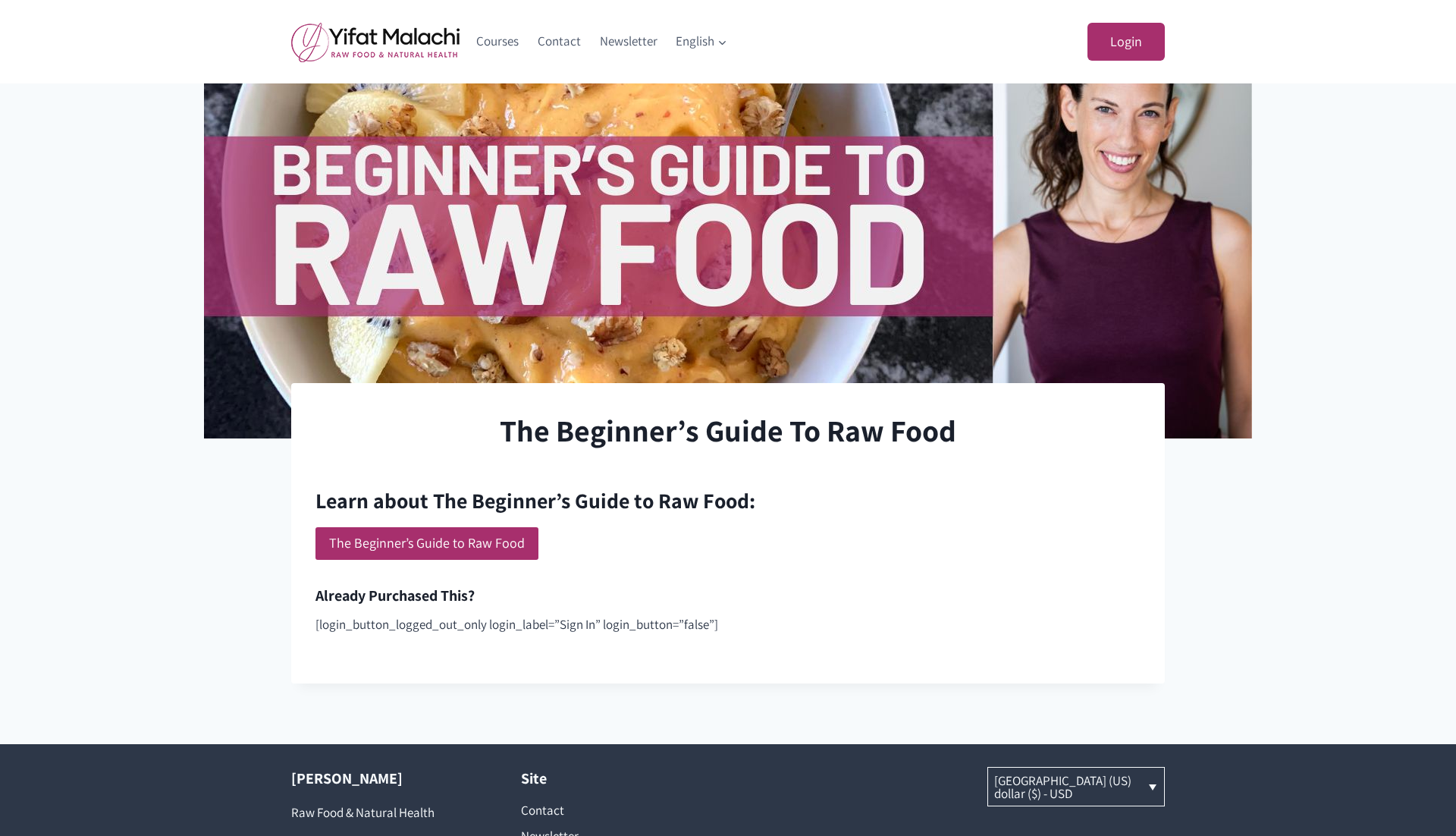
scroll to position [147, 0]
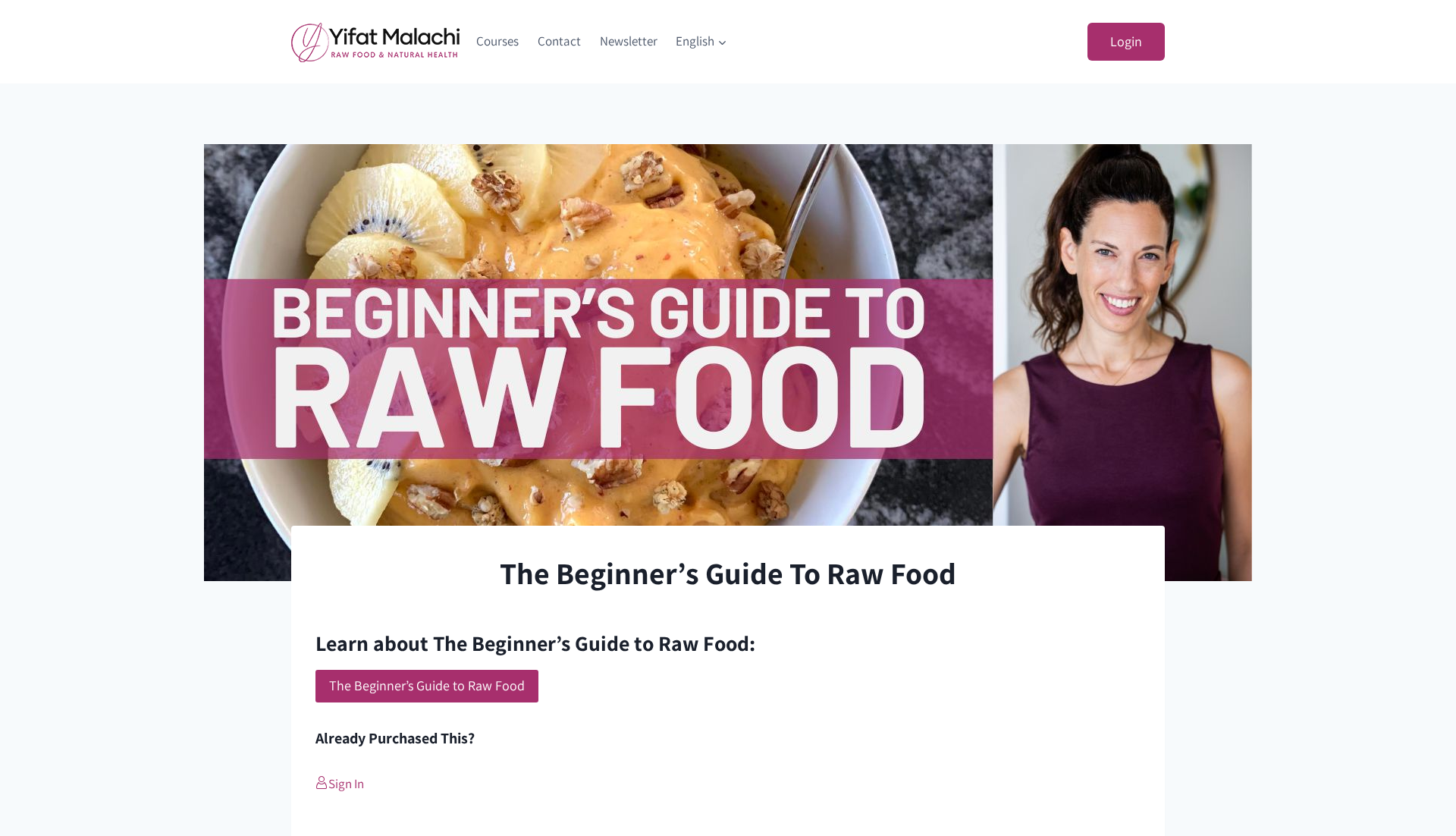
scroll to position [147, 0]
